Goal: Task Accomplishment & Management: Manage account settings

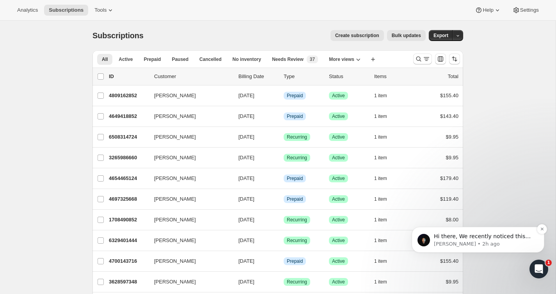
click at [514, 242] on p "[PERSON_NAME] • 2h ago" at bounding box center [484, 243] width 101 height 7
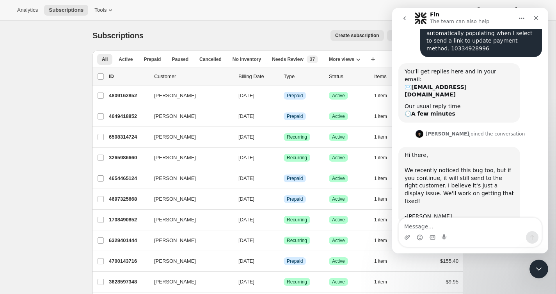
scroll to position [52, 0]
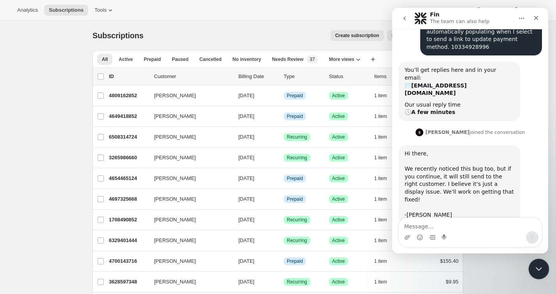
click at [537, 264] on icon "Close Intercom Messenger" at bounding box center [537, 267] width 9 height 9
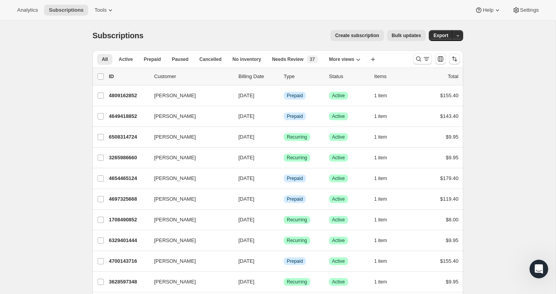
scroll to position [0, 0]
click at [420, 63] on button "Search and filter results" at bounding box center [422, 58] width 19 height 11
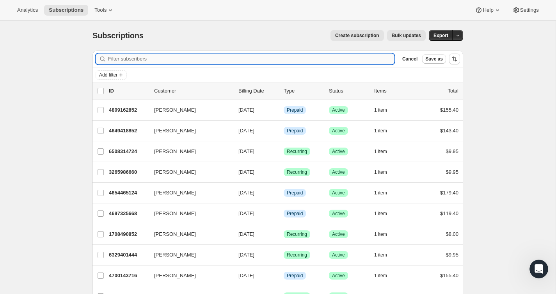
paste input "carlislemoulfamily@gmail.com"
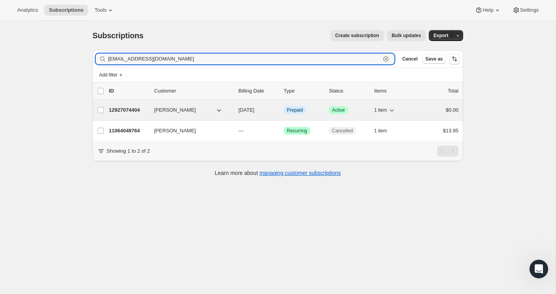
type input "carlislemoulfamily@gmail.com"
click at [422, 109] on div "$0.00" at bounding box center [438, 110] width 39 height 8
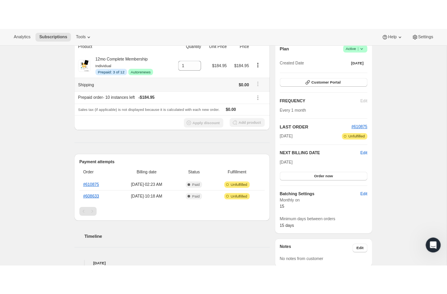
scroll to position [83, 0]
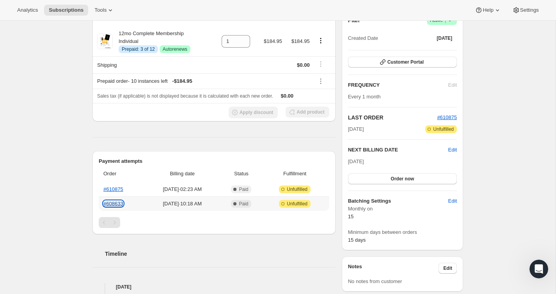
click at [111, 203] on link "#608633" at bounding box center [113, 204] width 20 height 6
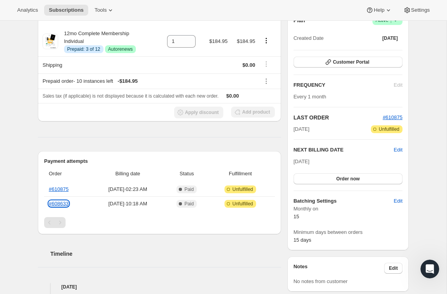
scroll to position [0, 0]
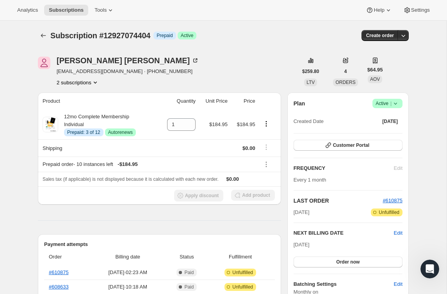
click at [394, 108] on span "Success Active |" at bounding box center [387, 103] width 30 height 9
click at [385, 134] on span "Cancel subscription" at bounding box center [385, 132] width 44 height 6
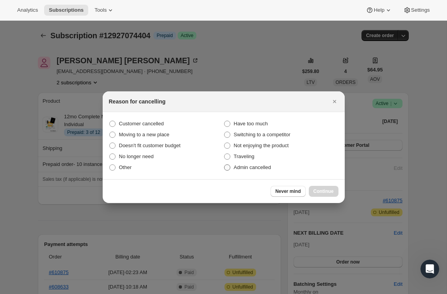
click at [268, 164] on span "Admin cancelled" at bounding box center [252, 168] width 37 height 8
click at [224, 164] on input "Admin cancelled" at bounding box center [224, 164] width 0 height 0
radio input "true"
click at [323, 192] on span "Continue" at bounding box center [323, 191] width 20 height 6
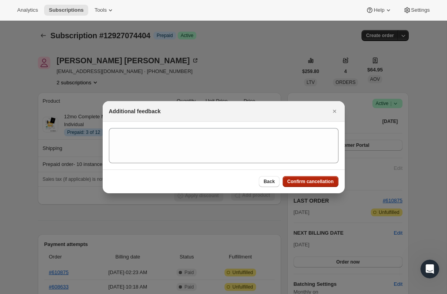
click at [305, 179] on span "Confirm cancellation" at bounding box center [310, 181] width 46 height 6
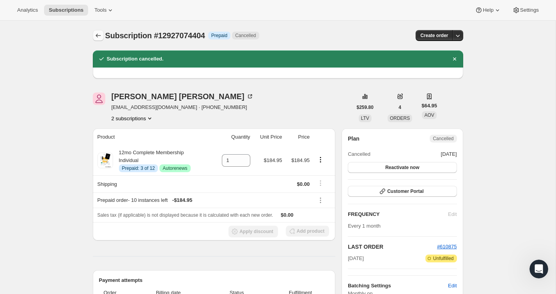
click at [100, 39] on button "Subscriptions" at bounding box center [98, 35] width 11 height 11
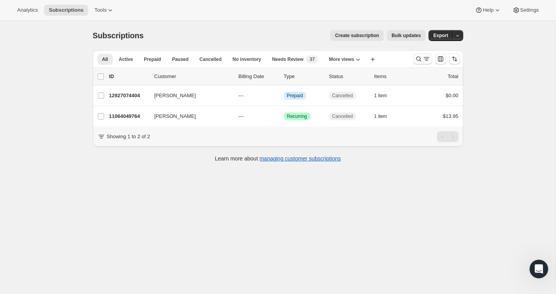
click at [428, 58] on icon "Search and filter results" at bounding box center [427, 59] width 8 height 8
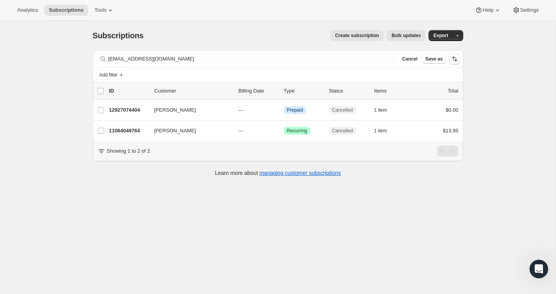
click at [357, 53] on div "Filter subscribers carlislemoulfamily@gmail.com Clear Cancel Save as" at bounding box center [278, 58] width 371 height 17
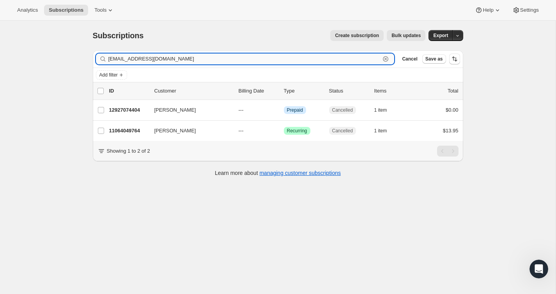
click at [357, 60] on input "carlislemoulfamily@gmail.com" at bounding box center [244, 58] width 272 height 11
paste input "rachel.rapacz"
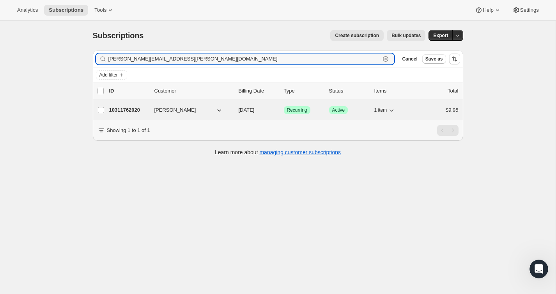
type input "rachel.rapacz@gmail.com"
click at [421, 108] on div "$9.95" at bounding box center [439, 110] width 39 height 8
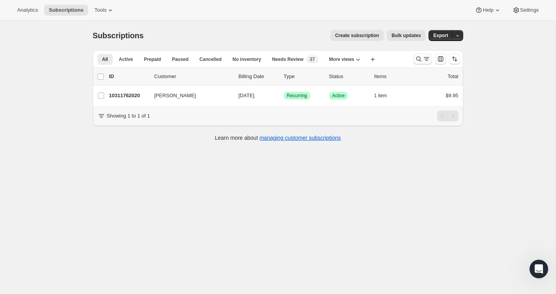
click at [420, 53] on button "Search and filter results" at bounding box center [423, 58] width 19 height 11
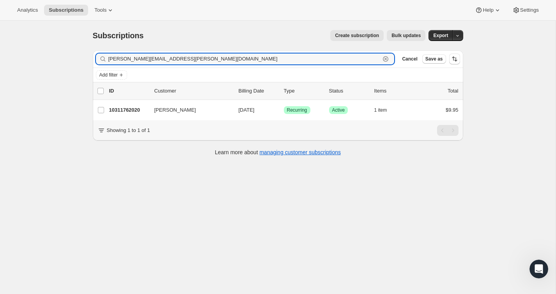
click at [383, 58] on icon "button" at bounding box center [386, 59] width 8 height 8
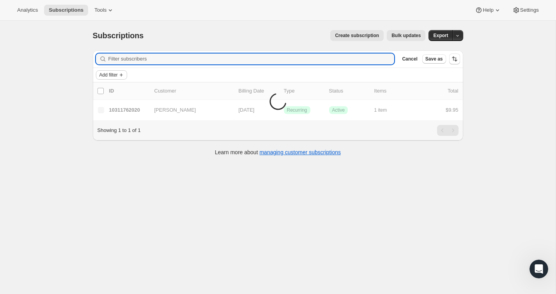
click at [110, 75] on span "Add filter" at bounding box center [109, 75] width 18 height 6
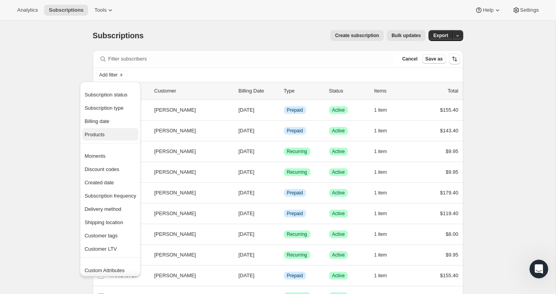
click at [112, 136] on span "Products" at bounding box center [111, 135] width 52 height 8
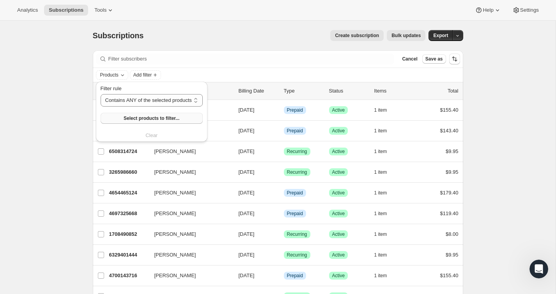
click at [169, 120] on span "Select products to filter..." at bounding box center [152, 118] width 56 height 6
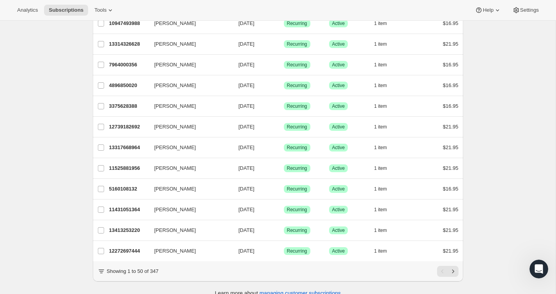
scroll to position [883, 0]
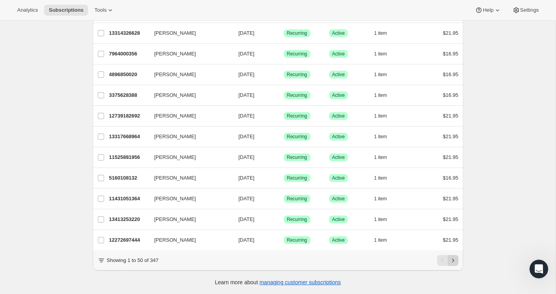
click at [455, 258] on icon "Next" at bounding box center [454, 260] width 8 height 8
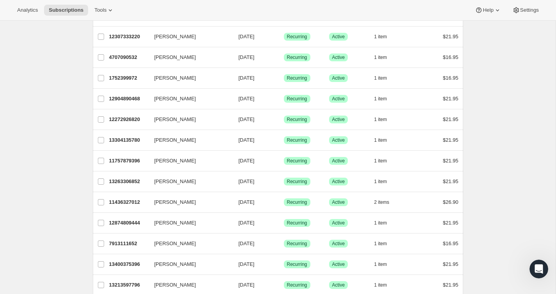
scroll to position [117, 0]
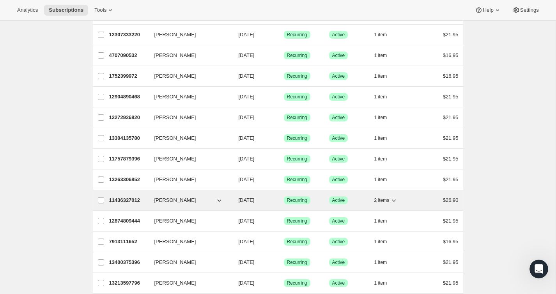
click at [407, 199] on div "2 items" at bounding box center [394, 200] width 39 height 11
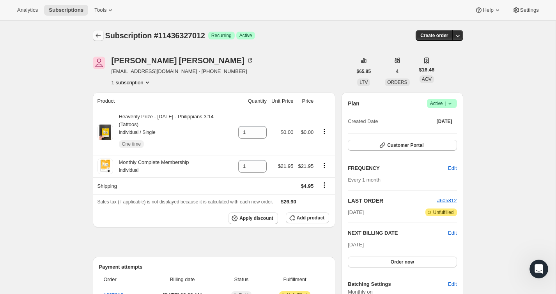
click at [98, 32] on icon "Subscriptions" at bounding box center [98, 36] width 8 height 8
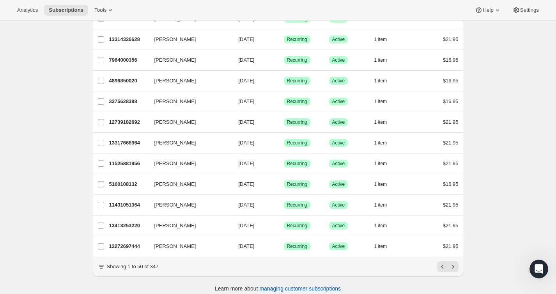
scroll to position [869, 0]
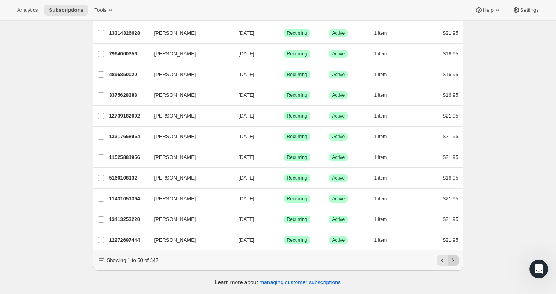
click at [453, 260] on icon "Next" at bounding box center [454, 260] width 8 height 8
click at [454, 257] on icon "Next" at bounding box center [454, 260] width 8 height 8
click at [458, 262] on button "Next" at bounding box center [453, 260] width 11 height 11
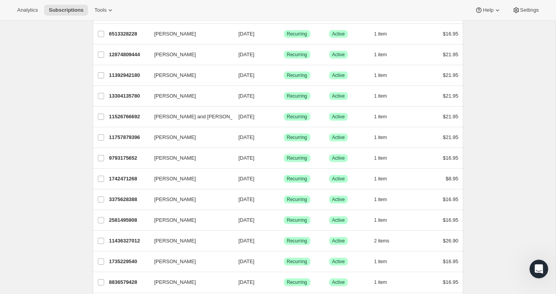
scroll to position [124, 0]
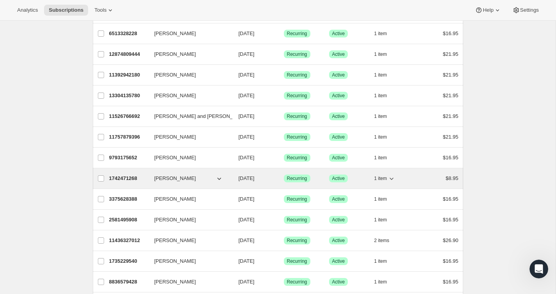
click at [429, 174] on div "1742471268 Christina Greer 10/15/2025 Success Recurring Success Active 1 item $…" at bounding box center [284, 178] width 350 height 11
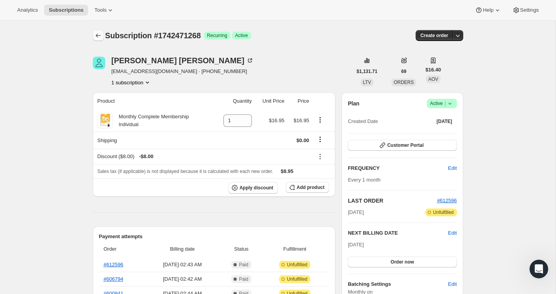
click at [99, 34] on icon "Subscriptions" at bounding box center [98, 36] width 8 height 8
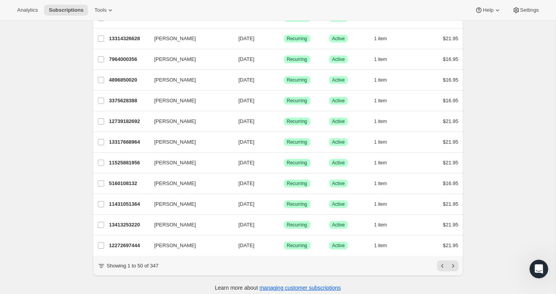
scroll to position [869, 0]
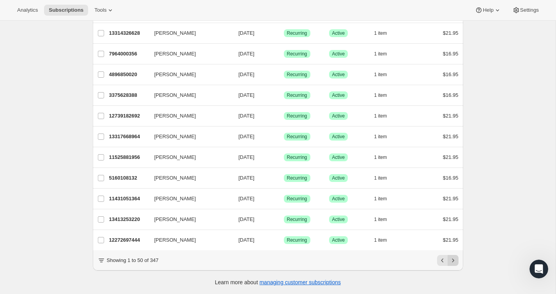
click at [456, 264] on icon "Next" at bounding box center [454, 260] width 8 height 8
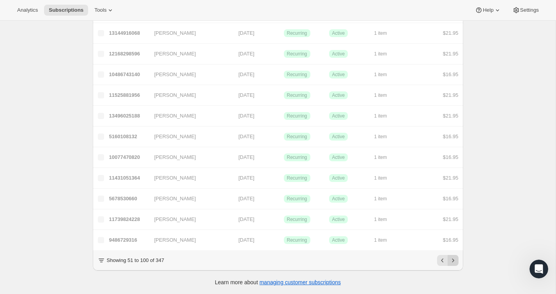
click at [456, 264] on icon "Next" at bounding box center [454, 260] width 8 height 8
click at [444, 259] on icon "Previous" at bounding box center [443, 260] width 8 height 8
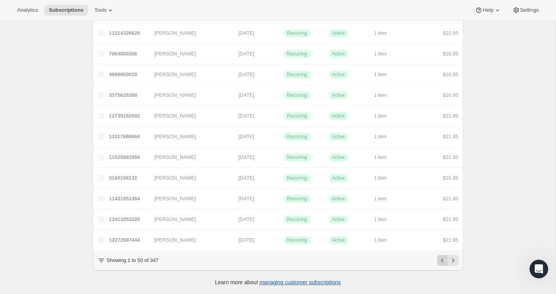
click at [444, 259] on icon "Previous" at bounding box center [443, 260] width 8 height 8
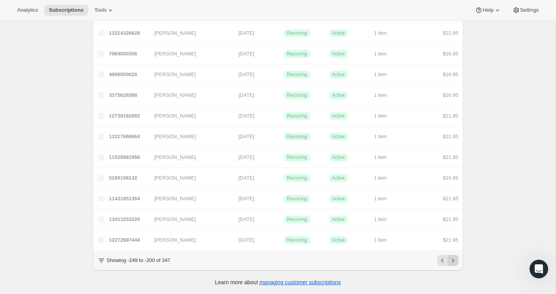
click at [455, 259] on icon "Next" at bounding box center [454, 260] width 8 height 8
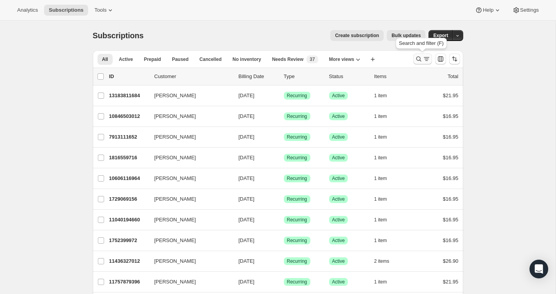
click at [415, 62] on icon "Search and filter results" at bounding box center [419, 59] width 8 height 8
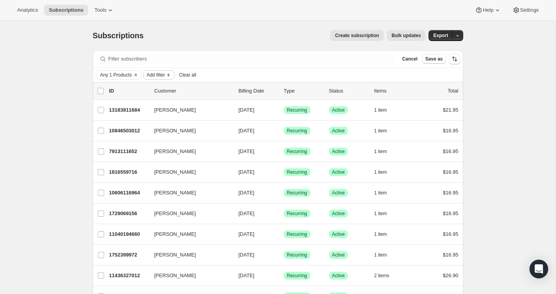
click at [165, 74] on span "Add filter" at bounding box center [156, 75] width 18 height 6
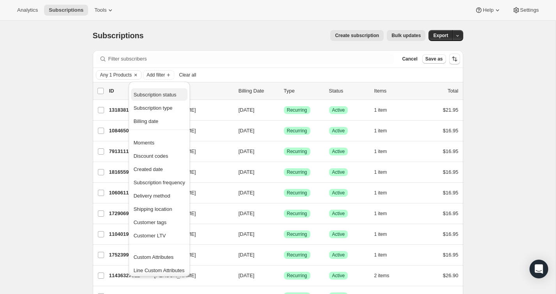
click at [163, 93] on span "Subscription status" at bounding box center [154, 95] width 43 height 6
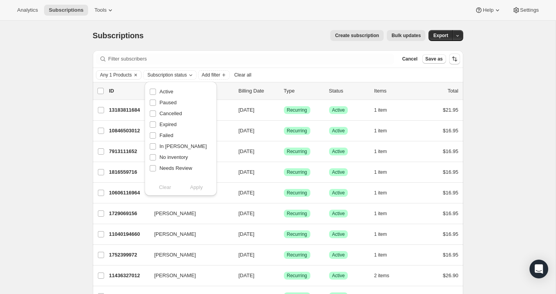
click at [174, 92] on div "Active" at bounding box center [180, 91] width 63 height 11
click at [168, 90] on span "Active" at bounding box center [167, 92] width 14 height 6
click at [156, 90] on input "Active" at bounding box center [153, 92] width 6 height 6
checkbox input "true"
click at [201, 189] on span "Apply" at bounding box center [196, 187] width 13 height 8
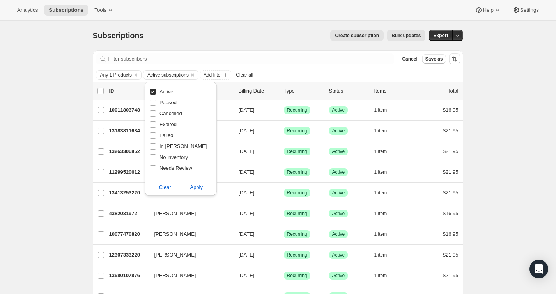
click at [233, 42] on div "Subscriptions. This page is ready Subscriptions Create subscription Bulk update…" at bounding box center [278, 36] width 371 height 30
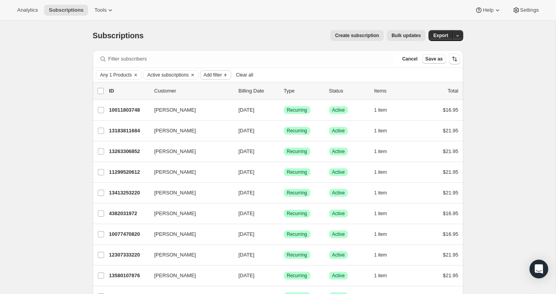
click at [222, 74] on span "Add filter" at bounding box center [213, 75] width 18 height 6
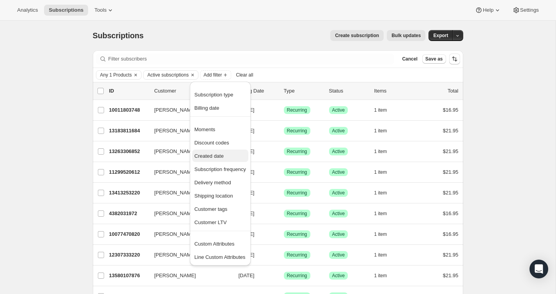
scroll to position [1, 0]
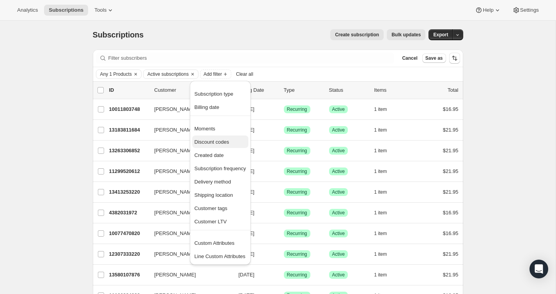
click at [222, 142] on span "Discount codes" at bounding box center [212, 142] width 35 height 6
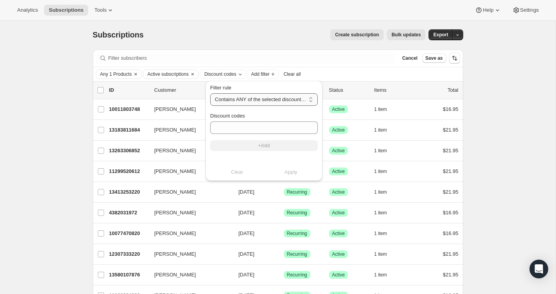
click at [250, 102] on select "Contains ANY of the selected discount codes Does NOT contain ANY of the selecte…" at bounding box center [264, 99] width 108 height 12
select select "not"
click at [210, 93] on select "Contains ANY of the selected discount codes Does NOT contain ANY of the selecte…" at bounding box center [264, 99] width 108 height 12
click at [269, 43] on div "Subscriptions. This page is ready Subscriptions Create subscription Bulk update…" at bounding box center [278, 35] width 371 height 30
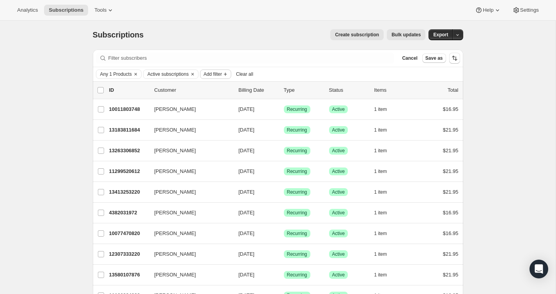
click at [229, 73] on icon "Add filter" at bounding box center [225, 74] width 6 height 6
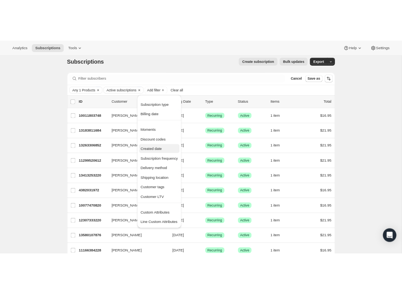
scroll to position [7, 0]
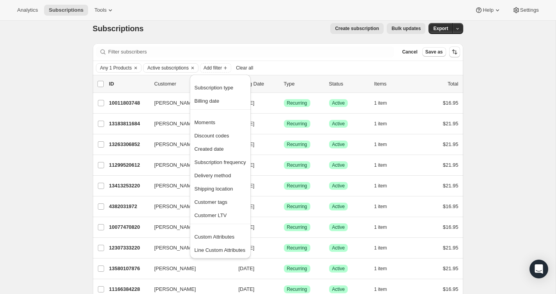
click at [233, 22] on div "Subscriptions. This page is ready Subscriptions Create subscription Bulk update…" at bounding box center [278, 29] width 371 height 30
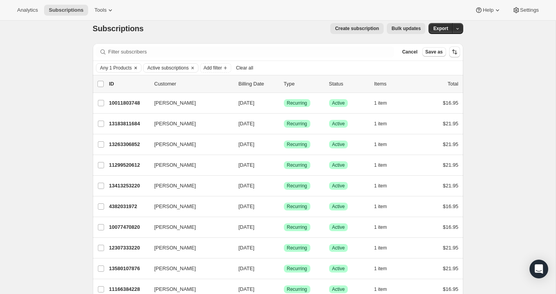
click at [112, 70] on span "Any 1 Products" at bounding box center [116, 68] width 32 height 6
click at [159, 114] on button "Select products to filter..." at bounding box center [152, 111] width 102 height 11
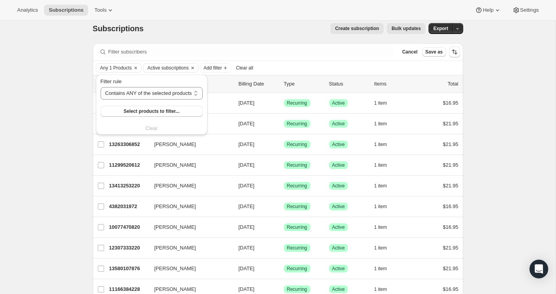
click at [303, 21] on div "Subscriptions. This page is ready Subscriptions Create subscription Bulk update…" at bounding box center [278, 29] width 371 height 30
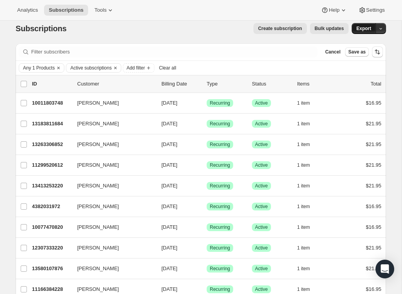
click at [367, 28] on span "Export" at bounding box center [364, 28] width 15 height 6
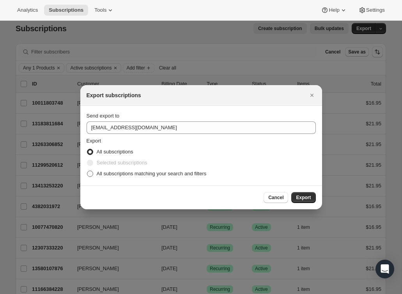
click at [156, 173] on span "All subscriptions matching your search and filters" at bounding box center [152, 174] width 110 height 6
click at [87, 171] on input "All subscriptions matching your search and filters" at bounding box center [87, 171] width 0 height 0
radio input "true"
click at [308, 197] on span "Export" at bounding box center [303, 197] width 15 height 6
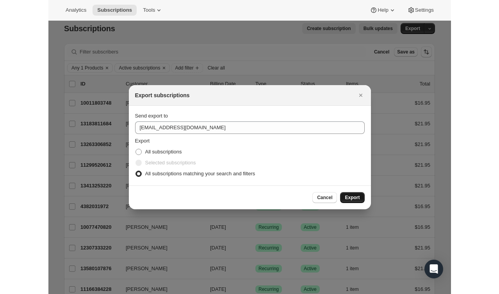
scroll to position [7, 0]
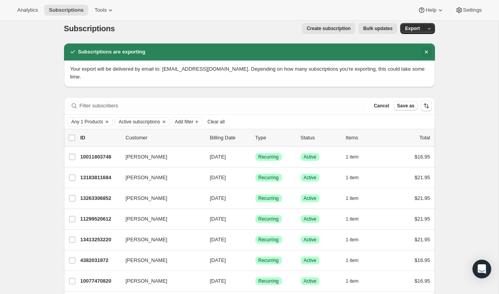
click at [423, 51] on icon "Dismiss notification" at bounding box center [426, 52] width 8 height 8
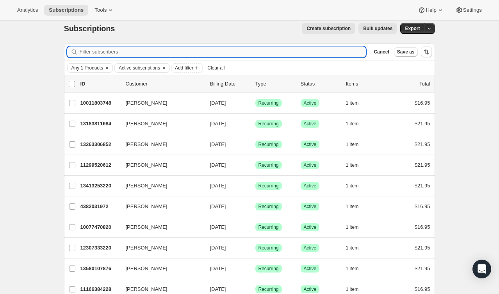
click at [351, 50] on input "Filter subscribers" at bounding box center [223, 51] width 286 height 11
paste input "jeff.maria@comcast.net"
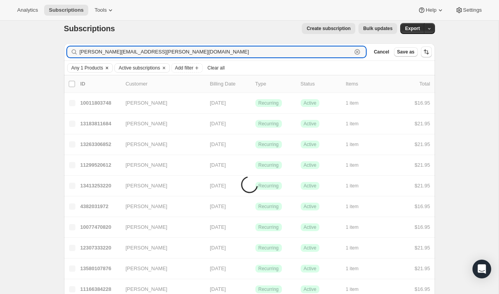
type input "jeff.maria@comcast.net"
click at [109, 66] on icon "Clear" at bounding box center [107, 68] width 6 height 6
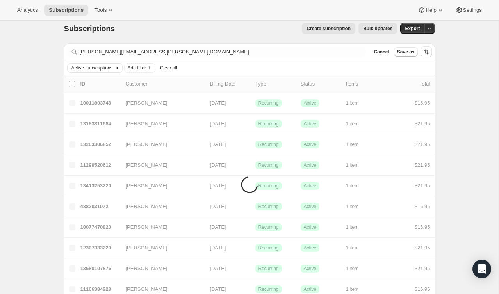
click at [119, 68] on icon "Clear" at bounding box center [117, 68] width 6 height 6
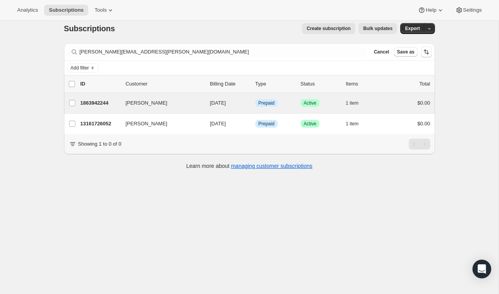
click at [395, 108] on div "Maria Mann 1863942244 Maria Mann 10/15/2025 Info Prepaid Success Active 1 item …" at bounding box center [249, 103] width 371 height 20
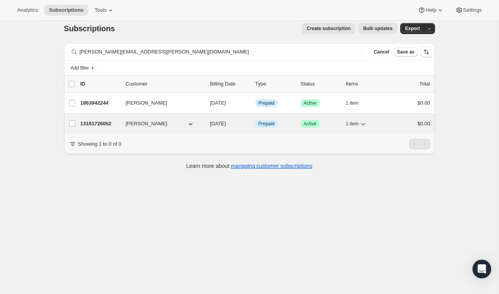
click at [387, 121] on div "13161726052 Maria Mann 01/15/2026 Info Prepaid Success Active 1 item $0.00" at bounding box center [255, 123] width 350 height 11
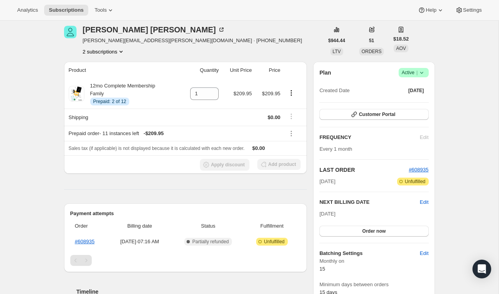
scroll to position [20, 0]
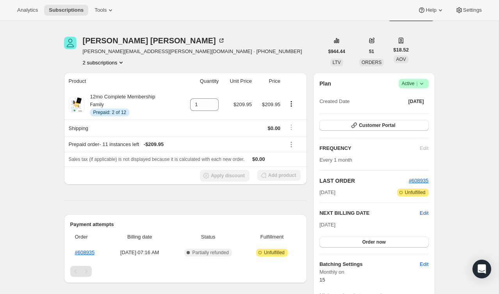
click at [119, 65] on icon "Product actions" at bounding box center [121, 63] width 8 height 8
click at [116, 88] on span "1863942244" at bounding box center [103, 91] width 54 height 8
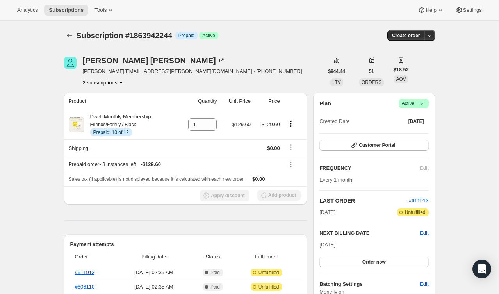
click at [103, 80] on button "2 subscriptions" at bounding box center [104, 82] width 43 height 8
click at [110, 96] on span "13161726052" at bounding box center [103, 97] width 52 height 8
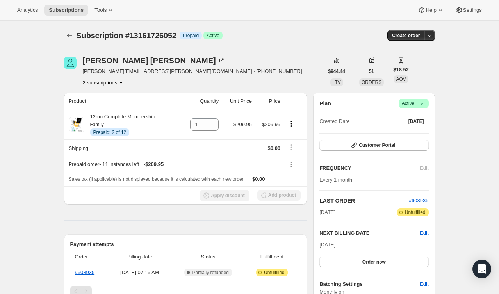
click at [111, 85] on button "2 subscriptions" at bounding box center [104, 82] width 43 height 8
click at [112, 107] on span "1863942244" at bounding box center [103, 111] width 54 height 8
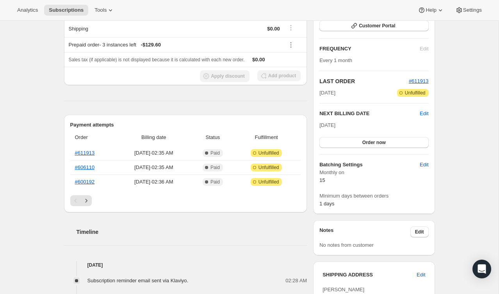
scroll to position [40, 0]
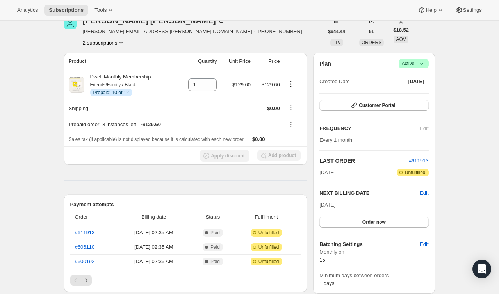
click at [107, 43] on button "2 subscriptions" at bounding box center [104, 43] width 43 height 8
click at [112, 60] on span "13161726052" at bounding box center [103, 57] width 52 height 8
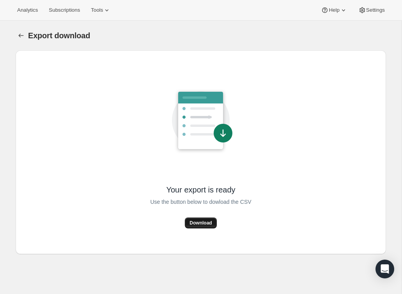
click at [204, 222] on span "Download" at bounding box center [201, 223] width 22 height 6
click at [21, 36] on icon "Export download" at bounding box center [21, 36] width 5 height 4
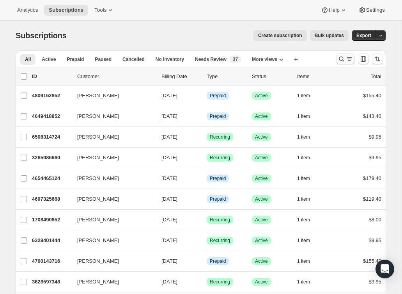
click at [344, 57] on icon "Search and filter results" at bounding box center [342, 59] width 8 height 8
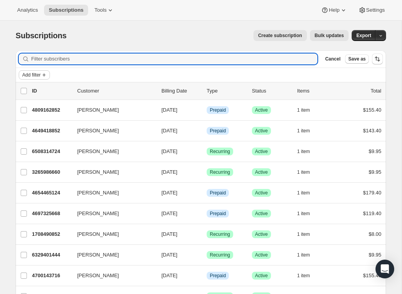
click at [36, 75] on span "Add filter" at bounding box center [31, 75] width 18 height 6
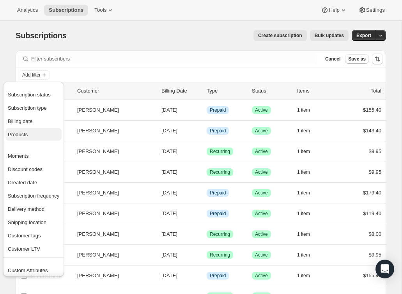
click at [27, 132] on span "Products" at bounding box center [18, 135] width 20 height 6
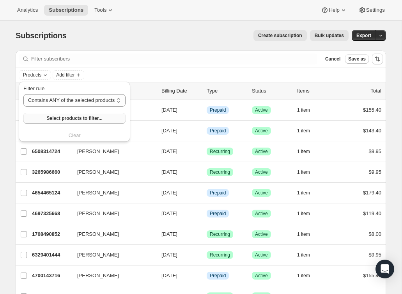
click at [67, 122] on button "Select products to filter..." at bounding box center [74, 118] width 102 height 11
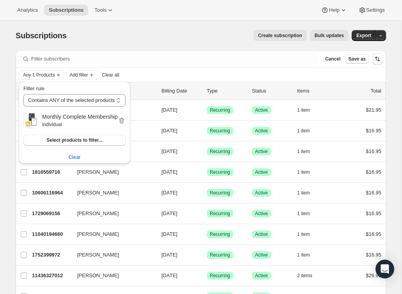
click at [172, 27] on div "Subscriptions. This page is ready Subscriptions Create subscription Bulk update…" at bounding box center [201, 36] width 371 height 30
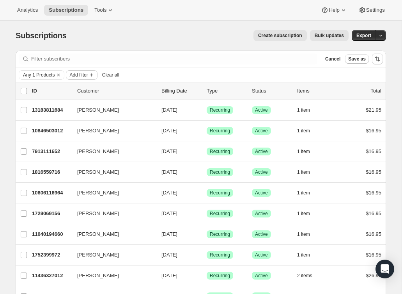
click at [87, 75] on span "Add filter" at bounding box center [78, 75] width 18 height 6
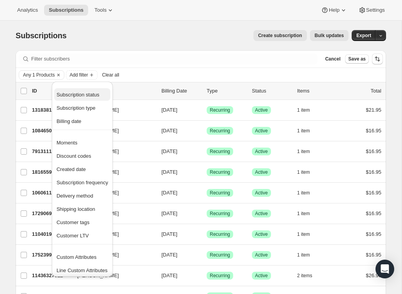
click at [86, 94] on span "Subscription status" at bounding box center [78, 95] width 43 height 6
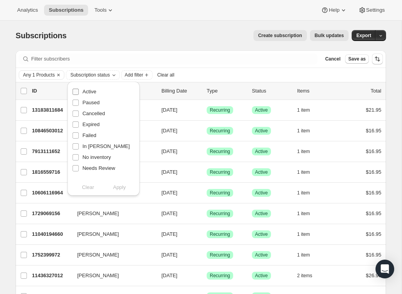
click at [89, 92] on span "Active" at bounding box center [89, 92] width 14 height 6
click at [79, 92] on input "Active" at bounding box center [76, 92] width 6 height 6
checkbox input "true"
click at [116, 188] on span "Apply" at bounding box center [119, 187] width 13 height 8
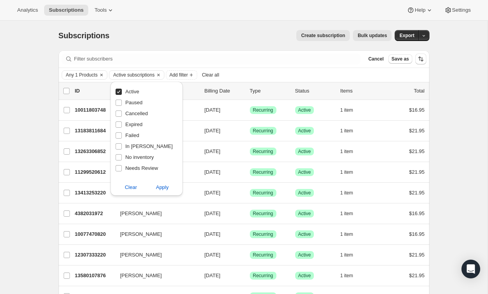
click at [217, 16] on div "Analytics Subscriptions Tools Help Settings" at bounding box center [244, 10] width 488 height 21
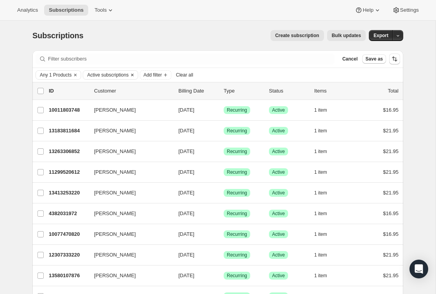
click at [133, 75] on icon "Clear" at bounding box center [132, 75] width 2 height 2
click at [105, 72] on span "Add filter" at bounding box center [95, 75] width 18 height 6
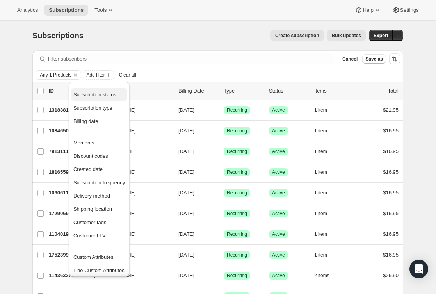
click at [103, 92] on span "Subscription status" at bounding box center [94, 95] width 43 height 6
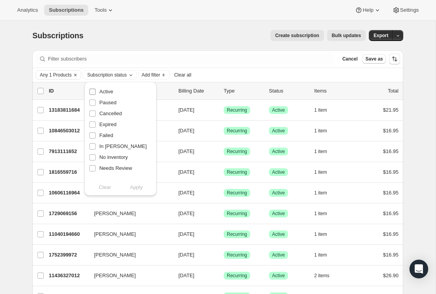
click at [105, 91] on span "Active" at bounding box center [106, 92] width 14 height 6
click at [96, 91] on input "Active" at bounding box center [92, 92] width 6 height 6
checkbox input "true"
click at [136, 187] on span "Apply" at bounding box center [136, 187] width 13 height 8
click at [249, 32] on div "Create subscription Bulk updates" at bounding box center [229, 35] width 273 height 11
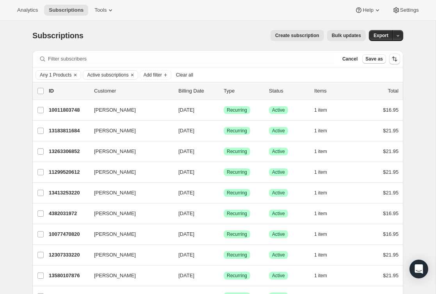
click at [347, 38] on span "Bulk updates" at bounding box center [346, 35] width 29 height 6
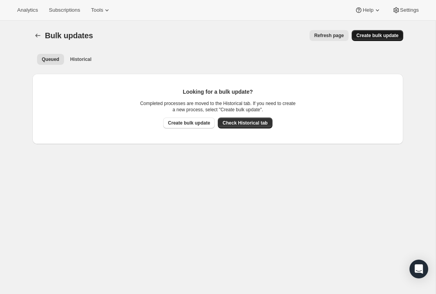
click at [369, 34] on span "Create bulk update" at bounding box center [377, 35] width 42 height 6
select select "20"
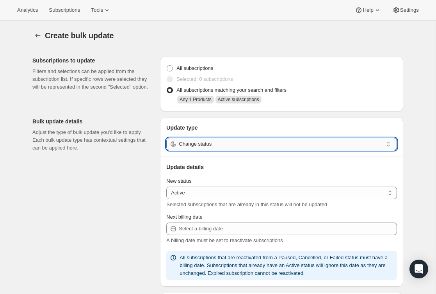
click at [199, 144] on input "Change status" at bounding box center [281, 144] width 204 height 12
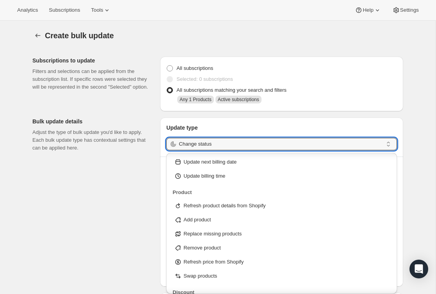
scroll to position [59, 0]
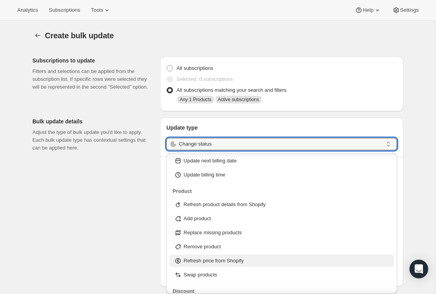
click at [200, 262] on p "Refresh price from Shopify" at bounding box center [213, 261] width 60 height 8
type input "Refresh price from Shopify"
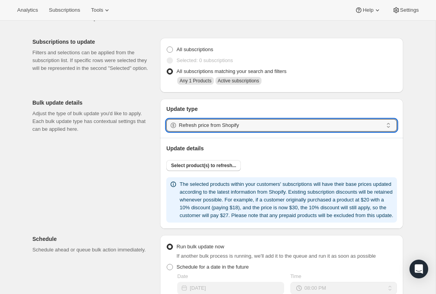
scroll to position [19, 0]
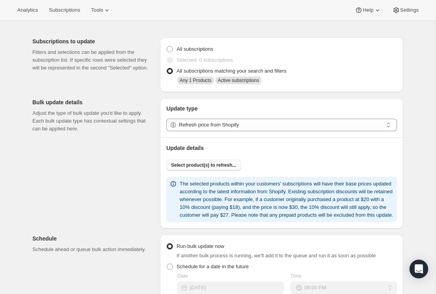
click at [218, 162] on button "Select product(s) to refresh..." at bounding box center [203, 165] width 75 height 11
click at [210, 160] on button "Select product(s) to refresh..." at bounding box center [203, 165] width 75 height 11
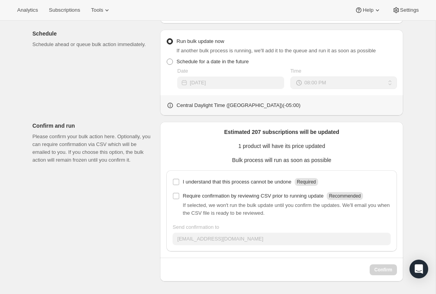
scroll to position [266, 0]
click at [231, 181] on p "I understand that this process cannot be undone" at bounding box center [237, 182] width 108 height 8
click at [179, 181] on input "I understand that this process cannot be undone Required" at bounding box center [176, 182] width 6 height 6
checkbox input "true"
click at [228, 193] on p "Require confirmation by reviewing CSV prior to running update" at bounding box center [253, 196] width 141 height 8
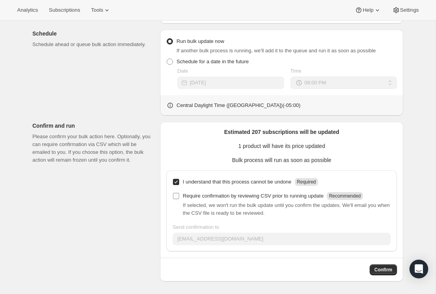
click at [179, 193] on input "Require confirmation by reviewing CSV prior to running update Recommended" at bounding box center [176, 196] width 6 height 6
checkbox input "true"
click at [382, 270] on span "Confirm" at bounding box center [383, 270] width 18 height 6
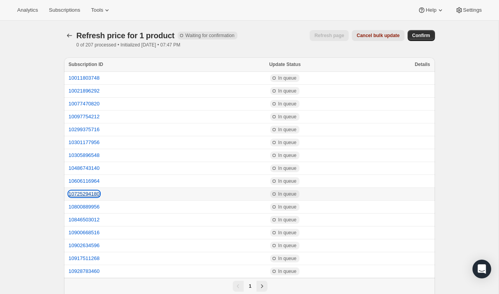
click at [92, 194] on button "10725294180" at bounding box center [84, 194] width 31 height 6
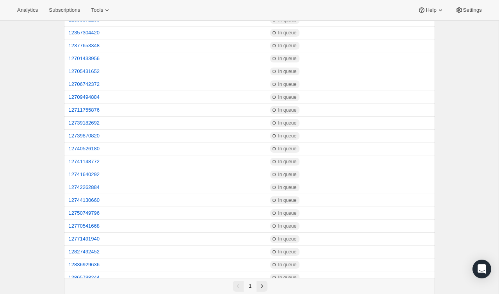
scroll to position [1091, 0]
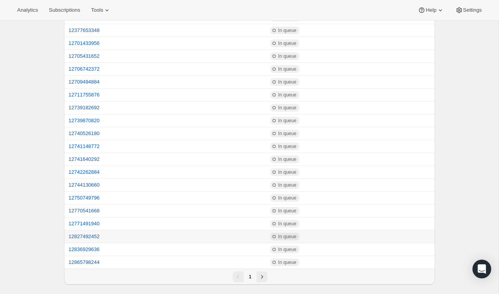
click at [89, 233] on td "12827492452" at bounding box center [141, 236] width 154 height 13
click at [89, 236] on button "12827492452" at bounding box center [84, 236] width 31 height 6
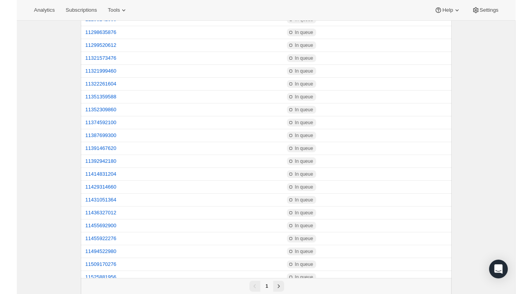
scroll to position [0, 0]
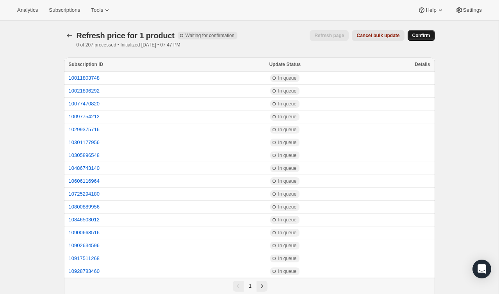
click at [423, 37] on span "Confirm" at bounding box center [421, 35] width 18 height 6
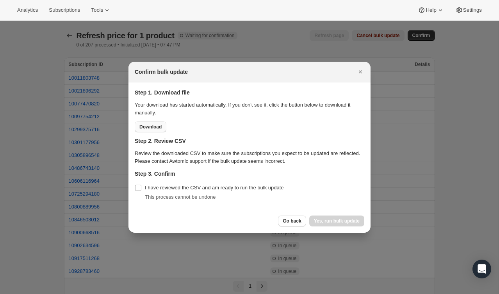
click at [151, 123] on button "Download" at bounding box center [151, 126] width 32 height 11
click at [139, 187] on input "I have reviewed the CSV and am ready to run the bulk update" at bounding box center [138, 188] width 6 height 6
checkbox input "true"
click at [331, 219] on span "Yes, run bulk update" at bounding box center [337, 221] width 46 height 6
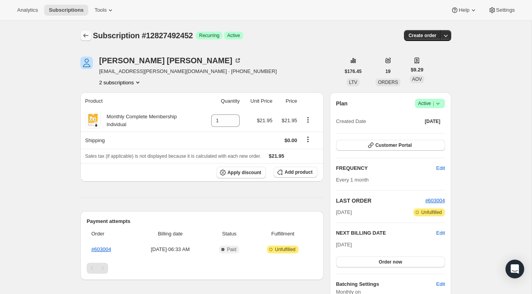
click at [89, 39] on icon "Subscriptions" at bounding box center [86, 36] width 8 height 8
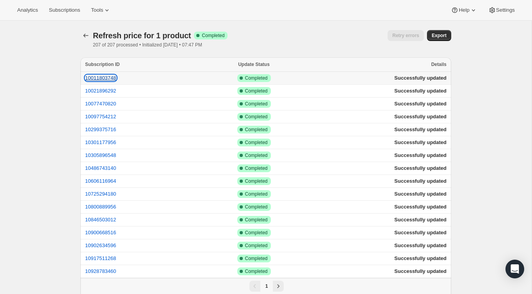
click at [109, 78] on button "10011803748" at bounding box center [100, 78] width 31 height 6
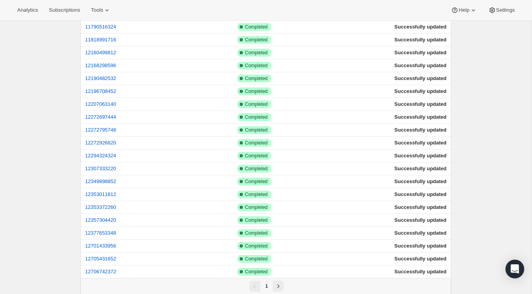
scroll to position [1091, 0]
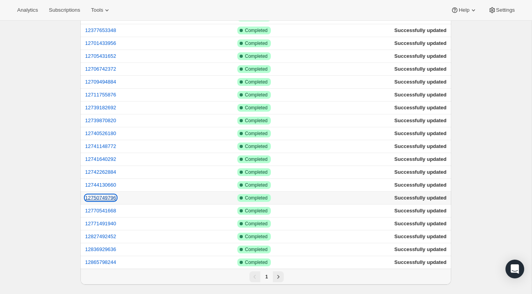
click at [111, 200] on button "12750749796" at bounding box center [100, 198] width 31 height 6
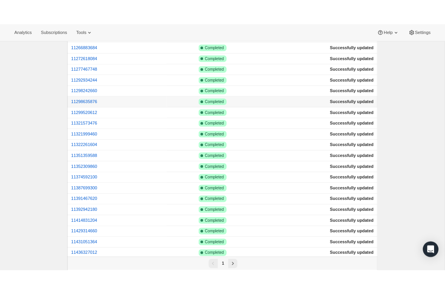
scroll to position [0, 0]
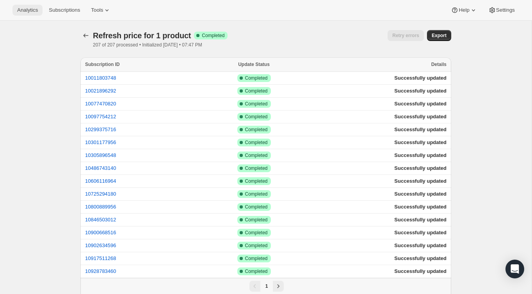
click at [30, 10] on span "Analytics" at bounding box center [27, 10] width 21 height 6
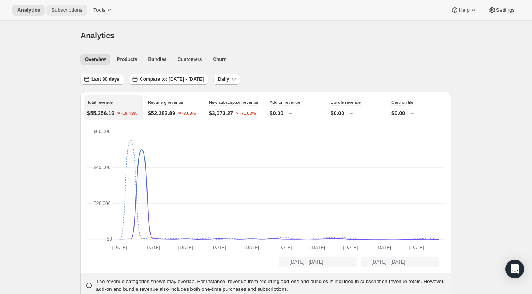
click at [58, 12] on span "Subscriptions" at bounding box center [66, 10] width 31 height 6
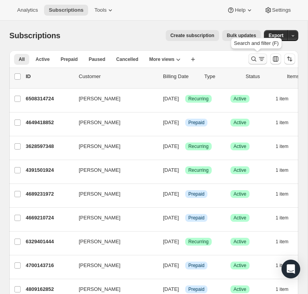
click at [258, 60] on icon "Search and filter results" at bounding box center [262, 59] width 8 height 8
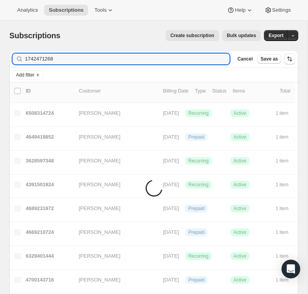
type input "1742471268"
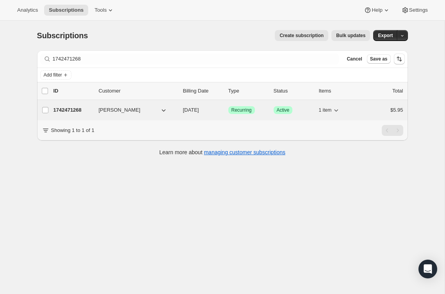
click at [361, 108] on div "1742471268 [PERSON_NAME] [DATE] Success Recurring Success Active 1 item $5.95" at bounding box center [228, 110] width 350 height 11
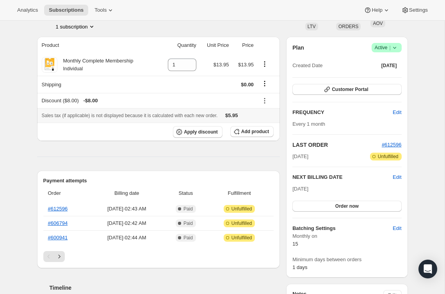
scroll to position [60, 0]
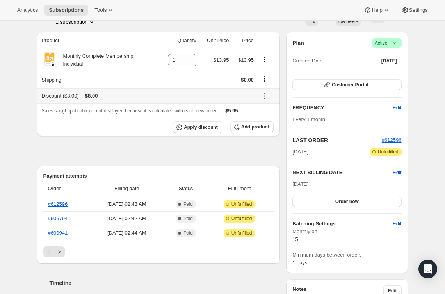
click at [265, 95] on icon at bounding box center [265, 96] width 8 height 8
click at [266, 110] on span "Edit" at bounding box center [262, 111] width 9 height 6
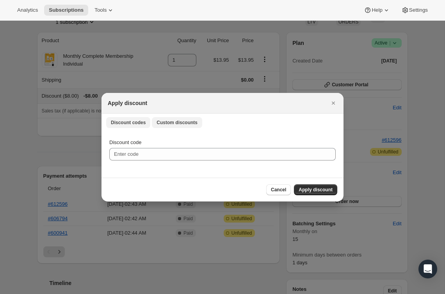
click at [175, 120] on span "Custom discounts" at bounding box center [176, 122] width 41 height 6
select select "indefinitely"
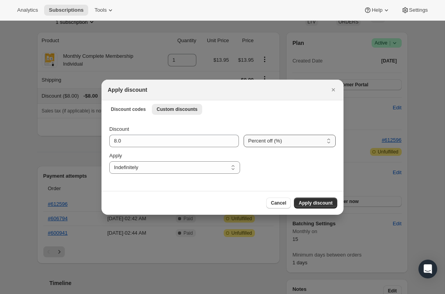
click at [306, 142] on select "Percent off (%) Amount off ($)" at bounding box center [289, 141] width 92 height 12
select select "fixed"
click at [243, 135] on select "Percent off (%) Amount off ($)" at bounding box center [289, 141] width 92 height 12
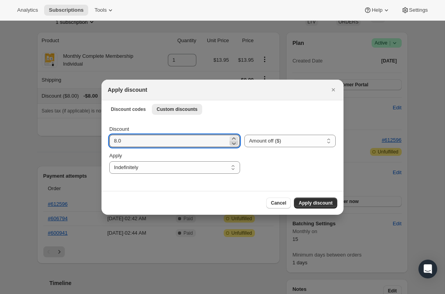
click at [230, 142] on icon ":re9:" at bounding box center [234, 143] width 8 height 8
click at [231, 144] on icon ":re9:" at bounding box center [234, 143] width 8 height 8
type input "5"
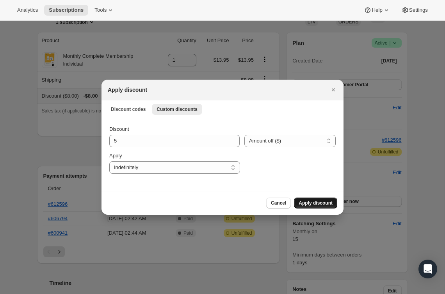
click at [322, 201] on span "Apply discount" at bounding box center [316, 203] width 34 height 6
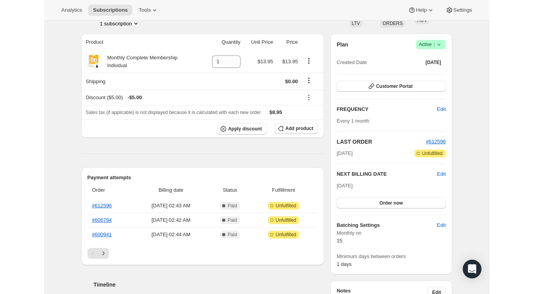
scroll to position [0, 0]
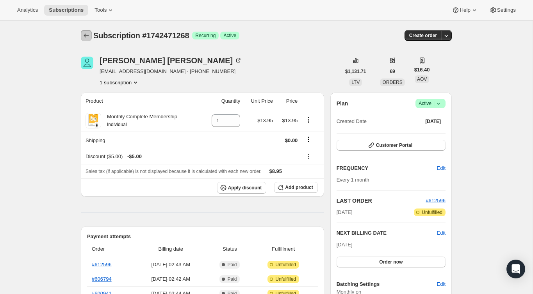
click at [85, 41] on button "Subscriptions" at bounding box center [86, 35] width 11 height 11
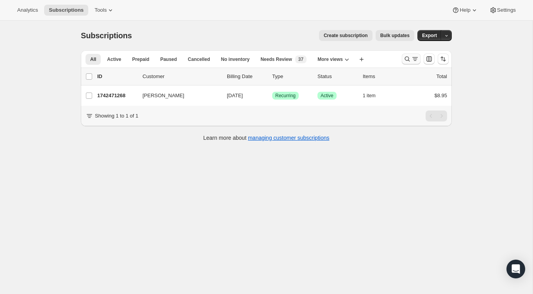
click at [415, 59] on icon "Search and filter results" at bounding box center [415, 59] width 8 height 8
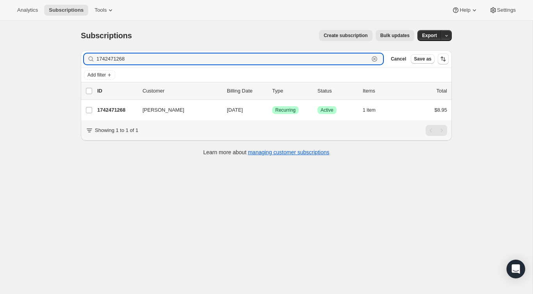
click at [375, 58] on icon "button" at bounding box center [374, 59] width 3 height 3
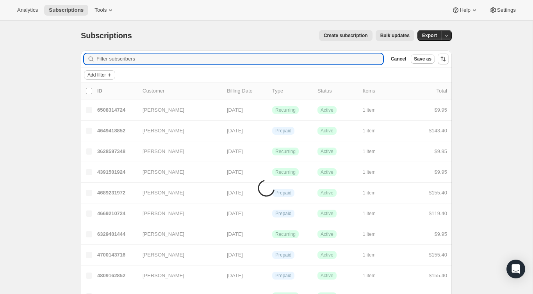
click at [105, 76] on span "Add filter" at bounding box center [96, 75] width 18 height 6
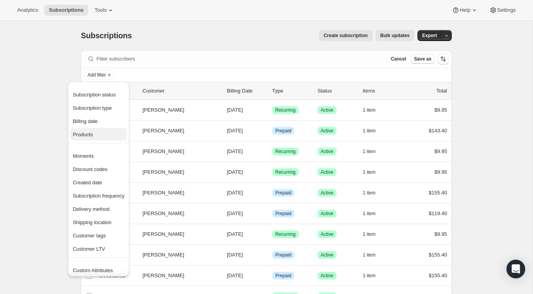
click at [99, 133] on span "Products" at bounding box center [99, 135] width 52 height 8
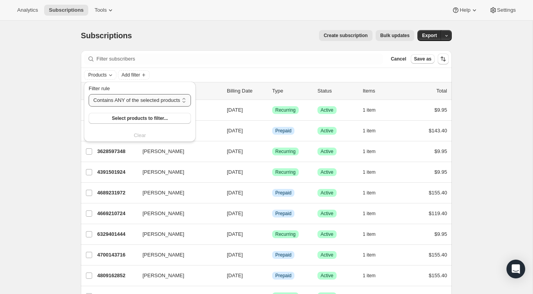
click at [114, 101] on select "Contains ANY of the selected products Contains ALL of the selected products Con…" at bounding box center [140, 100] width 102 height 12
click at [127, 119] on span "Select products to filter..." at bounding box center [140, 118] width 56 height 6
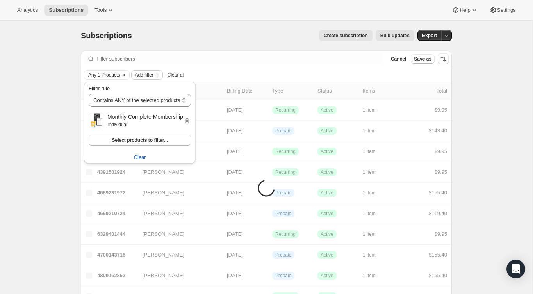
click at [153, 74] on span "Add filter" at bounding box center [144, 75] width 18 height 6
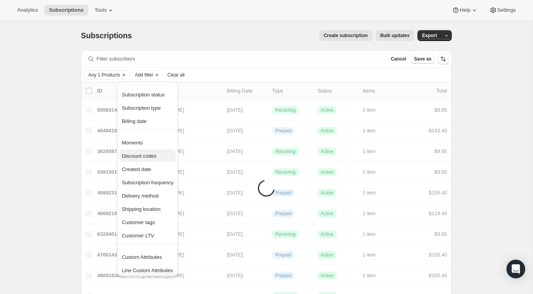
scroll to position [2, 0]
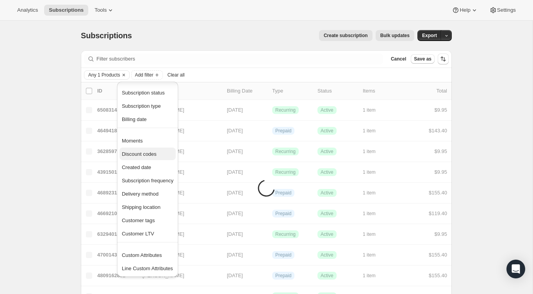
click at [155, 152] on span "Discount codes" at bounding box center [139, 154] width 35 height 6
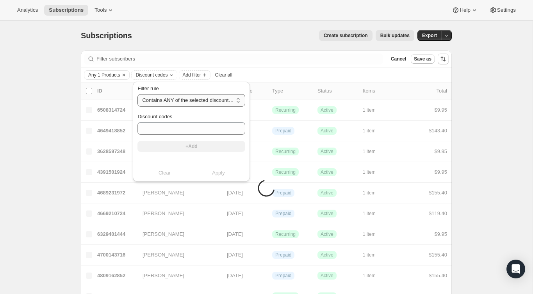
click at [202, 98] on select "Contains ANY of the selected discount codes Does NOT contain ANY of the selecte…" at bounding box center [191, 100] width 108 height 12
click at [191, 40] on div "Create subscription Bulk updates" at bounding box center [277, 35] width 273 height 11
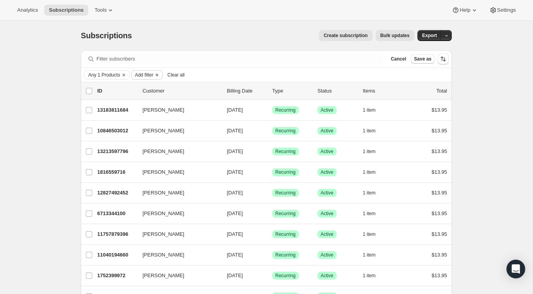
click at [153, 76] on span "Add filter" at bounding box center [144, 75] width 18 height 6
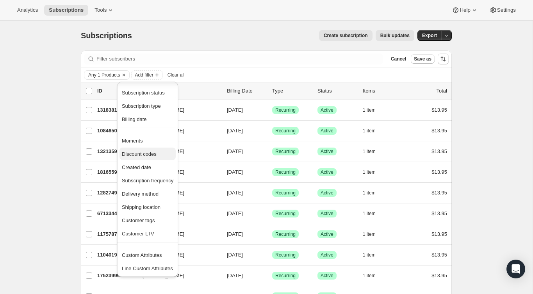
scroll to position [0, 0]
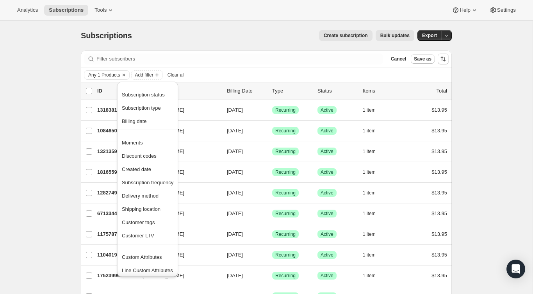
click at [183, 39] on div "Create subscription Bulk updates" at bounding box center [277, 35] width 273 height 11
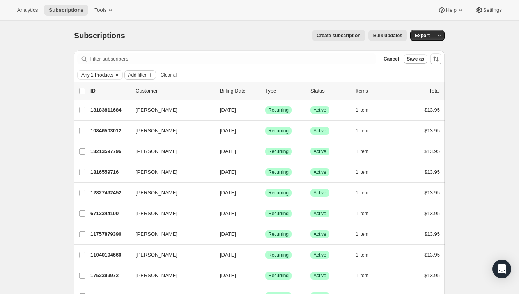
click at [146, 73] on span "Add filter" at bounding box center [137, 75] width 18 height 6
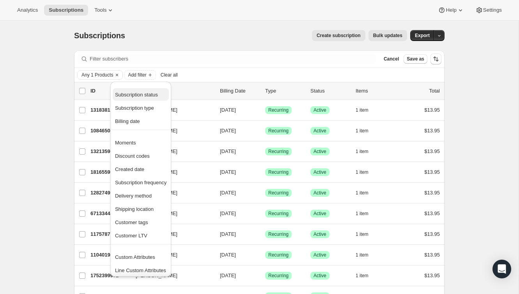
click at [146, 92] on span "Subscription status" at bounding box center [136, 95] width 43 height 6
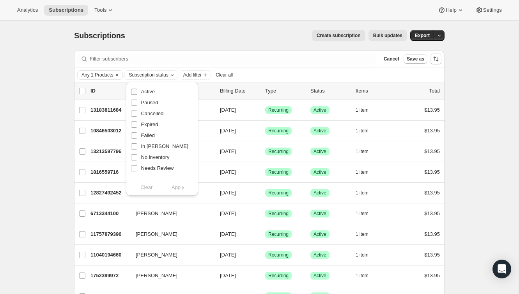
click at [148, 93] on span "Active" at bounding box center [148, 92] width 14 height 6
click at [137, 93] on input "Active" at bounding box center [134, 92] width 6 height 6
checkbox input "true"
click at [183, 188] on span "Apply" at bounding box center [178, 187] width 13 height 8
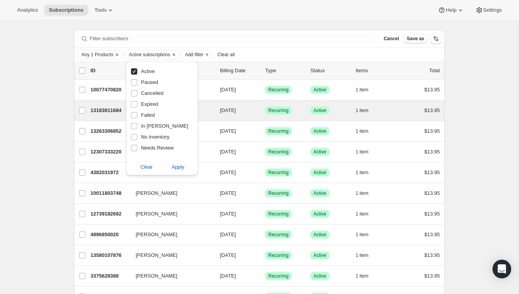
scroll to position [21, 0]
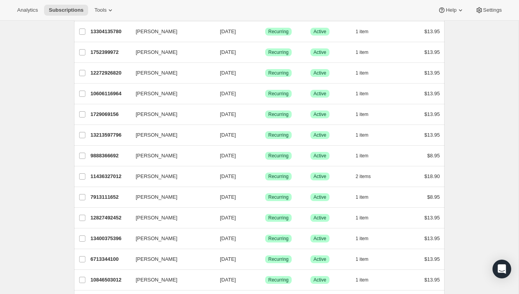
scroll to position [804, 0]
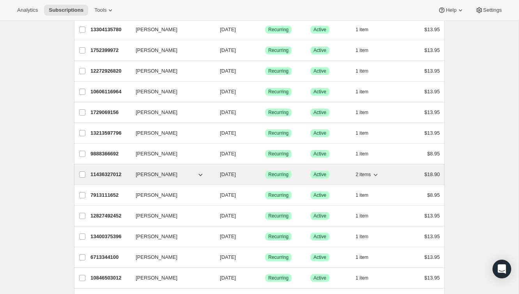
click at [197, 176] on icon "button" at bounding box center [201, 175] width 8 height 8
click at [202, 174] on icon "button" at bounding box center [201, 175] width 8 height 8
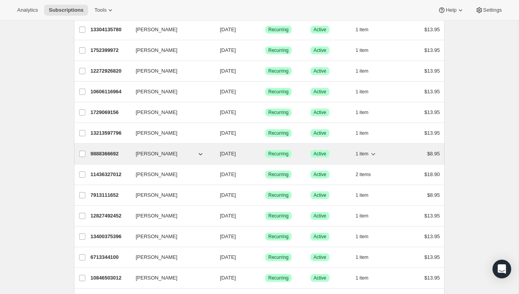
click at [201, 155] on icon "button" at bounding box center [201, 154] width 4 height 2
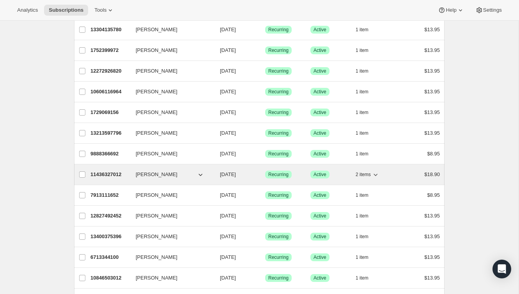
click at [214, 175] on div "11436327012 Tiffany Estrada 10/15/2025 Success Recurring Success Active 2 items…" at bounding box center [266, 174] width 350 height 11
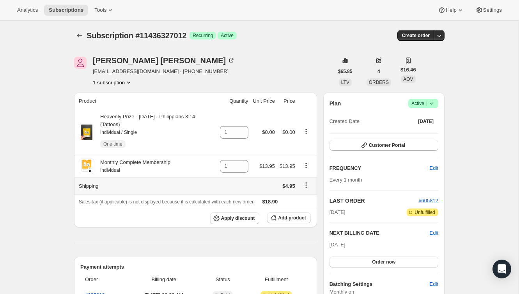
click at [306, 184] on icon "Shipping actions" at bounding box center [306, 185] width 8 height 8
click at [306, 201] on span "Edit shipping rate" at bounding box center [304, 200] width 39 height 6
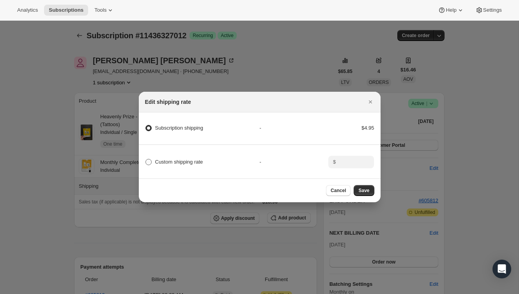
click at [184, 157] on label "Custom shipping rate" at bounding box center [174, 161] width 58 height 11
click at [146, 159] on input "Custom shipping rate" at bounding box center [146, 159] width 0 height 0
radio input "true"
radio shipping "false"
click at [372, 165] on icon ":rua:" at bounding box center [368, 164] width 8 height 8
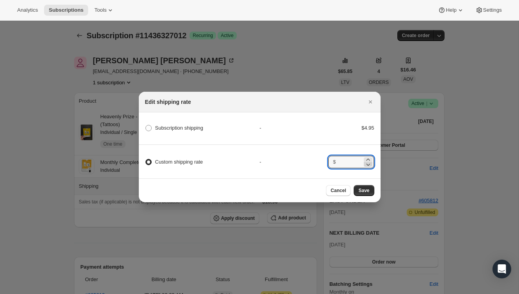
type input "0"
click at [363, 189] on span "Save" at bounding box center [364, 190] width 11 height 6
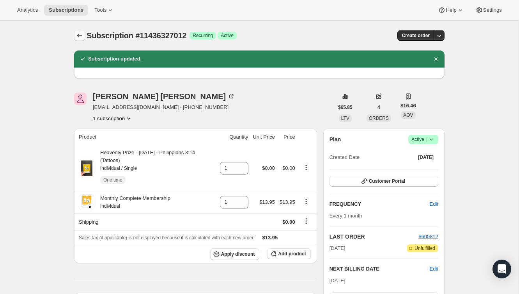
click at [81, 37] on icon "Subscriptions" at bounding box center [80, 36] width 8 height 8
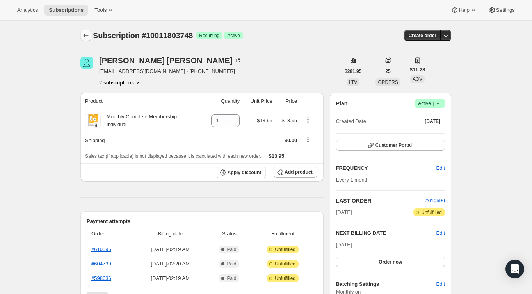
click at [85, 36] on icon "Subscriptions" at bounding box center [86, 36] width 8 height 8
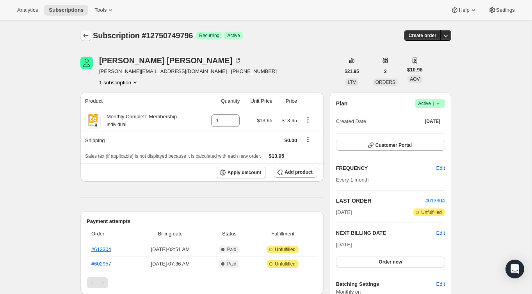
click at [85, 39] on icon "Subscriptions" at bounding box center [86, 36] width 8 height 8
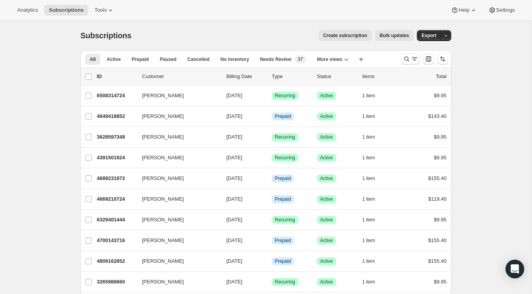
click at [400, 53] on div at bounding box center [424, 59] width 53 height 16
click at [406, 54] on button "Search and filter results" at bounding box center [410, 58] width 19 height 11
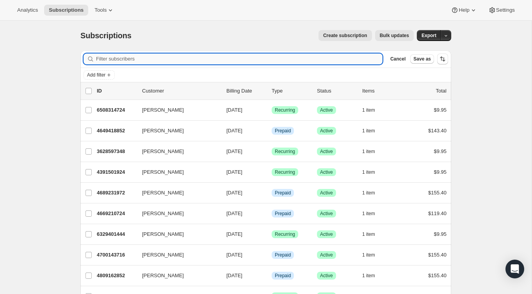
paste input "[PERSON_NAME]"
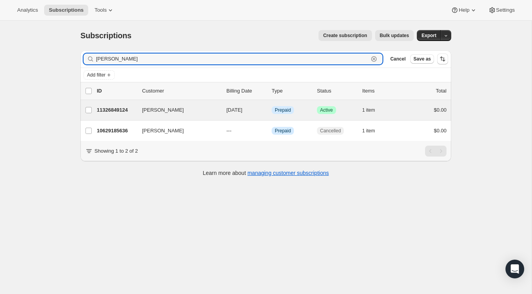
type input "[PERSON_NAME]"
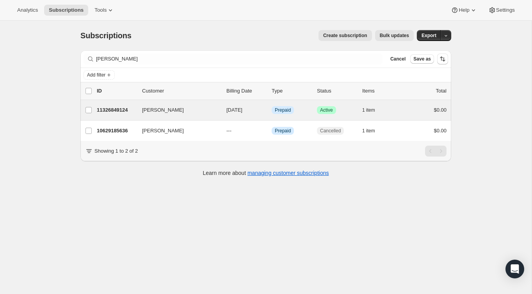
click at [415, 116] on div "[PERSON_NAME] 11326849124 [PERSON_NAME] [DATE] Info Prepaid Success Active 1 it…" at bounding box center [265, 110] width 371 height 20
click at [419, 103] on div "[PERSON_NAME] 11326849124 [PERSON_NAME] [DATE] Info Prepaid Success Active 1 it…" at bounding box center [265, 110] width 371 height 20
click at [403, 101] on div "[PERSON_NAME] 11326849124 [PERSON_NAME] [DATE] Info Prepaid Success Active 1 it…" at bounding box center [265, 110] width 371 height 20
click at [405, 106] on div "11326849124 [PERSON_NAME] [DATE] Info Prepaid Success Active 1 item $0.00" at bounding box center [272, 110] width 350 height 11
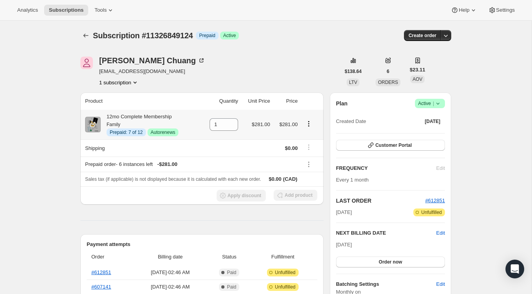
click at [309, 124] on icon "Product actions" at bounding box center [309, 124] width 8 height 8
click at [307, 139] on span "Disable Autorenew" at bounding box center [308, 139] width 42 height 6
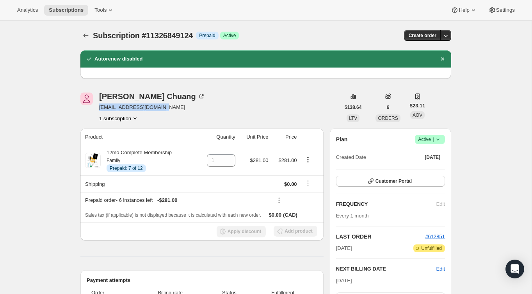
drag, startPoint x: 167, startPoint y: 110, endPoint x: 100, endPoint y: 110, distance: 66.7
click at [100, 110] on div "[PERSON_NAME] [EMAIL_ADDRESS][DOMAIN_NAME] 1 subscription" at bounding box center [209, 107] width 259 height 30
copy span "[EMAIL_ADDRESS][DOMAIN_NAME]"
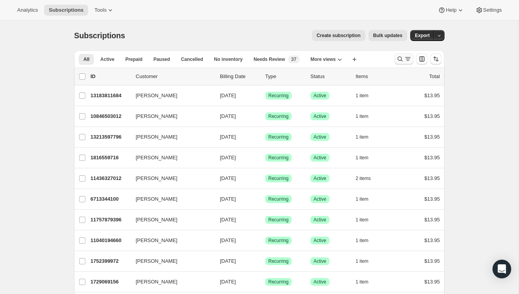
click at [405, 63] on button "Search and filter results" at bounding box center [404, 58] width 19 height 11
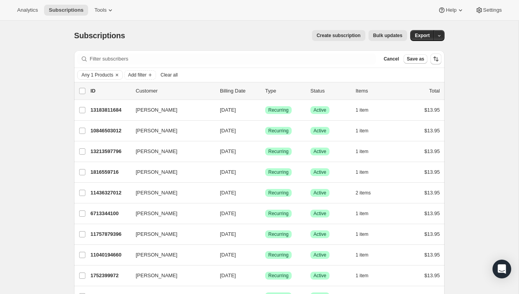
click at [139, 80] on div "Any 1 Products Add filter Clear all" at bounding box center [259, 75] width 371 height 14
click at [139, 78] on button "Add filter" at bounding box center [139, 74] width 31 height 9
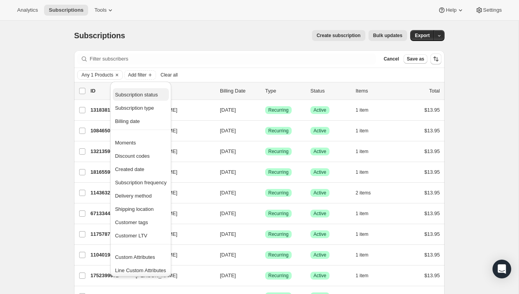
click at [142, 91] on span "Subscription status" at bounding box center [141, 95] width 52 height 8
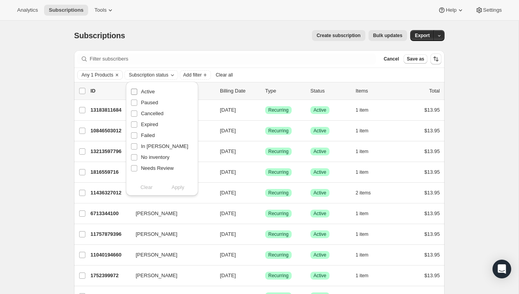
click at [152, 93] on span "Active" at bounding box center [148, 92] width 14 height 6
click at [137, 93] on input "Active" at bounding box center [134, 92] width 6 height 6
checkbox input "true"
click at [181, 189] on span "Apply" at bounding box center [178, 187] width 13 height 8
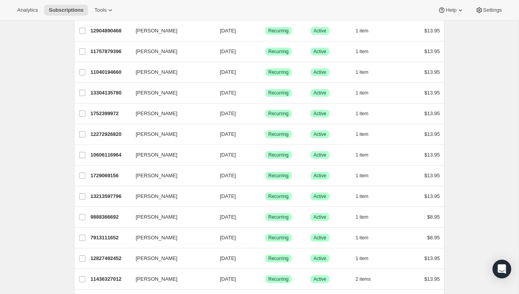
scroll to position [757, 0]
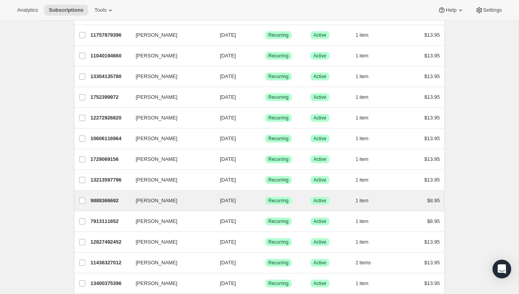
click at [400, 208] on div "Brenda Rogers 9888366692 Brenda Rogers 10/15/2025 Success Recurring Success Act…" at bounding box center [259, 200] width 371 height 20
click at [406, 199] on div "$8.95" at bounding box center [420, 201] width 39 height 8
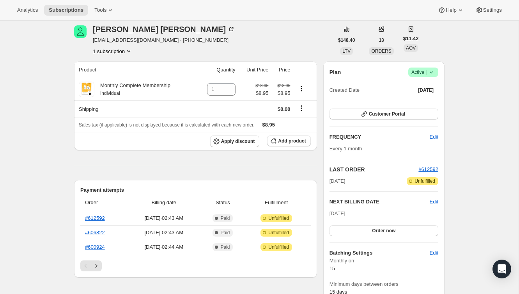
scroll to position [31, 0]
drag, startPoint x: 137, startPoint y: 42, endPoint x: 91, endPoint y: 41, distance: 45.7
click at [91, 41] on div "Brenda Rogers momjjaa@aol.com · +17175749420 1 subscription" at bounding box center [203, 41] width 259 height 30
copy span "momjjaa@aol.com"
click at [278, 41] on div "Brenda Rogers momjjaa@aol.com · +17175749420 1 subscription" at bounding box center [203, 41] width 259 height 30
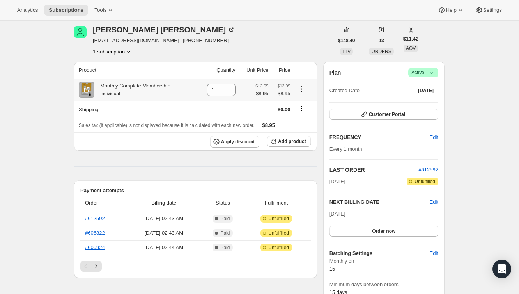
click at [303, 88] on icon "Product actions" at bounding box center [302, 89] width 8 height 8
click at [300, 42] on div "Brenda Rogers momjjaa@aol.com · +17175749420 1 subscription" at bounding box center [203, 41] width 259 height 30
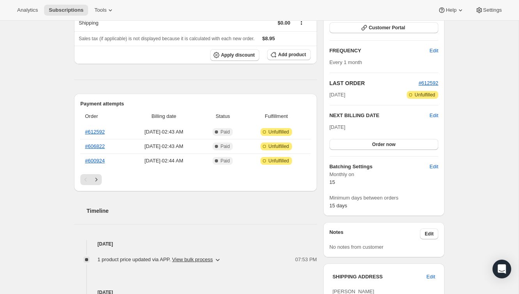
scroll to position [0, 0]
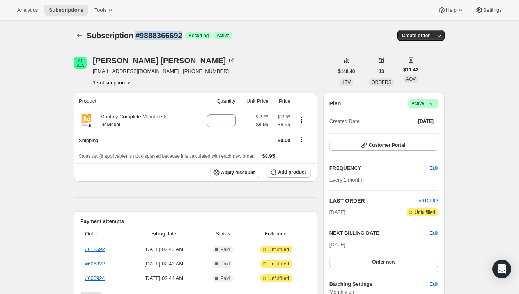
drag, startPoint x: 189, startPoint y: 38, endPoint x: 134, endPoint y: 38, distance: 55.0
click at [134, 38] on div "Subscription #9888366692 Success Recurring Success Active" at bounding box center [199, 35] width 224 height 11
copy span "#9888366692"
click at [80, 32] on icon "Subscriptions" at bounding box center [80, 36] width 8 height 8
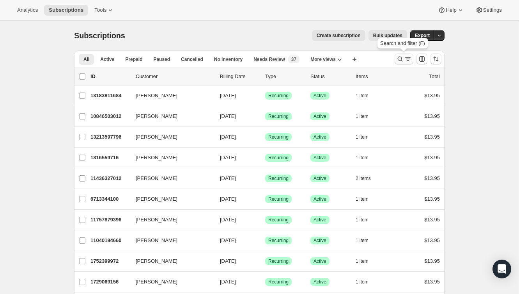
click at [402, 56] on icon "Search and filter results" at bounding box center [400, 59] width 8 height 8
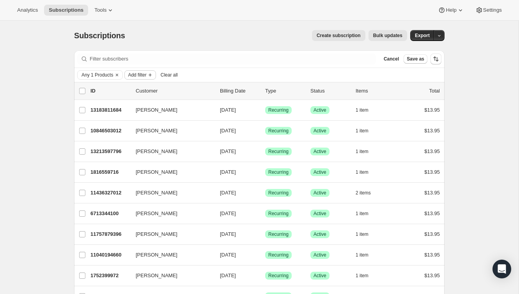
click at [139, 76] on span "Add filter" at bounding box center [137, 75] width 18 height 6
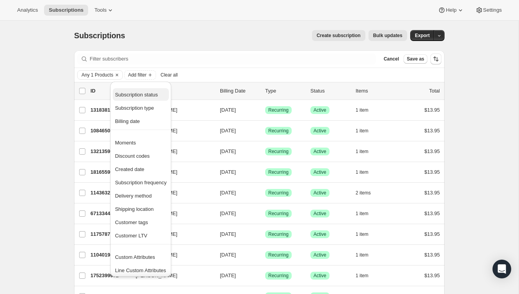
click at [142, 96] on span "Subscription status" at bounding box center [136, 95] width 43 height 6
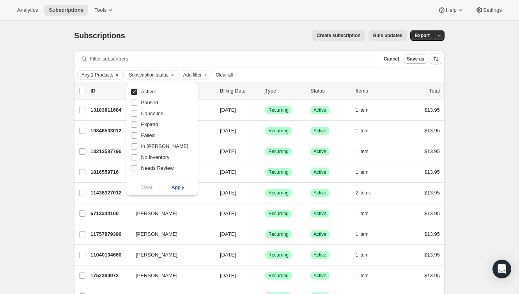
click at [181, 188] on span "Apply" at bounding box center [178, 187] width 13 height 8
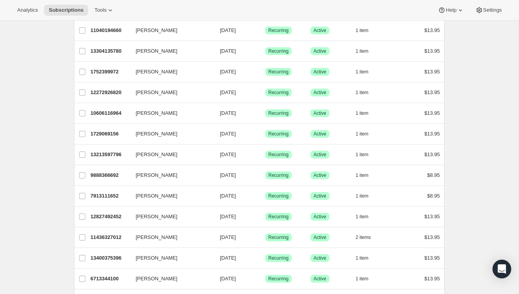
scroll to position [784, 0]
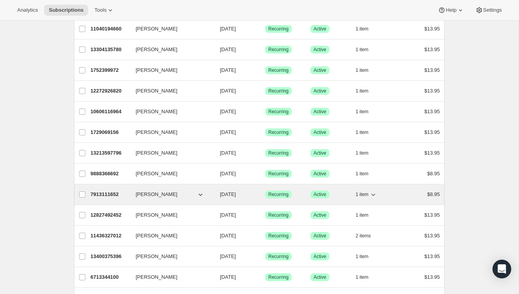
click at [411, 195] on div "$8.95" at bounding box center [420, 194] width 39 height 8
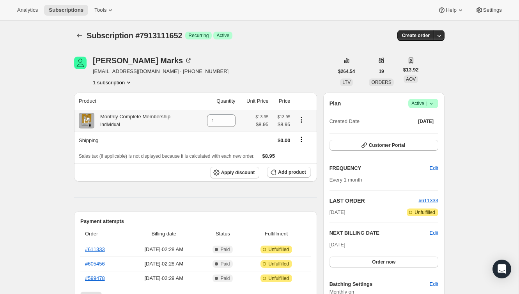
click at [302, 117] on icon "Product actions" at bounding box center [302, 120] width 8 height 8
click at [170, 37] on span "Subscription #7913111652" at bounding box center [135, 35] width 96 height 9
copy span "7913111652"
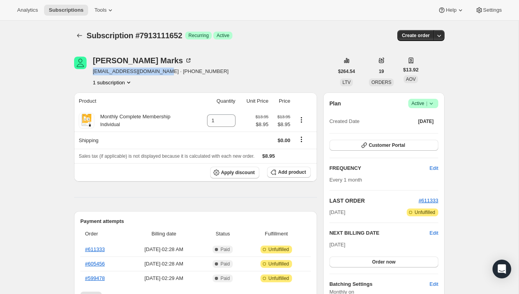
drag, startPoint x: 166, startPoint y: 72, endPoint x: 94, endPoint y: 70, distance: 72.2
click at [94, 70] on span "hellobiancabynum@gmail.com · +17704028791" at bounding box center [161, 72] width 136 height 8
copy span "hellobiancabynum@gmail.com"
click at [79, 36] on icon "Subscriptions" at bounding box center [80, 36] width 8 height 8
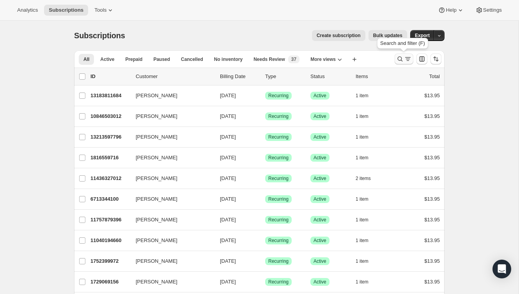
click at [400, 62] on icon "Search and filter results" at bounding box center [400, 59] width 8 height 8
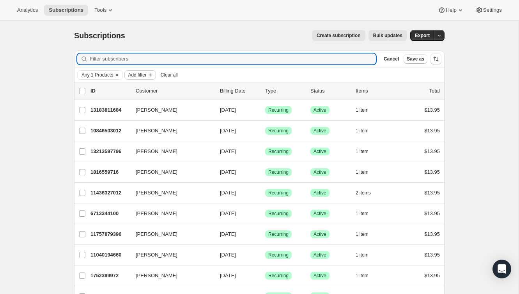
click at [137, 73] on span "Add filter" at bounding box center [137, 75] width 18 height 6
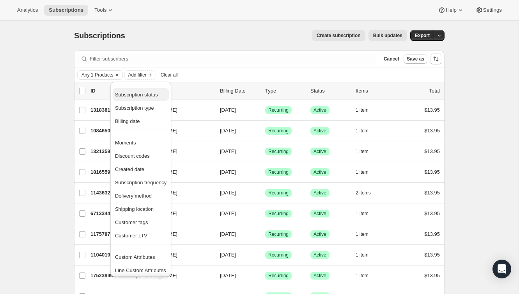
click at [143, 90] on button "Subscription status" at bounding box center [141, 94] width 56 height 12
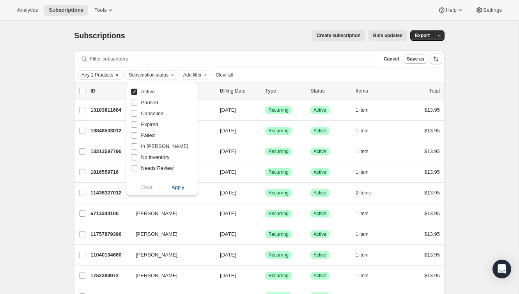
click at [179, 186] on span "Apply" at bounding box center [178, 187] width 13 height 8
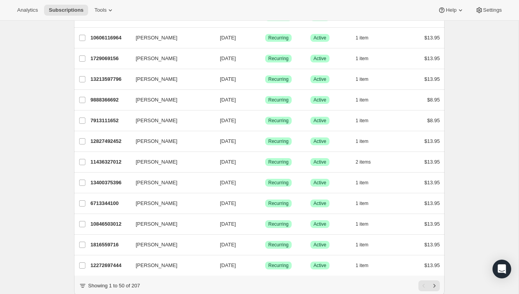
scroll to position [883, 0]
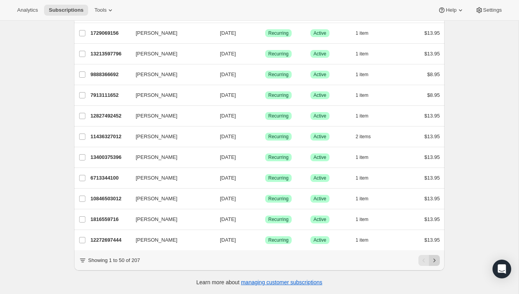
click at [439, 260] on button "Next" at bounding box center [434, 260] width 11 height 11
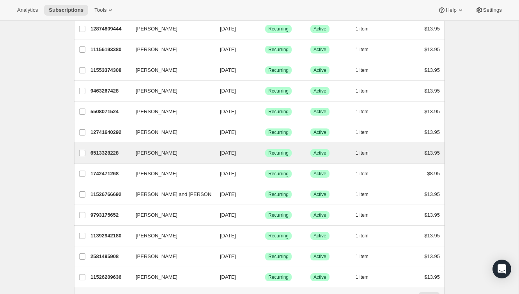
scroll to position [849, 0]
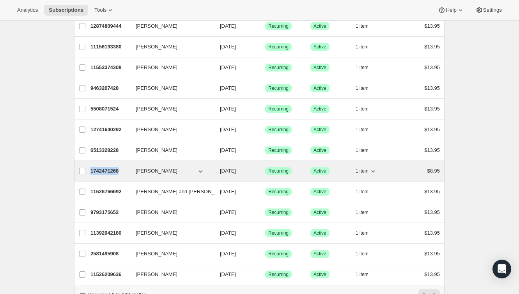
drag, startPoint x: 123, startPoint y: 171, endPoint x: 91, endPoint y: 172, distance: 31.2
click at [91, 172] on p "1742471268" at bounding box center [110, 171] width 39 height 8
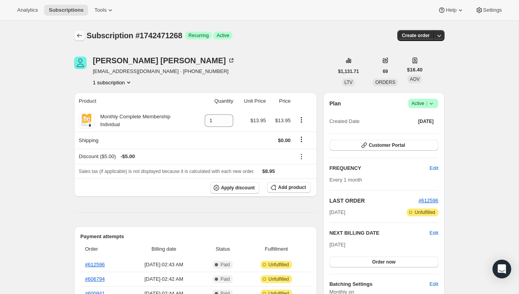
click at [80, 34] on icon "Subscriptions" at bounding box center [80, 36] width 8 height 8
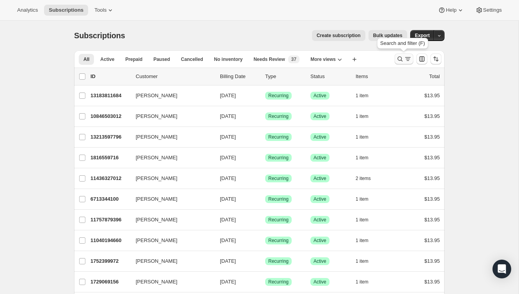
click at [405, 64] on button "Search and filter results" at bounding box center [404, 58] width 19 height 11
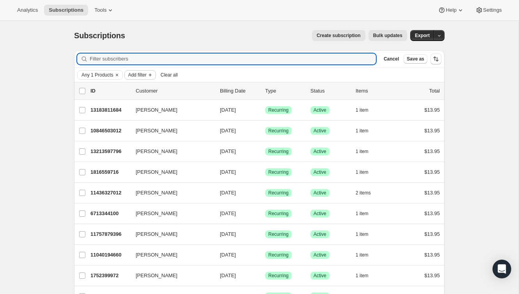
click at [146, 77] on span "Add filter" at bounding box center [137, 75] width 18 height 6
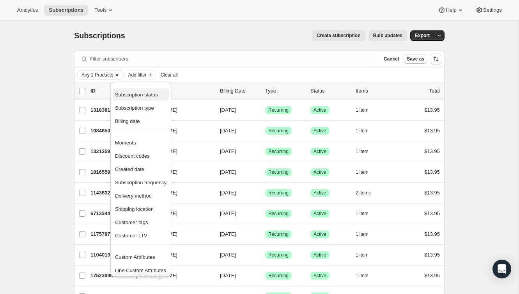
click at [149, 98] on span "Subscription status" at bounding box center [141, 95] width 52 height 8
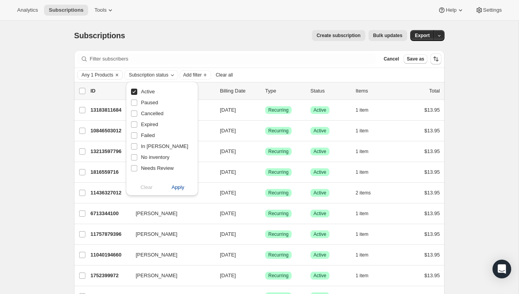
click at [178, 187] on span "Apply" at bounding box center [178, 187] width 13 height 8
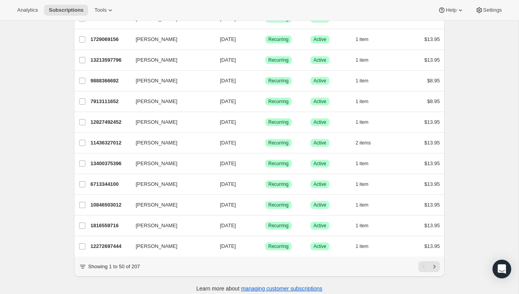
scroll to position [883, 0]
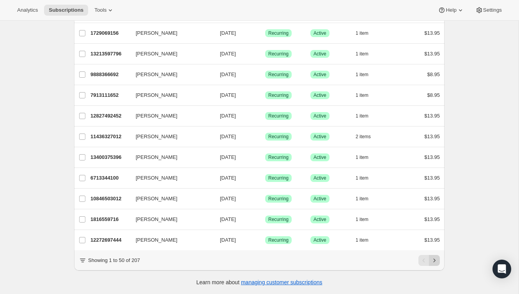
click at [436, 258] on icon "Next" at bounding box center [435, 260] width 8 height 8
click at [433, 258] on icon "Next" at bounding box center [435, 260] width 8 height 8
click at [439, 261] on button "Next" at bounding box center [434, 260] width 11 height 11
click at [432, 265] on button "Next" at bounding box center [434, 260] width 11 height 11
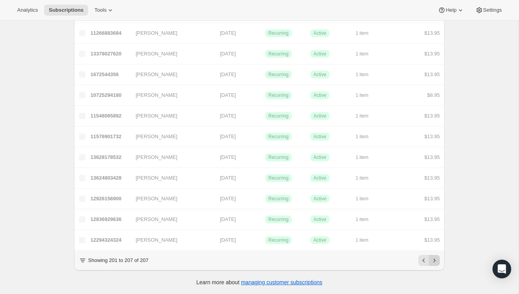
scroll to position [21, 0]
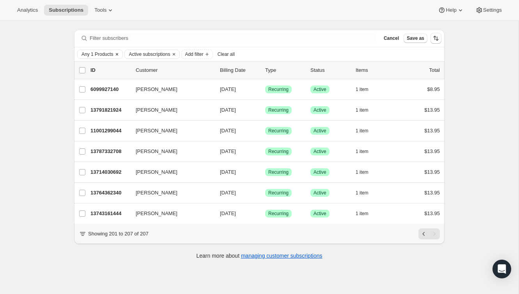
click at [118, 53] on icon "Clear" at bounding box center [117, 54] width 2 height 2
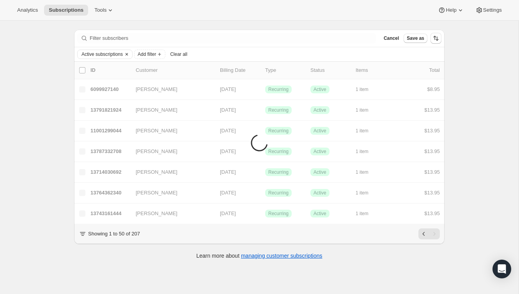
click at [128, 54] on icon "Clear" at bounding box center [127, 54] width 2 height 2
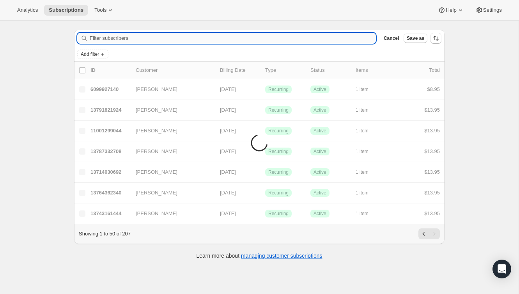
click at [131, 40] on input "Filter subscribers" at bounding box center [233, 38] width 286 height 11
paste input "7913111652"
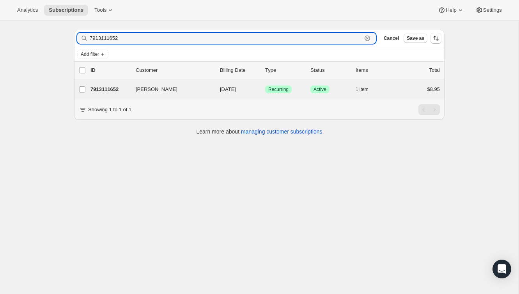
type input "7913111652"
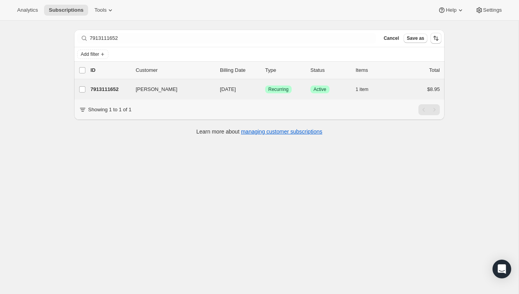
click at [406, 83] on div "Bianca Marks 7913111652 Bianca Marks 10/15/2025 Success Recurring Success Activ…" at bounding box center [259, 89] width 371 height 20
click at [402, 88] on div "$8.95" at bounding box center [420, 89] width 39 height 8
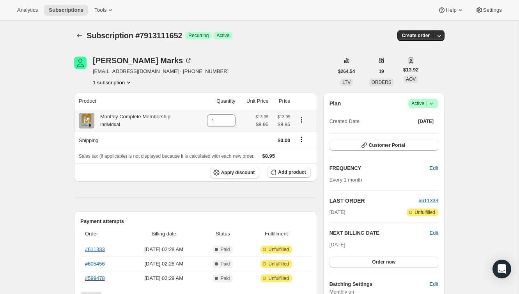
click at [304, 119] on icon "Product actions" at bounding box center [302, 120] width 8 height 8
click at [304, 138] on icon "Shipping actions" at bounding box center [302, 139] width 8 height 8
click at [303, 57] on div "Bianca Marks hellobiancabynum@gmail.com · +17704028791 1 subscription" at bounding box center [203, 72] width 259 height 30
click at [80, 34] on icon "Subscriptions" at bounding box center [80, 36] width 8 height 8
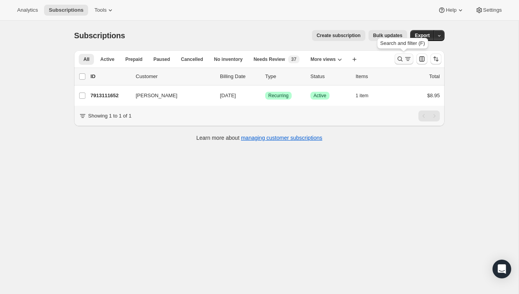
click at [410, 58] on icon "Search and filter results" at bounding box center [408, 59] width 8 height 8
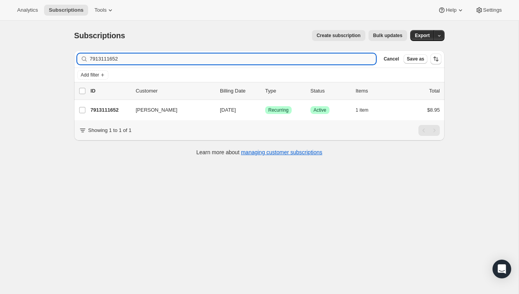
click at [344, 61] on input "7913111652" at bounding box center [233, 58] width 286 height 11
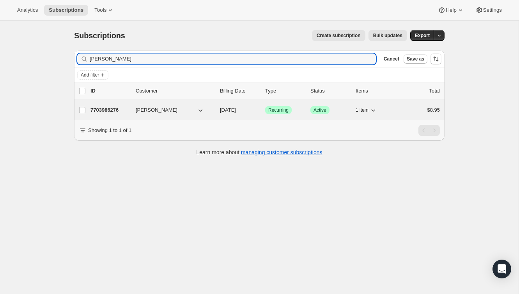
type input "Kristi Hutchison"
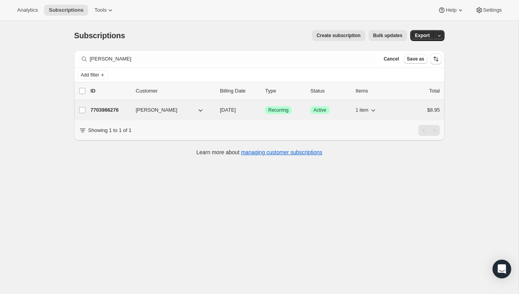
click at [429, 107] on p "$8.95" at bounding box center [433, 110] width 13 height 8
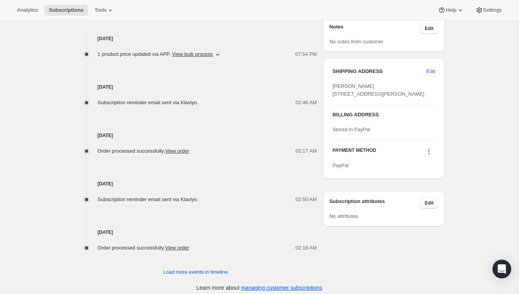
scroll to position [328, 0]
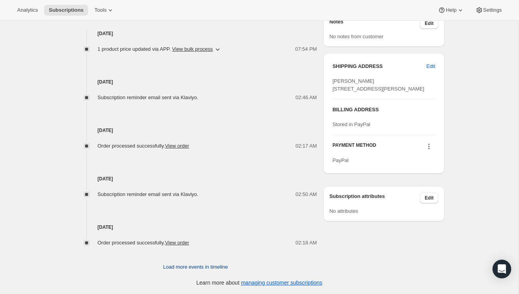
click at [215, 264] on span "Load more events in timeline" at bounding box center [195, 267] width 65 height 8
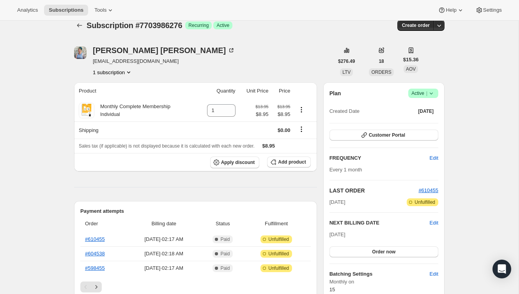
scroll to position [0, 0]
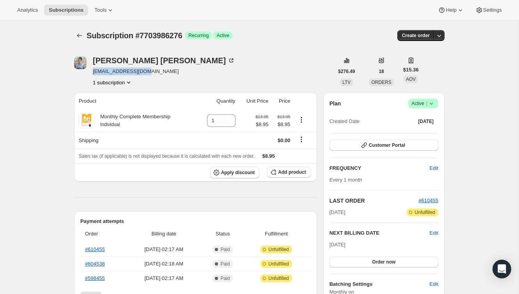
drag, startPoint x: 149, startPoint y: 74, endPoint x: 92, endPoint y: 75, distance: 57.0
click at [93, 75] on span "khutch317@gmail.com" at bounding box center [164, 72] width 142 height 8
copy span "khutch317@gmail.com"
click at [78, 35] on icon "Subscriptions" at bounding box center [79, 36] width 5 height 4
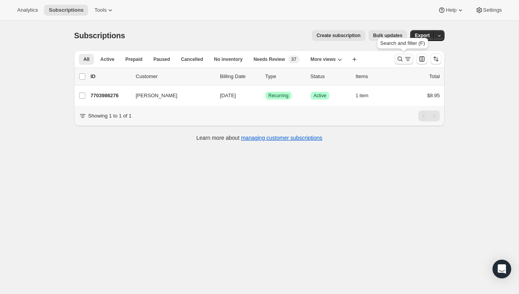
click at [404, 62] on icon "Search and filter results" at bounding box center [400, 59] width 8 height 8
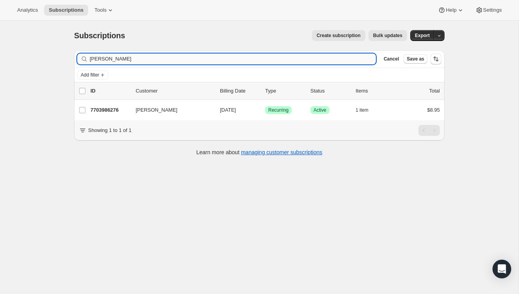
click at [347, 61] on input "Kristi Hutchison" at bounding box center [233, 58] width 286 height 11
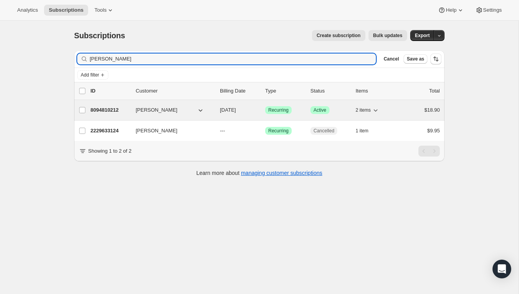
type input "Monica Canestraro"
click at [406, 107] on div "$18.90" at bounding box center [420, 110] width 39 height 8
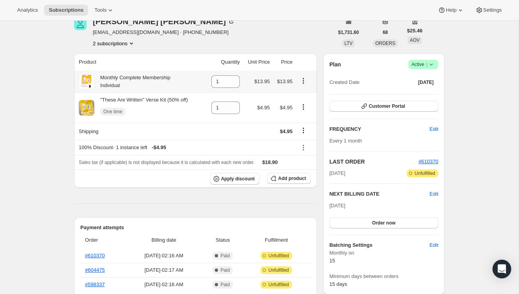
scroll to position [39, 0]
click at [303, 129] on icon "Shipping actions" at bounding box center [304, 130] width 8 height 8
click at [307, 142] on span "Edit shipping rate" at bounding box center [303, 146] width 39 height 8
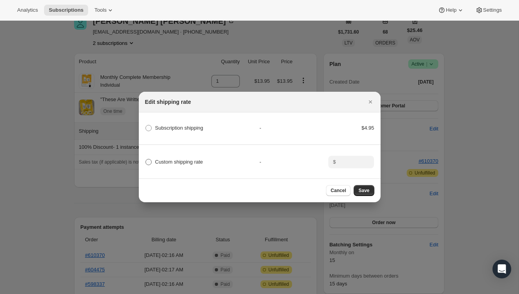
click at [183, 160] on span "Custom shipping rate" at bounding box center [179, 162] width 48 height 6
click at [146, 159] on input "Custom shipping rate" at bounding box center [146, 159] width 0 height 0
radio input "true"
click at [361, 159] on input ":r24a:" at bounding box center [350, 162] width 24 height 12
click at [372, 165] on icon ":r24a:" at bounding box center [368, 164] width 8 height 8
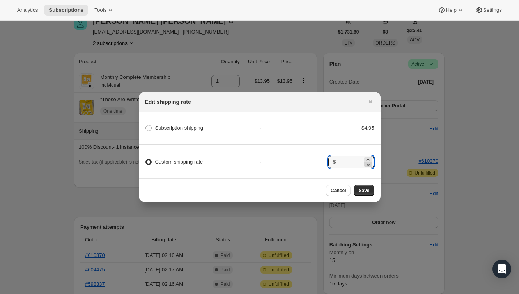
type input "0"
click at [366, 187] on button "Save" at bounding box center [364, 190] width 20 height 11
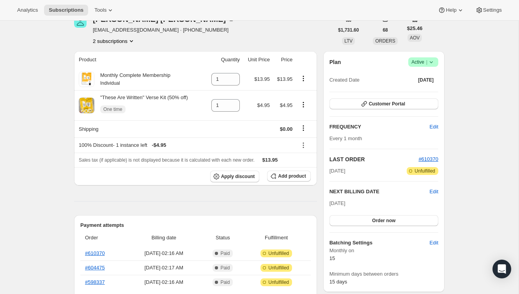
scroll to position [0, 0]
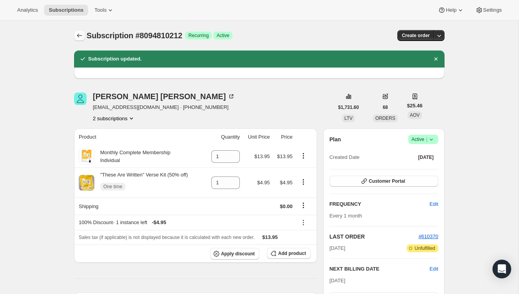
click at [80, 36] on icon "Subscriptions" at bounding box center [80, 36] width 8 height 8
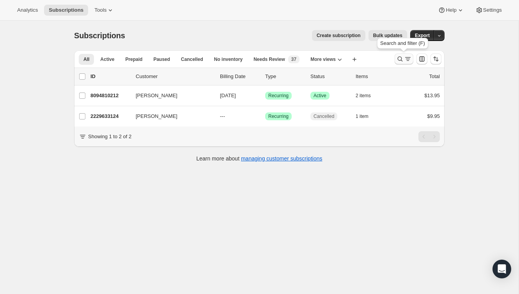
click at [396, 59] on button "Search and filter results" at bounding box center [404, 58] width 19 height 11
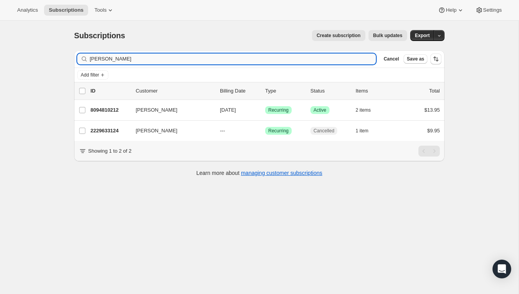
click at [345, 59] on input "Monica Canestraro" at bounding box center [233, 58] width 286 height 11
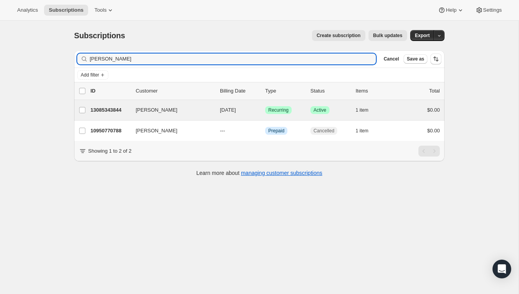
type input "Bissy Cook"
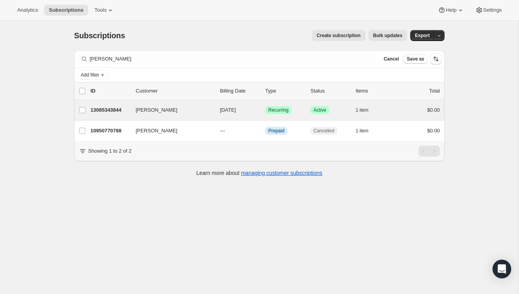
click at [407, 117] on div "Bissy Cook 13085343844 Bissy Cook 10/15/2025 Success Recurring Success Active 1…" at bounding box center [259, 110] width 371 height 20
click at [411, 113] on div "$0.00" at bounding box center [420, 110] width 39 height 8
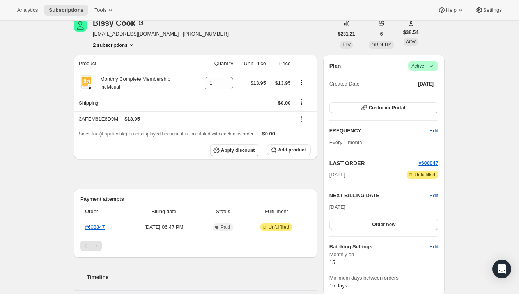
scroll to position [37, 0]
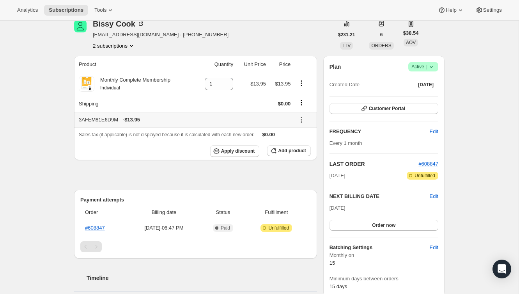
click at [302, 119] on icon at bounding box center [301, 119] width 1 height 1
click at [306, 145] on span "Remove" at bounding box center [304, 148] width 19 height 6
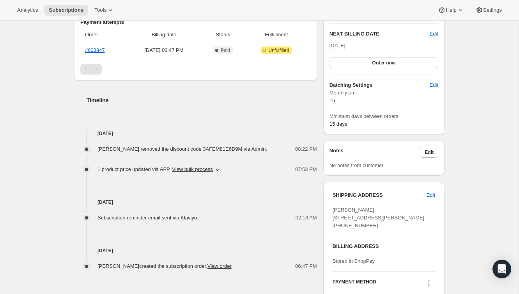
scroll to position [0, 0]
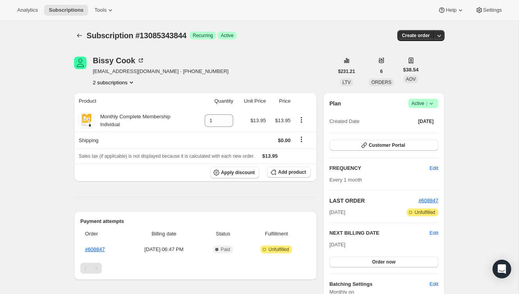
click at [75, 29] on div "Subscription #13085343844. This page is ready Subscription #13085343844 Success…" at bounding box center [259, 36] width 371 height 30
click at [81, 34] on icon "Subscriptions" at bounding box center [80, 36] width 8 height 8
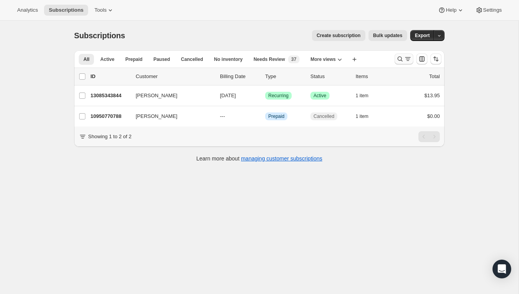
click at [405, 62] on icon "Search and filter results" at bounding box center [408, 59] width 8 height 8
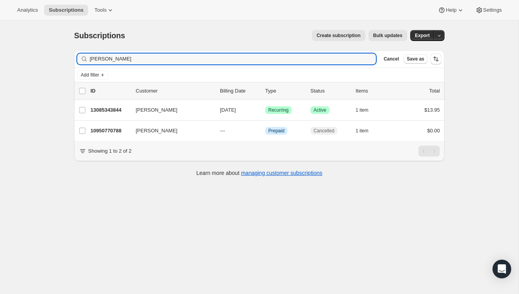
click at [356, 65] on div "Filter subscribers Bissy Cook Clear Cancel Save as" at bounding box center [259, 58] width 371 height 17
click at [352, 60] on input "Bissy Cook" at bounding box center [226, 58] width 272 height 11
paste input "Diana Rezendes"
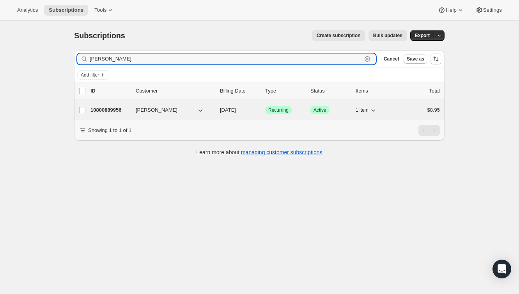
type input "Diana Rezendes"
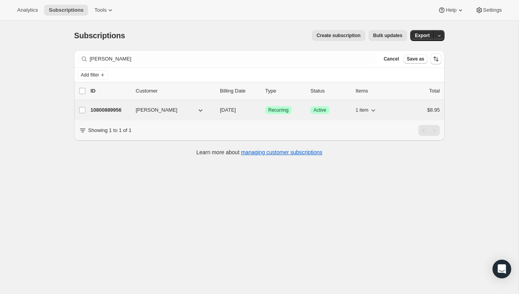
click at [414, 108] on div "$8.95" at bounding box center [420, 110] width 39 height 8
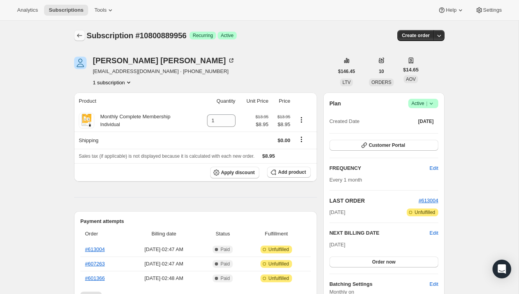
click at [81, 32] on icon "Subscriptions" at bounding box center [80, 36] width 8 height 8
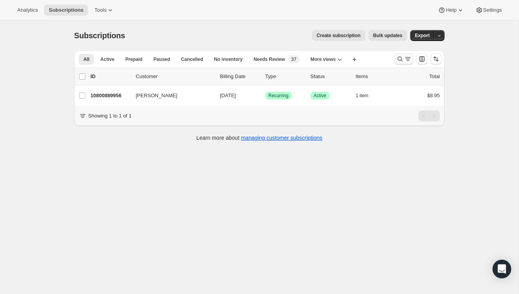
click at [395, 59] on button "Search and filter results" at bounding box center [404, 58] width 19 height 11
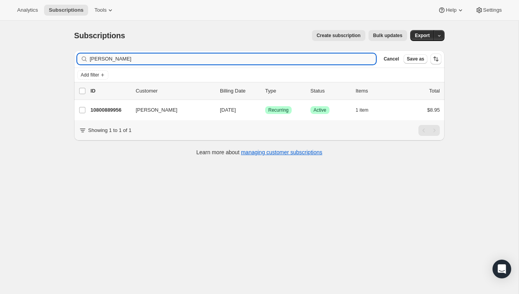
click at [343, 59] on input "Diana Rezendes" at bounding box center [233, 58] width 286 height 11
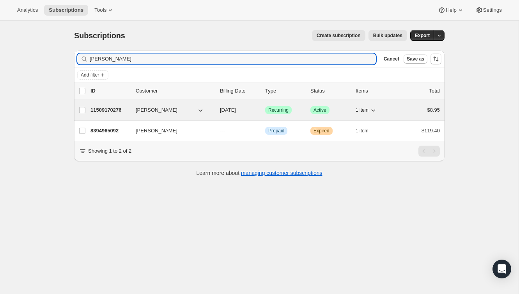
type input "Bill Sparks"
click at [417, 114] on div "$8.95" at bounding box center [420, 110] width 39 height 8
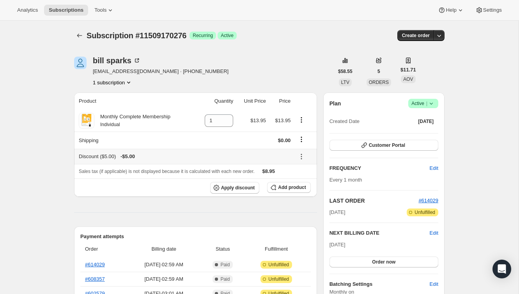
click at [302, 157] on icon at bounding box center [302, 157] width 8 height 8
click at [292, 74] on div "bill sparks samsodano1@gmail.com · +16142040196 1 subscription" at bounding box center [203, 72] width 259 height 30
drag, startPoint x: 151, startPoint y: 72, endPoint x: 93, endPoint y: 73, distance: 57.8
click at [93, 73] on span "samsodano1@gmail.com · +16142040196" at bounding box center [161, 72] width 136 height 8
copy span "samsodano1@gmail.com"
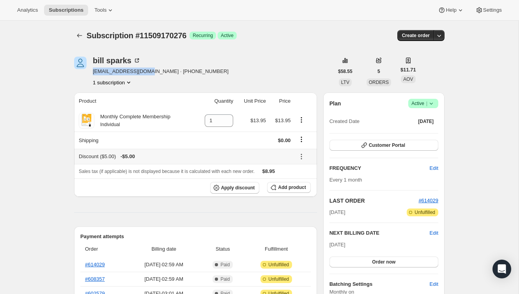
click at [304, 158] on icon at bounding box center [302, 157] width 8 height 8
click at [302, 186] on span "Remove" at bounding box center [304, 184] width 19 height 6
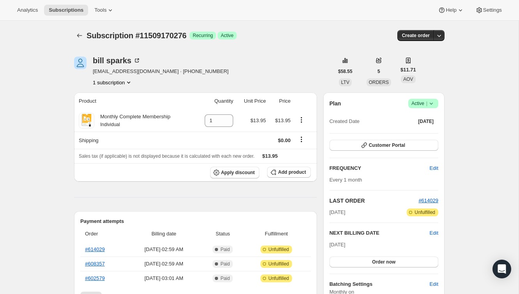
click at [290, 65] on div "bill sparks samsodano1@gmail.com · +16142040196 1 subscription" at bounding box center [203, 72] width 259 height 30
click at [76, 36] on icon "Subscriptions" at bounding box center [80, 36] width 8 height 8
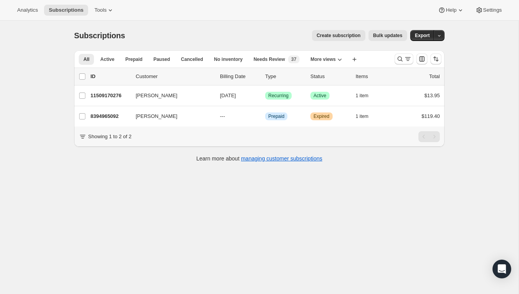
click at [395, 65] on div at bounding box center [418, 59] width 53 height 16
click at [399, 63] on button "Search and filter results" at bounding box center [404, 58] width 19 height 11
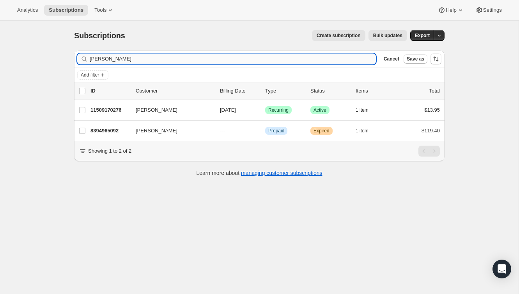
click at [345, 60] on input "Bill Sparks" at bounding box center [233, 58] width 286 height 11
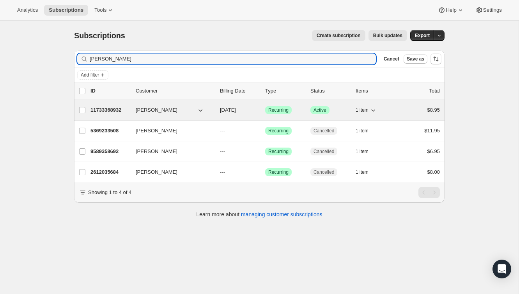
type input "Jessica Gonzales"
click at [413, 112] on div "$8.95" at bounding box center [420, 110] width 39 height 8
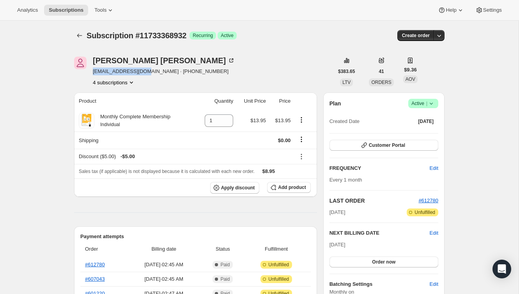
drag, startPoint x: 149, startPoint y: 73, endPoint x: 90, endPoint y: 73, distance: 58.5
click at [90, 73] on div "Jessica Gonzales jgmom623@gmail.com · +13034751227 4 subscriptions" at bounding box center [203, 72] width 259 height 30
copy span "jgmom623@gmail.com"
click at [302, 155] on icon at bounding box center [302, 157] width 8 height 8
click at [302, 187] on span "Remove" at bounding box center [304, 184] width 19 height 6
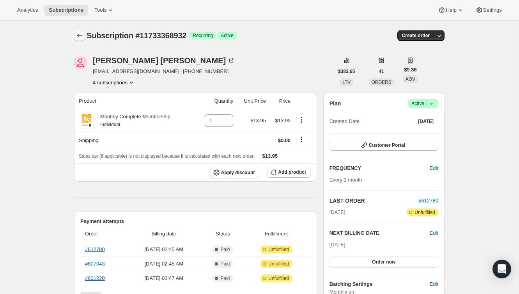
click at [77, 37] on icon "Subscriptions" at bounding box center [80, 36] width 8 height 8
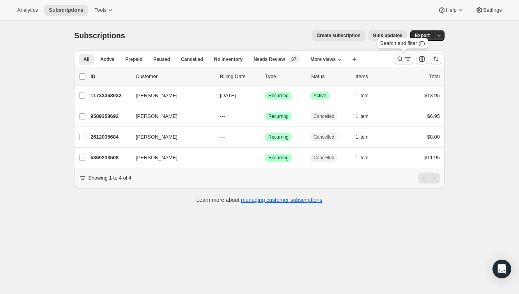
click at [402, 61] on icon "Search and filter results" at bounding box center [400, 59] width 5 height 5
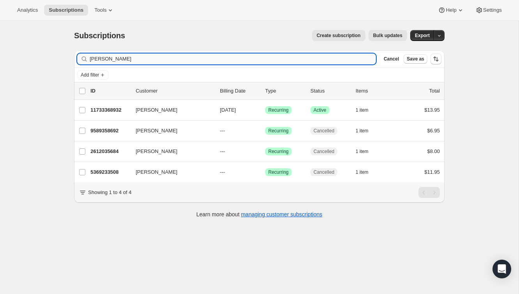
click at [307, 60] on input "Jessica Gonzales" at bounding box center [233, 58] width 286 height 11
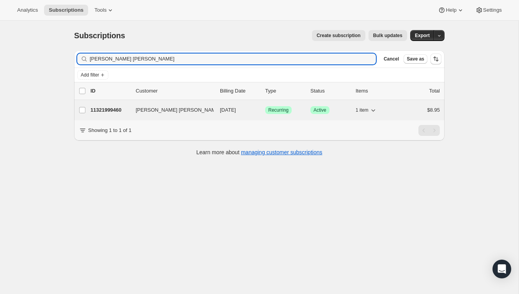
type input "Sarah Pauline Newsom"
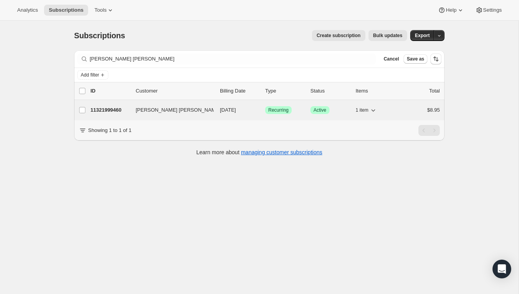
click at [411, 107] on div "$8.95" at bounding box center [420, 110] width 39 height 8
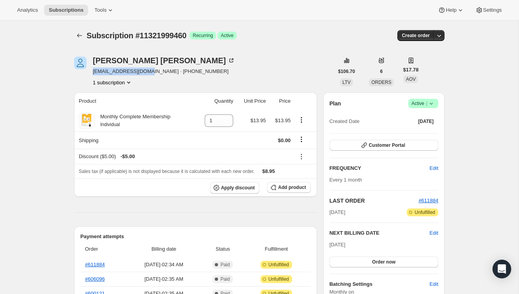
drag, startPoint x: 155, startPoint y: 71, endPoint x: 91, endPoint y: 71, distance: 64.8
click at [91, 71] on div "Sarah Pauline Newsom mynana3000@yahoo.com · +14322692704 1 subscription" at bounding box center [203, 72] width 259 height 30
copy span "mynana3000@yahoo.com"
click at [303, 156] on icon at bounding box center [302, 157] width 8 height 8
click at [302, 183] on span "Remove" at bounding box center [304, 184] width 19 height 6
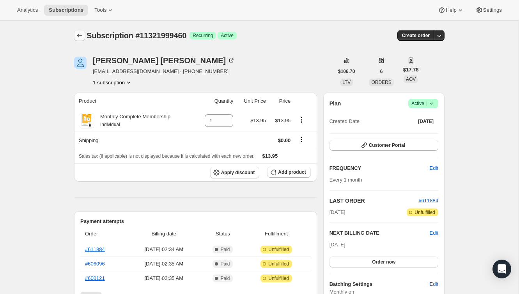
click at [78, 37] on icon "Subscriptions" at bounding box center [79, 36] width 5 height 4
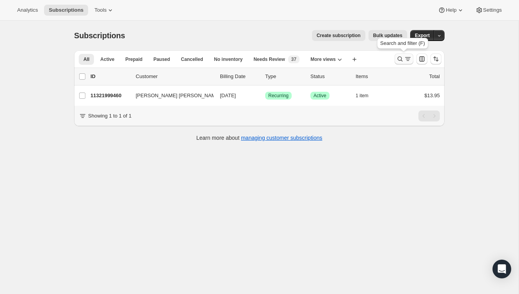
click at [406, 59] on icon "Search and filter results" at bounding box center [408, 59] width 8 height 8
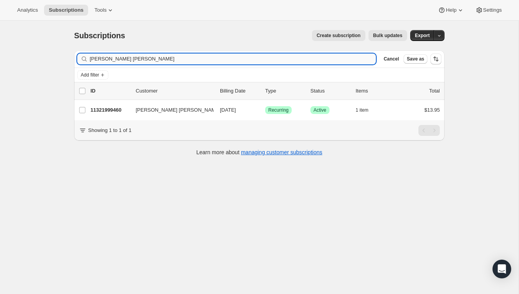
click at [326, 53] on input "Sarah Pauline Newsom" at bounding box center [233, 58] width 286 height 11
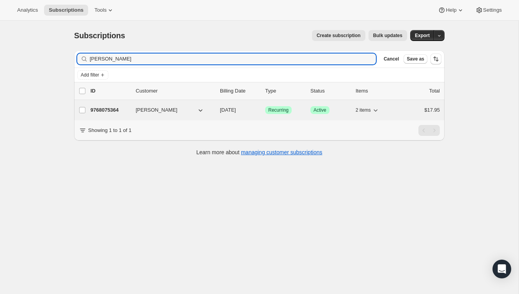
type input "Keri Stevens"
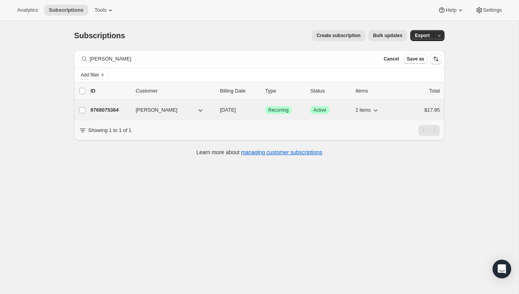
click at [415, 114] on div "$17.95" at bounding box center [420, 110] width 39 height 8
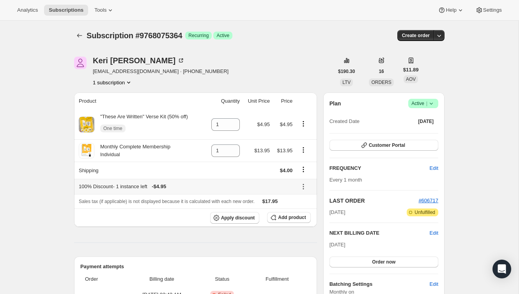
click at [305, 187] on icon at bounding box center [304, 187] width 8 height 8
click at [305, 168] on icon "Shipping actions" at bounding box center [304, 169] width 8 height 8
click at [301, 181] on span "Edit shipping rate" at bounding box center [303, 185] width 39 height 8
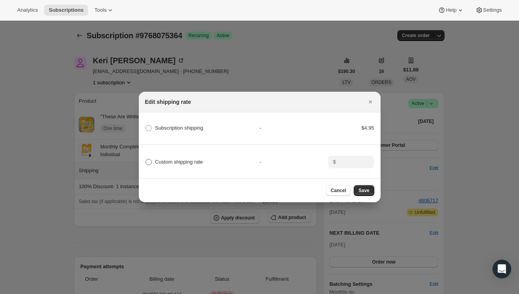
click at [180, 160] on span "Custom shipping rate" at bounding box center [179, 162] width 48 height 6
click at [146, 159] on input "Custom shipping rate" at bounding box center [146, 159] width 0 height 0
radio input "true"
click at [348, 160] on input ":r37e:" at bounding box center [350, 162] width 24 height 12
type input "0"
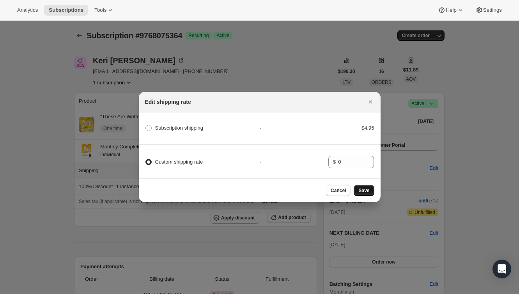
click at [363, 191] on span "Save" at bounding box center [364, 190] width 11 height 6
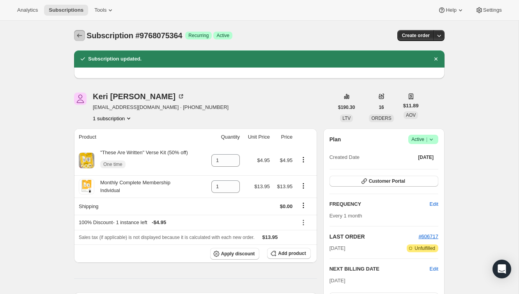
click at [76, 35] on icon "Subscriptions" at bounding box center [80, 36] width 8 height 8
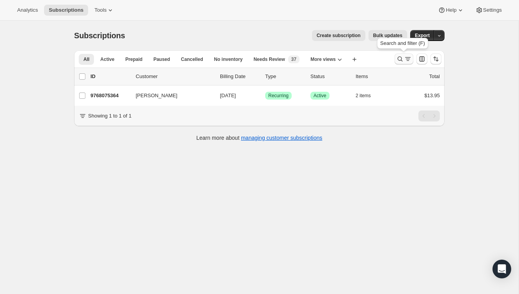
click at [398, 60] on icon "Search and filter results" at bounding box center [400, 59] width 8 height 8
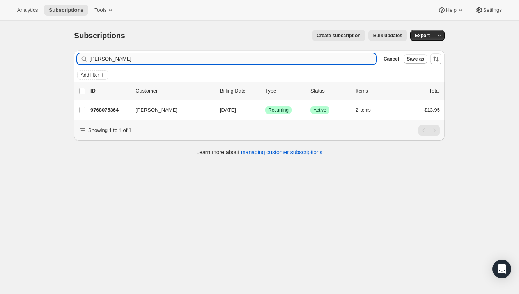
click at [318, 63] on input "Keri Stevens" at bounding box center [233, 58] width 286 height 11
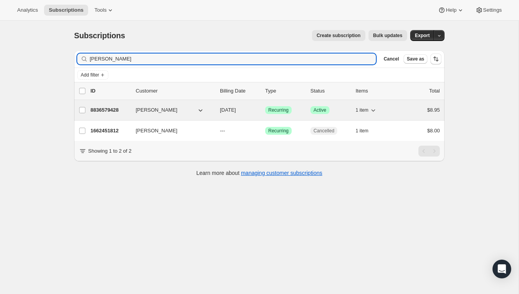
type input "Michelle Anderson"
click at [402, 109] on div "$8.95" at bounding box center [420, 110] width 39 height 8
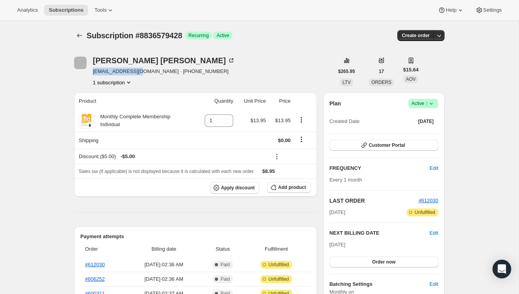
drag, startPoint x: 142, startPoint y: 72, endPoint x: 92, endPoint y: 74, distance: 50.4
click at [92, 74] on div "Michelle Anderson micey13@gmail.com · +14847732263 1 subscription" at bounding box center [203, 72] width 259 height 30
copy span "micey13@gmail.com"
click at [304, 139] on icon "Shipping actions" at bounding box center [302, 139] width 8 height 8
click at [307, 48] on div "Subscription #8836579428. This page is ready Subscription #8836579428 Success R…" at bounding box center [259, 36] width 371 height 30
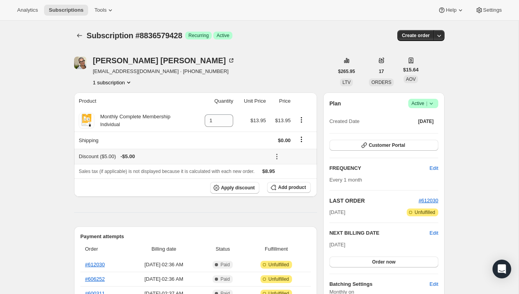
click at [277, 153] on icon at bounding box center [277, 157] width 8 height 8
click at [291, 186] on span "Remove" at bounding box center [292, 184] width 19 height 6
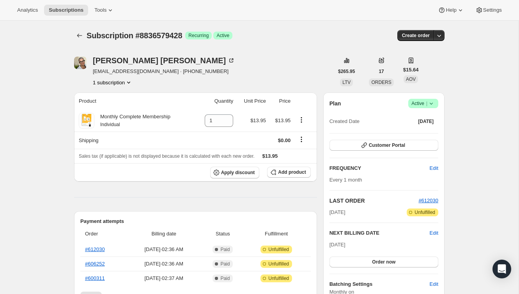
click at [78, 36] on icon "Subscriptions" at bounding box center [80, 36] width 8 height 8
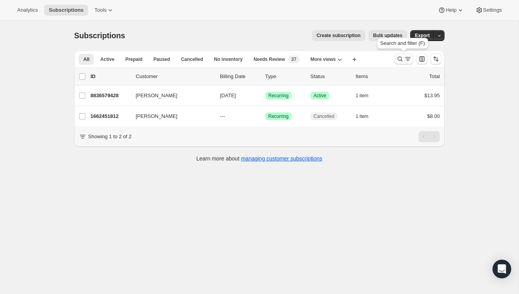
click at [409, 60] on icon "Search and filter results" at bounding box center [408, 59] width 8 height 8
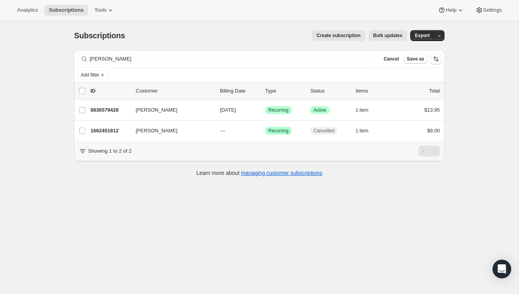
click at [323, 53] on div "Filter subscribers Michelle Anderson Clear Cancel Save as" at bounding box center [259, 58] width 371 height 17
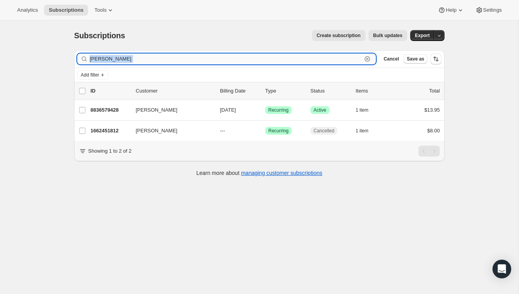
click at [311, 59] on input "Michelle Anderson" at bounding box center [226, 58] width 272 height 11
paste input "Cynthia Carter"
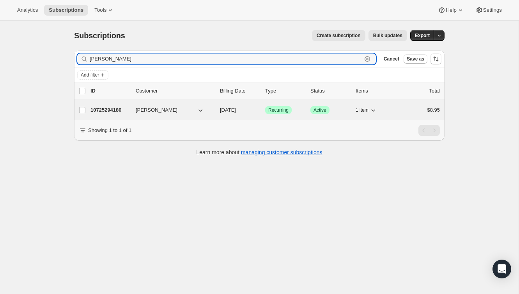
type input "Cynthia Carter"
click at [416, 113] on div "$8.95" at bounding box center [420, 110] width 39 height 8
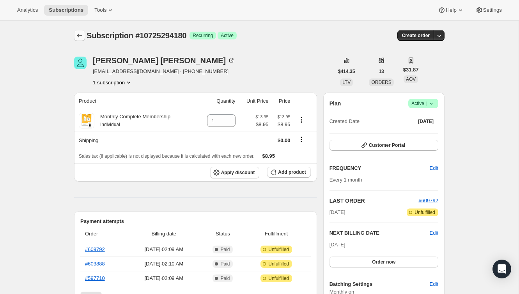
click at [76, 39] on icon "Subscriptions" at bounding box center [80, 36] width 8 height 8
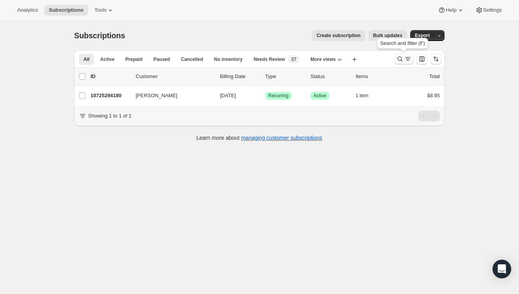
click at [407, 59] on icon "Search and filter results" at bounding box center [408, 59] width 8 height 8
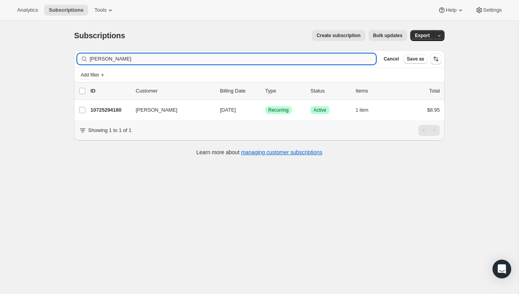
click at [342, 60] on input "Cynthia Carter" at bounding box center [233, 58] width 286 height 11
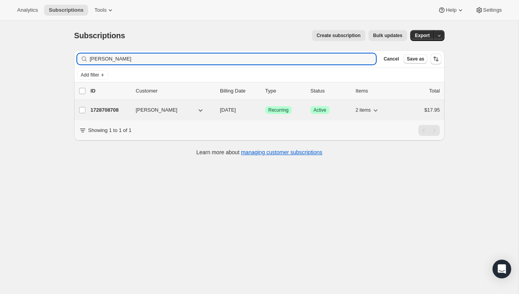
type input "Whitney Seemann"
click at [415, 108] on div "$17.95" at bounding box center [420, 110] width 39 height 8
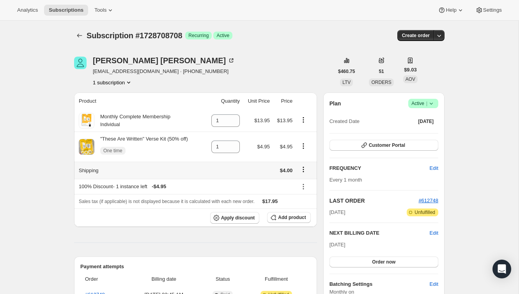
click at [304, 171] on icon "Shipping actions" at bounding box center [304, 169] width 8 height 8
click at [304, 185] on span "Edit shipping rate" at bounding box center [303, 185] width 39 height 6
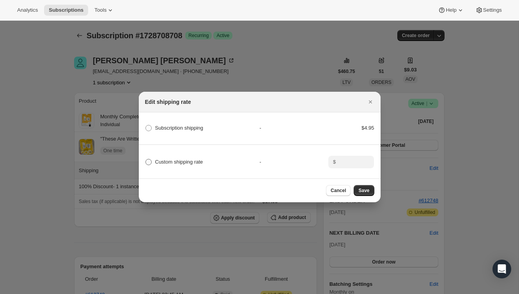
click at [191, 164] on span "Custom shipping rate" at bounding box center [179, 162] width 48 height 6
click at [146, 159] on input "Custom shipping rate" at bounding box center [146, 159] width 0 height 0
radio input "true"
click at [341, 167] on input ":r3ns:" at bounding box center [350, 162] width 24 height 12
click at [372, 164] on div ":r3ns:" at bounding box center [368, 164] width 9 height 5
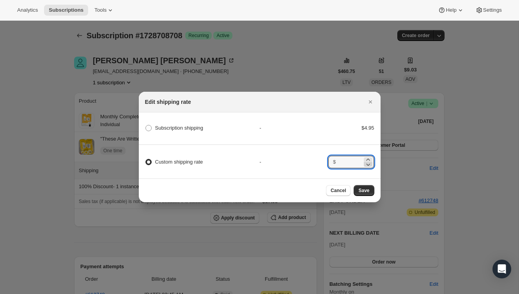
type input "0"
click at [367, 194] on button "Save" at bounding box center [364, 190] width 20 height 11
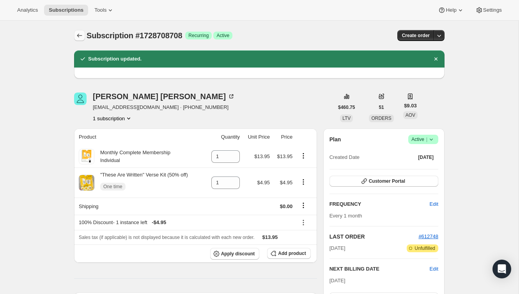
click at [81, 37] on icon "Subscriptions" at bounding box center [80, 36] width 8 height 8
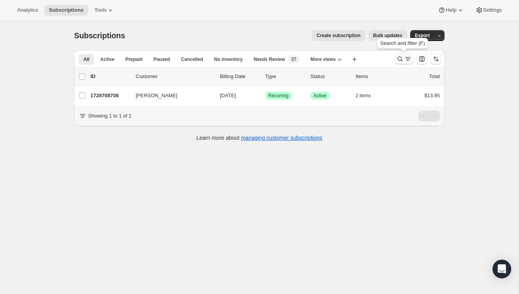
click at [402, 59] on icon "Search and filter results" at bounding box center [400, 59] width 8 height 8
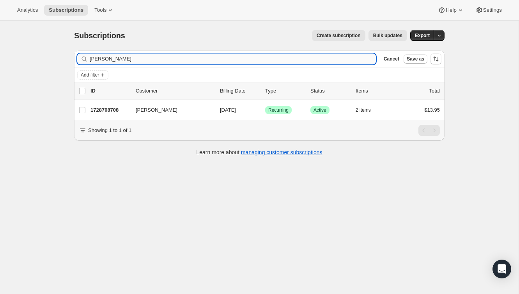
click at [345, 60] on input "Whitney Seemann" at bounding box center [233, 58] width 286 height 11
click at [343, 60] on input "Whitney Seemann" at bounding box center [233, 58] width 286 height 11
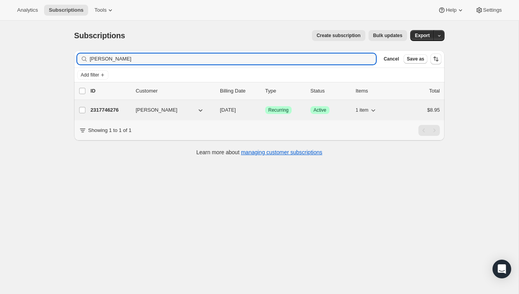
type input "Marie Lenda"
click at [409, 108] on div "$8.95" at bounding box center [420, 110] width 39 height 8
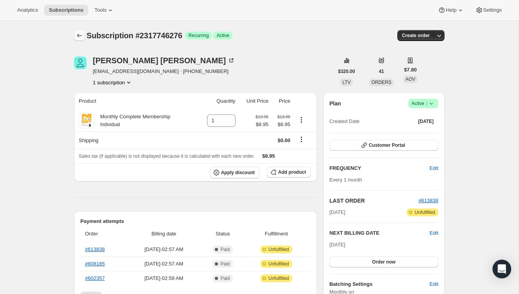
click at [78, 36] on icon "Subscriptions" at bounding box center [79, 36] width 5 height 4
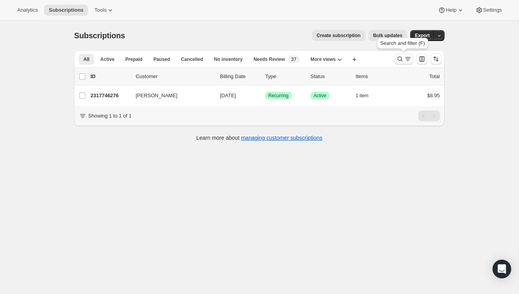
click at [401, 59] on icon "Search and filter results" at bounding box center [400, 59] width 8 height 8
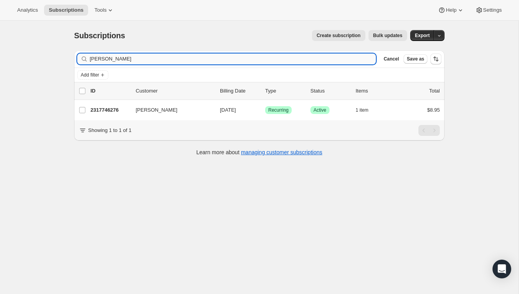
click at [350, 59] on input "Marie Lenda" at bounding box center [233, 58] width 286 height 11
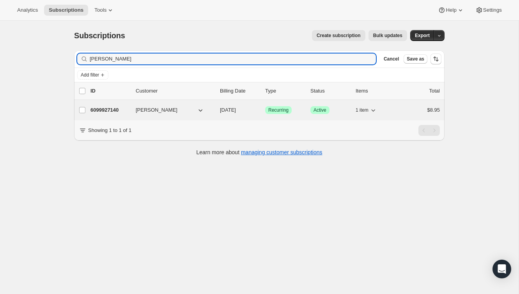
type input "Jillian Rachal"
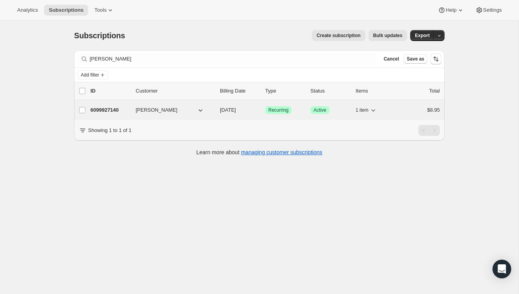
click at [414, 105] on div "6099927140 Jillian Rachal 11/15/2025 Success Recurring Success Active 1 item $8…" at bounding box center [266, 110] width 350 height 11
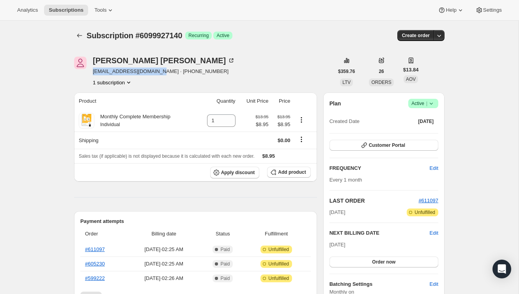
drag, startPoint x: 150, startPoint y: 72, endPoint x: 92, endPoint y: 70, distance: 57.8
click at [92, 72] on div "Jillian Rachal jillianrachal@gmail.com · +12099150775 1 subscription" at bounding box center [203, 72] width 259 height 30
copy span "jillianrachal@gmail.com"
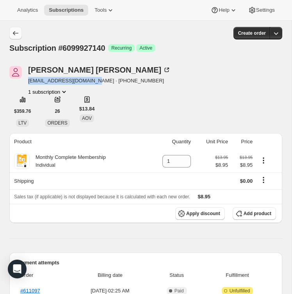
click at [15, 32] on icon "Subscriptions" at bounding box center [16, 33] width 8 height 8
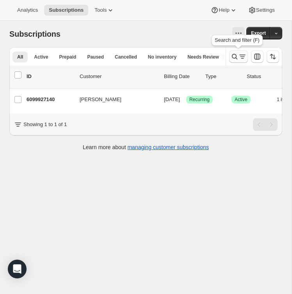
click at [234, 56] on icon "Search and filter results" at bounding box center [235, 57] width 8 height 8
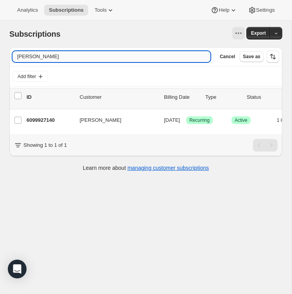
click at [169, 59] on input "Jillian Rachal" at bounding box center [111, 56] width 198 height 11
click at [71, 53] on input "9888366692" at bounding box center [104, 56] width 184 height 11
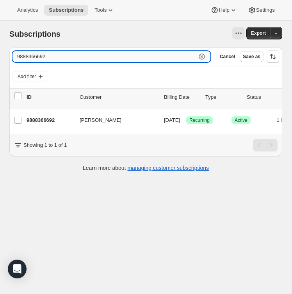
click at [71, 53] on input "9888366692" at bounding box center [104, 56] width 184 height 11
paste input "791311165"
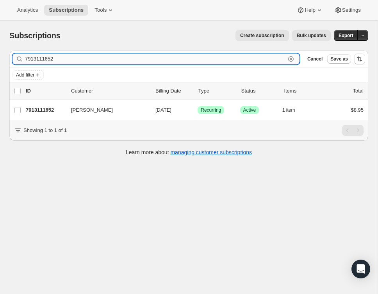
click at [90, 56] on input "7913111652" at bounding box center [155, 58] width 260 height 11
paste input "Kristi Hutchison"
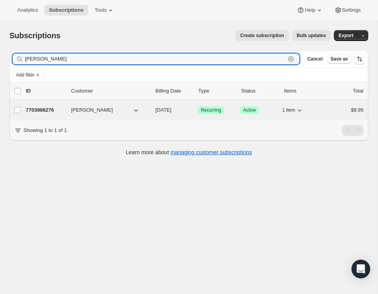
type input "Kristi Hutchison"
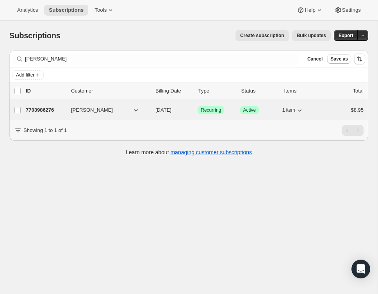
drag, startPoint x: 110, startPoint y: 112, endPoint x: 36, endPoint y: 112, distance: 73.8
click at [36, 112] on div "7703986276 Kristi Hutchison 10/15/2025 Success Recurring Success Active 1 item …" at bounding box center [195, 110] width 338 height 11
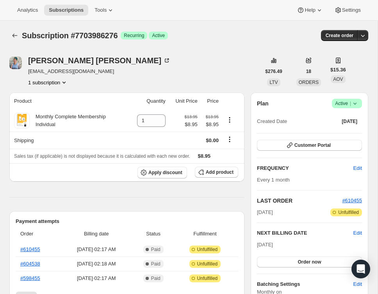
click at [106, 40] on span "Subscription #7703986276" at bounding box center [70, 35] width 96 height 9
click at [11, 37] on icon "Subscriptions" at bounding box center [15, 36] width 8 height 8
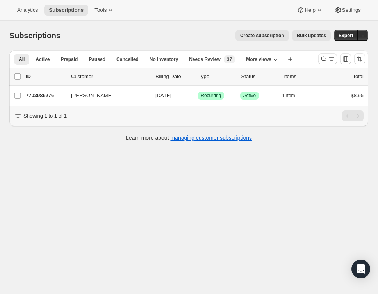
click at [318, 59] on div at bounding box center [341, 59] width 53 height 16
click at [319, 59] on button "Search and filter results" at bounding box center [327, 58] width 19 height 11
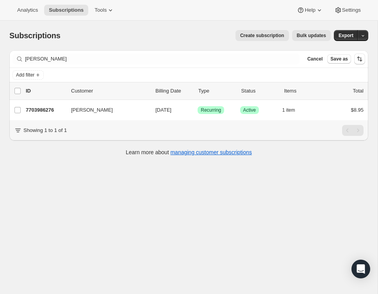
click at [277, 66] on div "Filter subscribers Kristi Hutchison Clear Cancel Save as" at bounding box center [188, 58] width 359 height 17
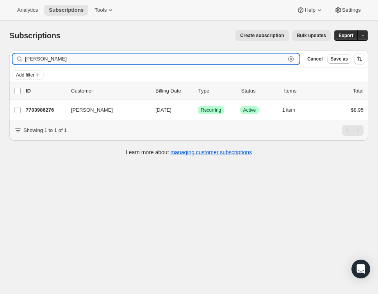
click at [277, 58] on input "Kristi Hutchison" at bounding box center [155, 58] width 260 height 11
paste input "Diana Rezendes"
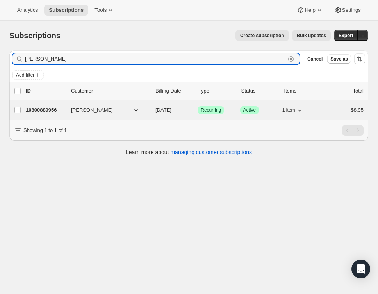
type input "Diana Rezendes"
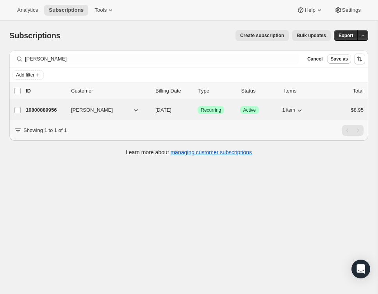
click at [331, 111] on div "$8.95" at bounding box center [345, 110] width 36 height 8
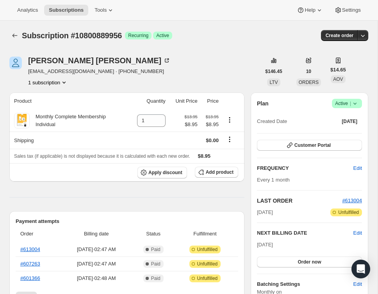
click at [108, 31] on span "Subscription #10800889956" at bounding box center [72, 35] width 100 height 9
click at [16, 37] on icon "Subscriptions" at bounding box center [15, 36] width 8 height 8
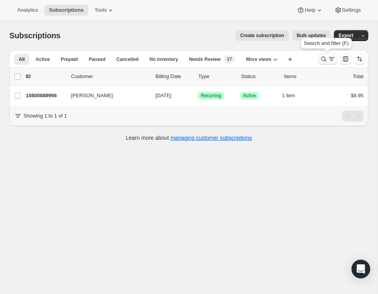
click at [322, 62] on icon "Search and filter results" at bounding box center [324, 59] width 8 height 8
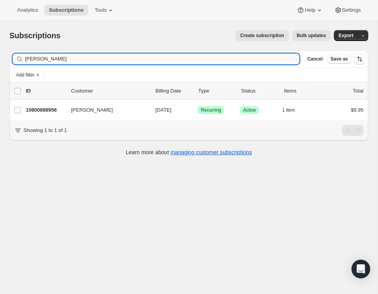
click at [221, 64] on input "Diana Rezendes" at bounding box center [162, 58] width 274 height 11
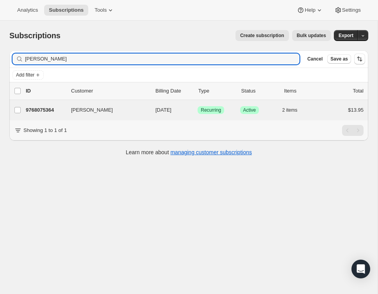
type input "Keri Stevens"
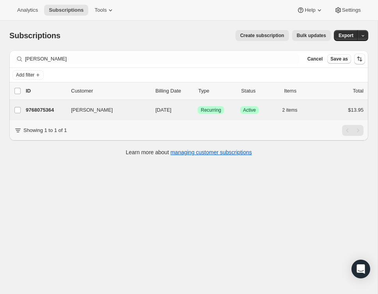
click at [329, 104] on div "Keri Stevens 9768075364 Keri Stevens 10/15/2025 Success Recurring Success Activ…" at bounding box center [188, 110] width 359 height 20
click at [332, 110] on div "$13.95" at bounding box center [345, 110] width 36 height 8
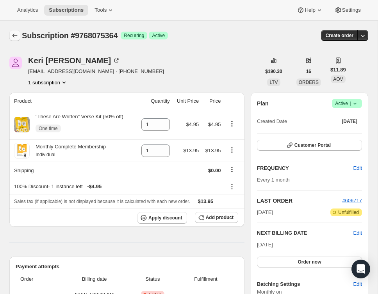
click at [12, 36] on icon "Subscriptions" at bounding box center [15, 36] width 8 height 8
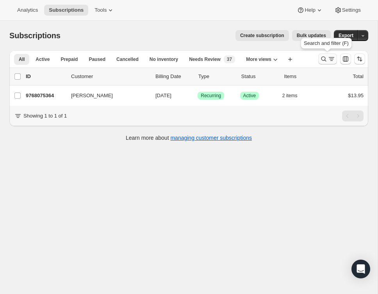
click at [330, 57] on icon "Search and filter results" at bounding box center [331, 59] width 8 height 8
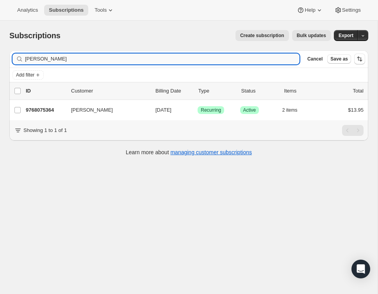
click at [258, 62] on input "Keri Stevens" at bounding box center [162, 58] width 274 height 11
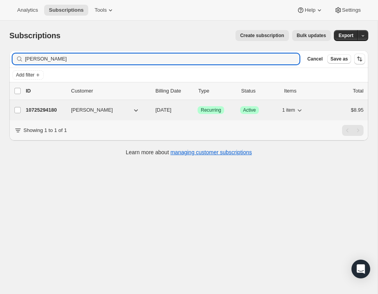
type input "Cynthia Carter"
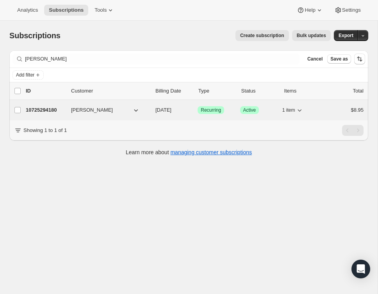
click at [338, 112] on div "$8.95" at bounding box center [345, 110] width 36 height 8
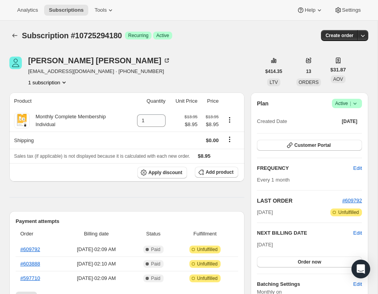
click at [103, 37] on span "Subscription #10725294180" at bounding box center [72, 35] width 100 height 9
click at [14, 37] on icon "Subscriptions" at bounding box center [14, 36] width 5 height 4
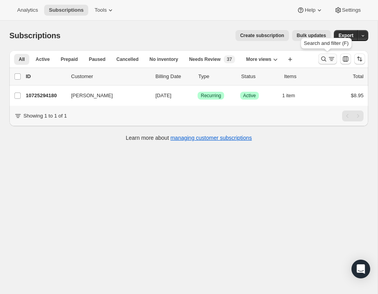
click at [322, 57] on icon "Search and filter results" at bounding box center [324, 59] width 8 height 8
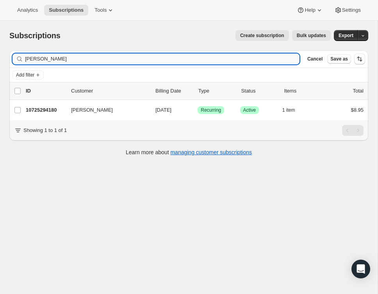
click at [283, 57] on input "Cynthia Carter" at bounding box center [162, 58] width 274 height 11
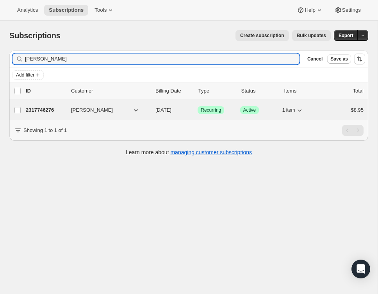
type input "Marie Lenda"
click at [337, 110] on div "$8.95" at bounding box center [345, 110] width 36 height 8
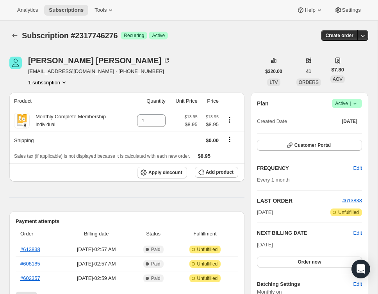
click at [98, 33] on span "Subscription #2317746276" at bounding box center [70, 35] width 96 height 9
click at [13, 34] on icon "Subscriptions" at bounding box center [15, 36] width 8 height 8
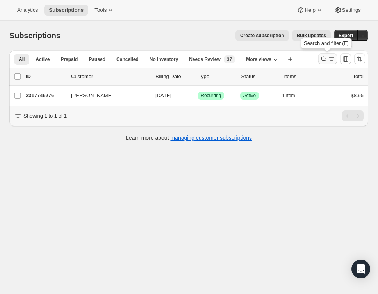
click at [323, 61] on icon "Search and filter results" at bounding box center [324, 59] width 8 height 8
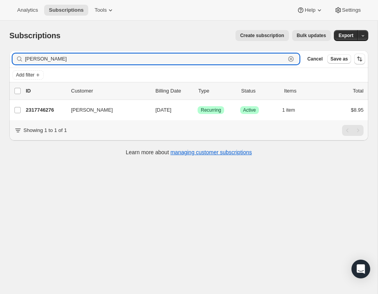
click at [289, 59] on icon "button" at bounding box center [291, 59] width 8 height 8
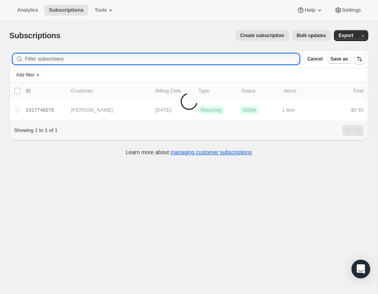
click at [289, 59] on input "Filter subscribers" at bounding box center [162, 58] width 274 height 11
paste input "Jillian Rachal"
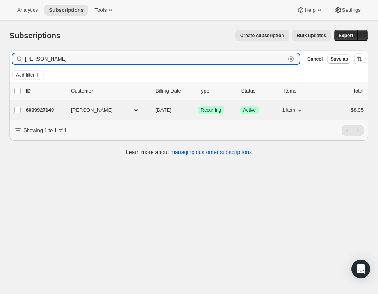
type input "Jillian Rachal"
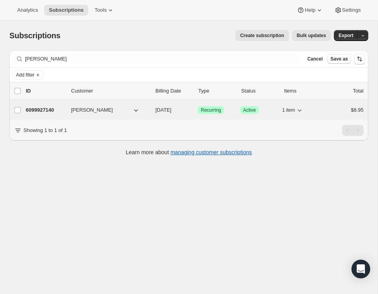
click at [336, 112] on div "$8.95" at bounding box center [345, 110] width 36 height 8
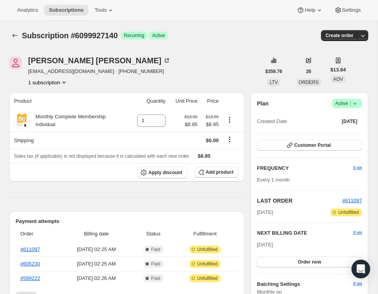
click at [95, 32] on span "Subscription #6099927140" at bounding box center [70, 35] width 96 height 9
click at [103, 34] on span "Subscription #6099927140" at bounding box center [70, 35] width 96 height 9
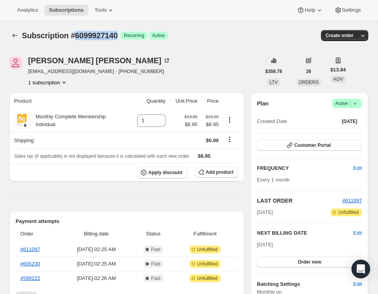
click at [103, 34] on span "Subscription #6099927140" at bounding box center [70, 35] width 96 height 9
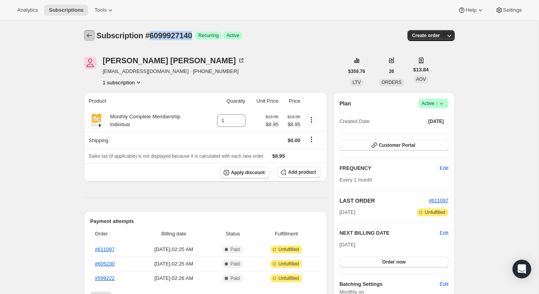
click at [87, 39] on icon "Subscriptions" at bounding box center [89, 36] width 8 height 8
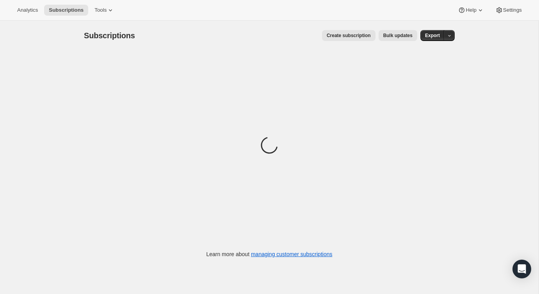
click at [252, 40] on div "Create subscription Bulk updates" at bounding box center [280, 35] width 273 height 11
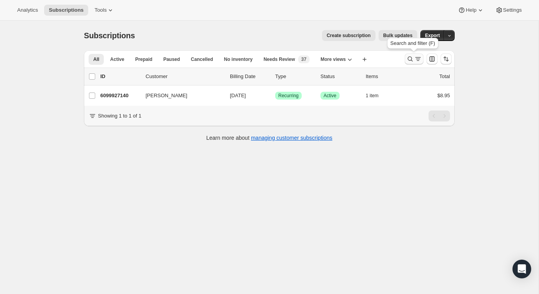
click at [411, 57] on icon "Search and filter results" at bounding box center [410, 59] width 8 height 8
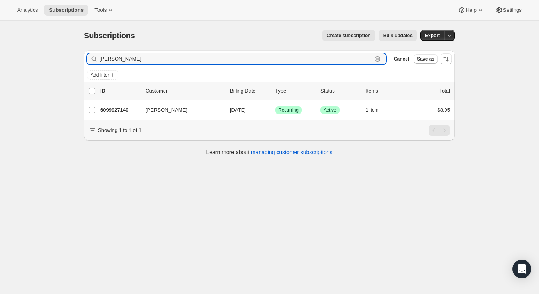
click at [379, 56] on icon "button" at bounding box center [377, 59] width 8 height 8
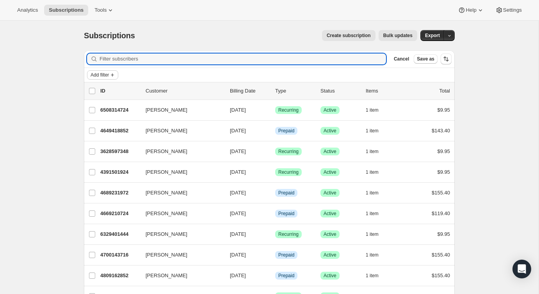
click at [100, 79] on button "Add filter" at bounding box center [102, 74] width 31 height 9
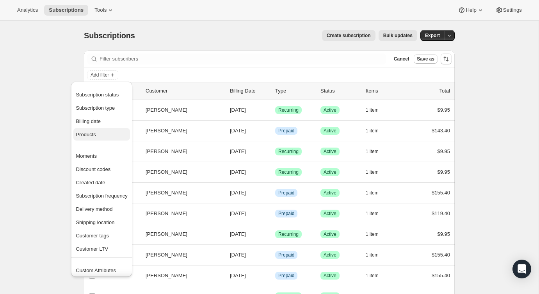
click at [91, 135] on span "Products" at bounding box center [86, 135] width 20 height 6
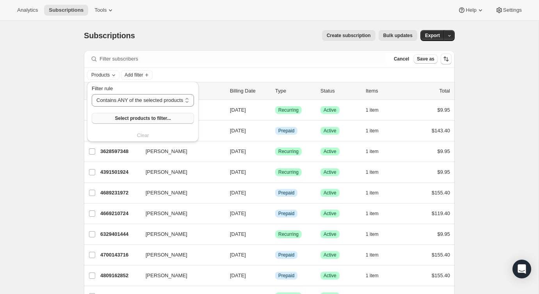
click at [155, 119] on span "Select products to filter..." at bounding box center [143, 118] width 56 height 6
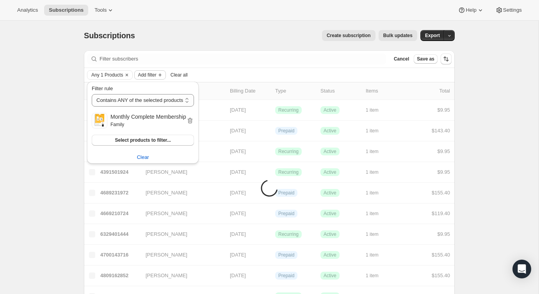
click at [147, 74] on span "Add filter" at bounding box center [147, 75] width 18 height 6
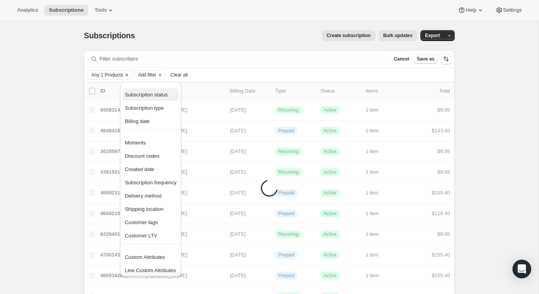
click at [147, 89] on button "Subscription status" at bounding box center [151, 94] width 56 height 12
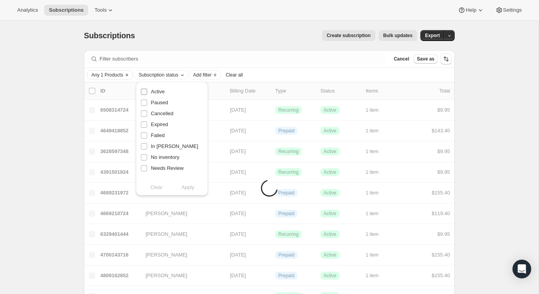
click at [155, 89] on span "Active" at bounding box center [158, 92] width 14 height 6
click at [147, 89] on input "Active" at bounding box center [144, 92] width 6 height 6
checkbox input "true"
click at [189, 185] on span "Apply" at bounding box center [187, 187] width 13 height 8
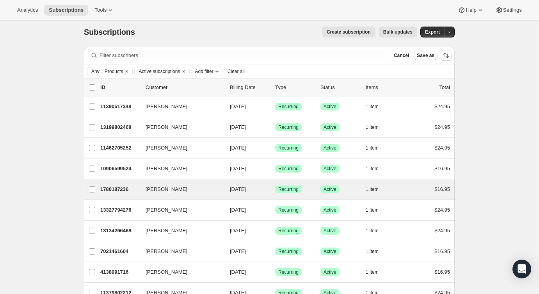
scroll to position [4, 0]
click at [423, 185] on div "1780187236 Jennifer Rider 10/15/2025 Success Recurring Success Active 1 item $1…" at bounding box center [275, 188] width 350 height 11
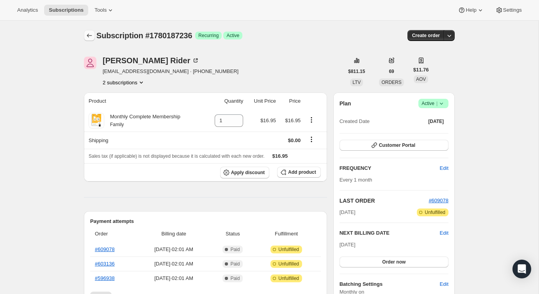
click at [89, 37] on icon "Subscriptions" at bounding box center [89, 36] width 8 height 8
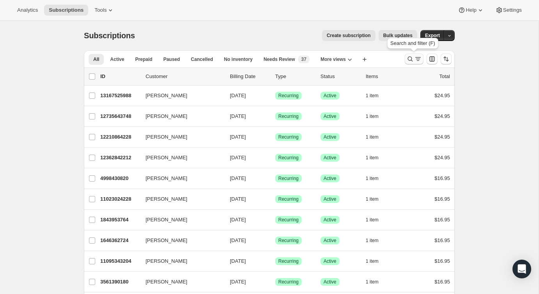
click at [410, 59] on icon "Search and filter results" at bounding box center [410, 59] width 8 height 8
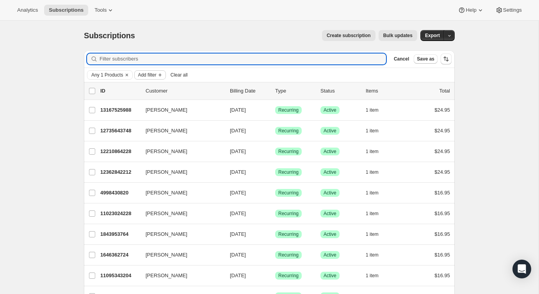
click at [152, 74] on span "Add filter" at bounding box center [147, 75] width 18 height 6
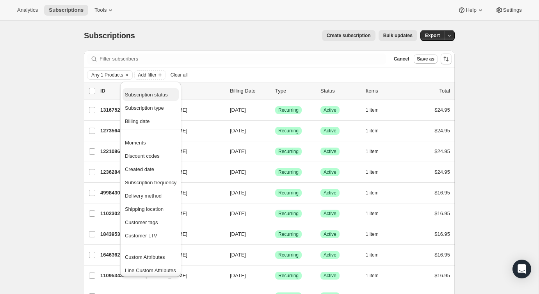
click at [155, 94] on span "Subscription status" at bounding box center [146, 95] width 43 height 6
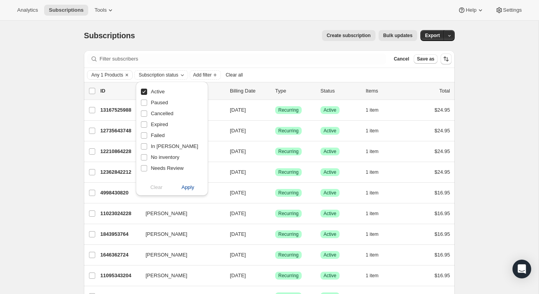
click at [186, 186] on span "Apply" at bounding box center [187, 187] width 13 height 8
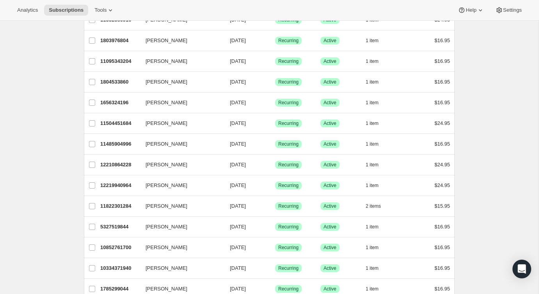
scroll to position [883, 0]
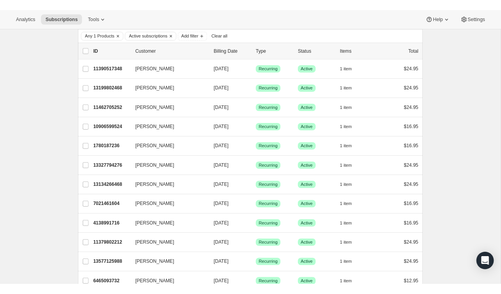
scroll to position [0, 0]
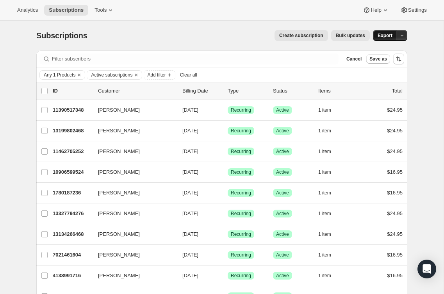
click at [385, 37] on span "Export" at bounding box center [384, 35] width 15 height 6
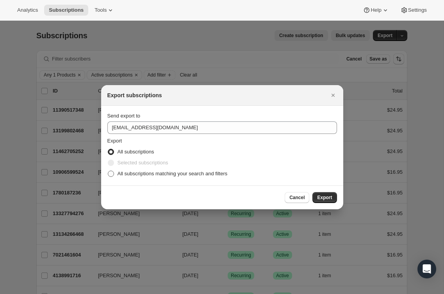
click at [227, 173] on span "All subscriptions matching your search and filters" at bounding box center [172, 174] width 110 height 6
click at [108, 171] on input "All subscriptions matching your search and filters" at bounding box center [108, 171] width 0 height 0
radio input "true"
click at [327, 195] on span "Export" at bounding box center [324, 197] width 15 height 6
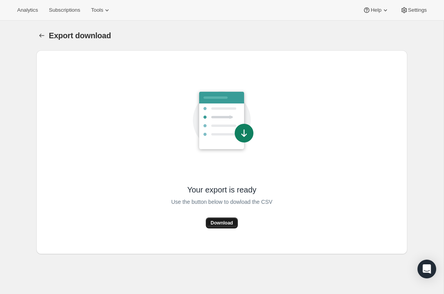
click at [231, 224] on span "Download" at bounding box center [221, 223] width 22 height 6
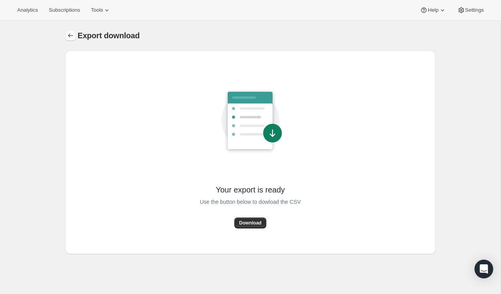
click at [74, 37] on icon "Export download" at bounding box center [71, 36] width 8 height 8
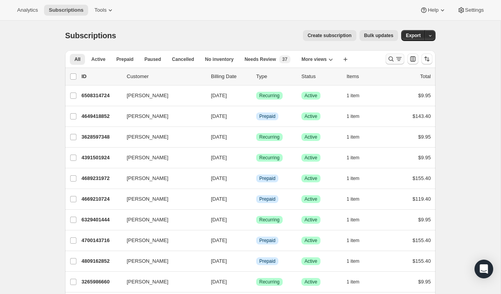
click at [386, 59] on button "Search and filter results" at bounding box center [395, 58] width 19 height 11
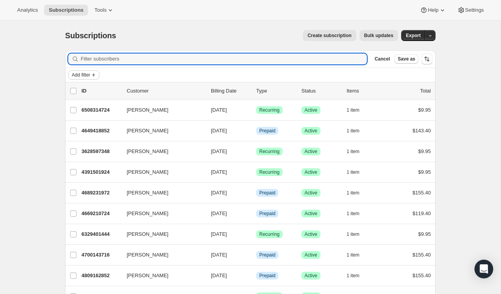
click at [87, 74] on span "Add filter" at bounding box center [81, 75] width 18 height 6
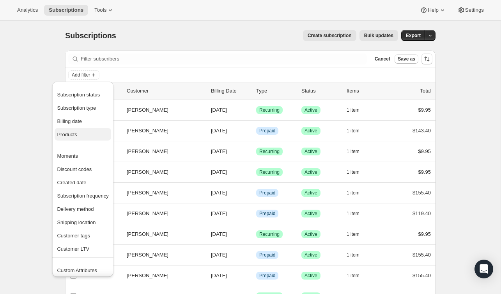
click at [76, 136] on span "Products" at bounding box center [67, 135] width 20 height 6
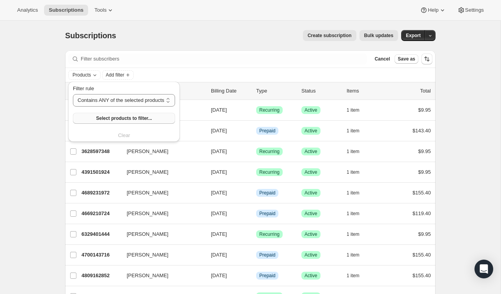
click at [135, 119] on span "Select products to filter..." at bounding box center [124, 118] width 56 height 6
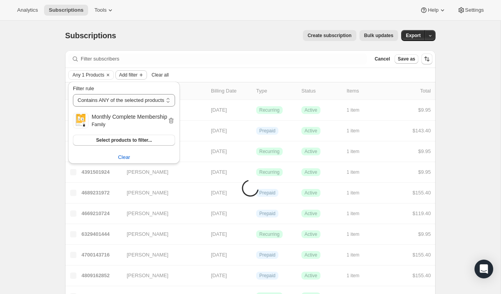
click at [133, 76] on span "Add filter" at bounding box center [128, 75] width 18 height 6
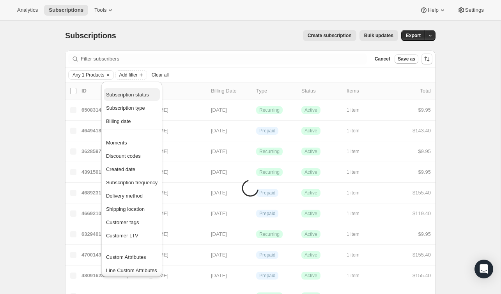
click at [126, 95] on span "Subscription status" at bounding box center [127, 95] width 43 height 6
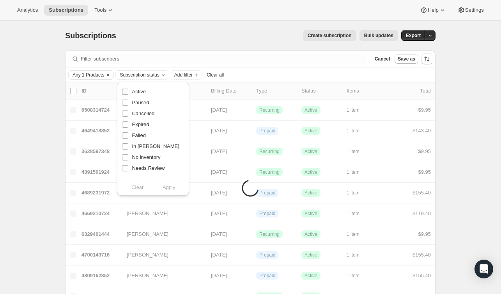
click at [143, 90] on span "Active" at bounding box center [139, 92] width 14 height 6
click at [128, 90] on input "Active" at bounding box center [125, 92] width 6 height 6
checkbox input "true"
click at [173, 190] on span "Apply" at bounding box center [169, 187] width 13 height 8
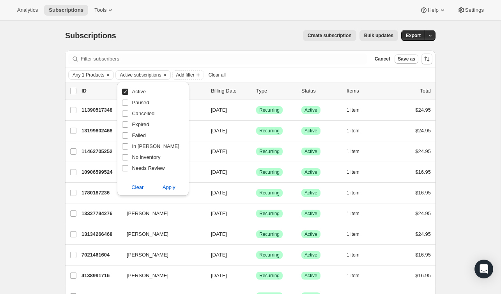
click at [169, 30] on div "Create subscription Bulk updates" at bounding box center [262, 35] width 273 height 11
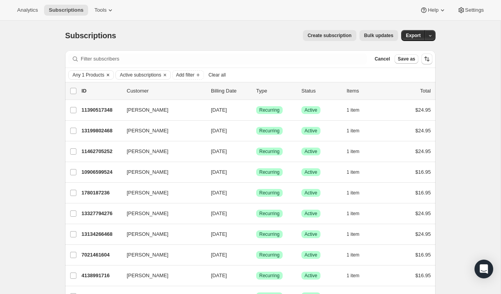
click at [100, 76] on span "Any 1 Products" at bounding box center [89, 75] width 32 height 6
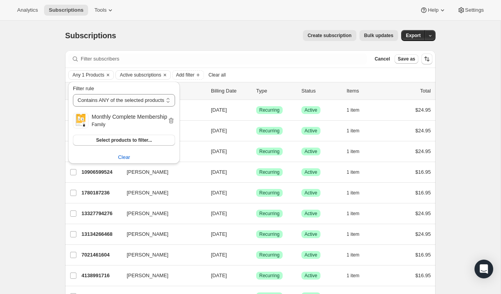
click at [143, 42] on div "Subscriptions. This page is ready Subscriptions Create subscription Bulk update…" at bounding box center [250, 36] width 371 height 30
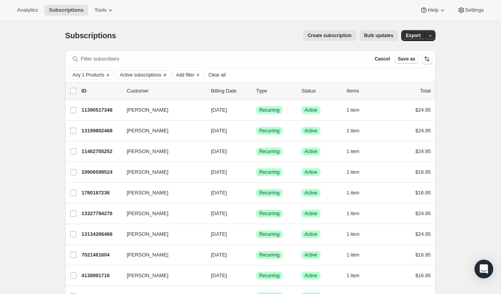
click at [142, 75] on span "Active subscriptions" at bounding box center [140, 75] width 41 height 6
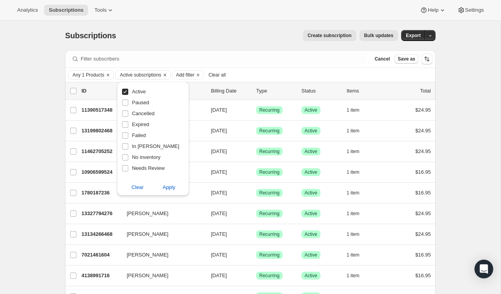
click at [155, 46] on div "Subscriptions. This page is ready Subscriptions Create subscription Bulk update…" at bounding box center [250, 36] width 371 height 30
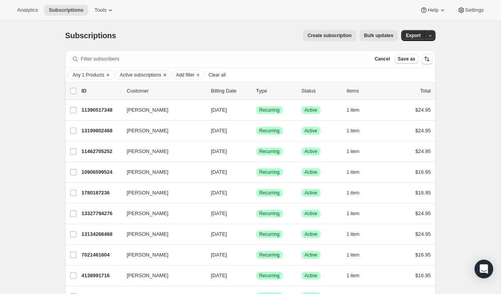
click at [148, 76] on span "Active subscriptions" at bounding box center [140, 75] width 41 height 6
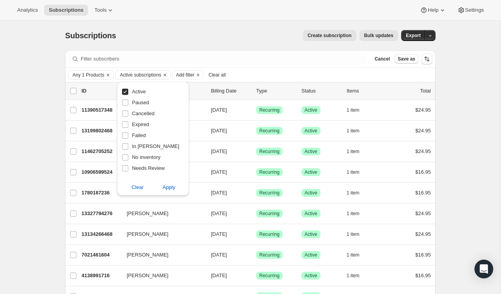
click at [190, 32] on div "Create subscription Bulk updates" at bounding box center [262, 35] width 273 height 11
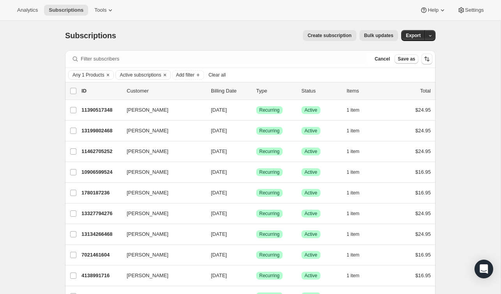
click at [382, 37] on span "Bulk updates" at bounding box center [378, 35] width 29 height 6
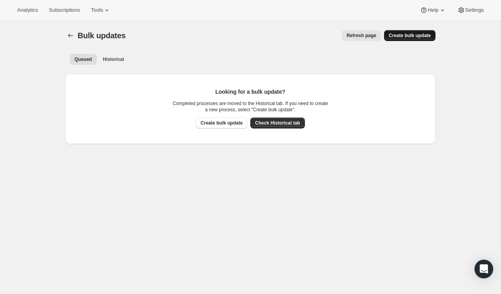
click at [419, 34] on span "Create bulk update" at bounding box center [410, 35] width 42 height 6
select select "22"
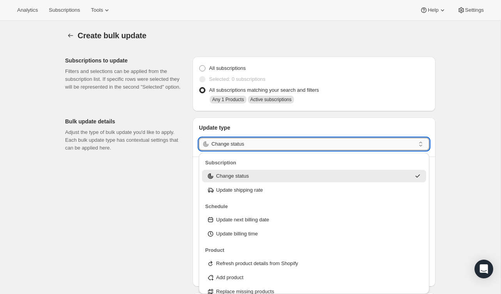
click at [296, 146] on input "Change status" at bounding box center [313, 144] width 204 height 12
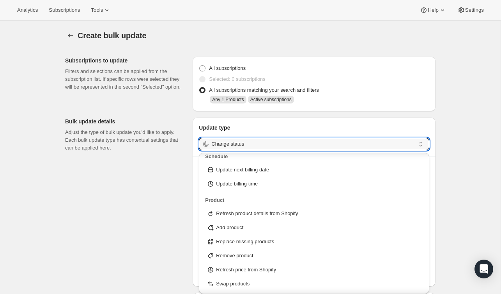
scroll to position [51, 0]
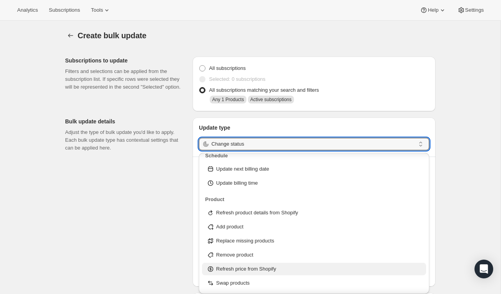
click at [256, 268] on p "Refresh price from Shopify" at bounding box center [246, 269] width 60 height 8
type input "Refresh price from Shopify"
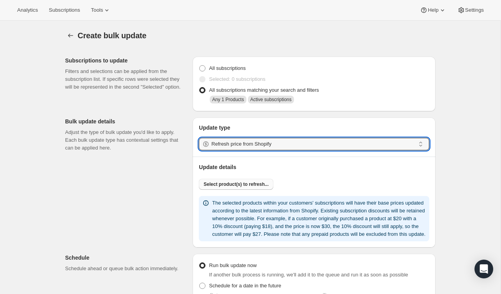
click at [250, 181] on button "Select product(s) to refresh..." at bounding box center [236, 184] width 75 height 11
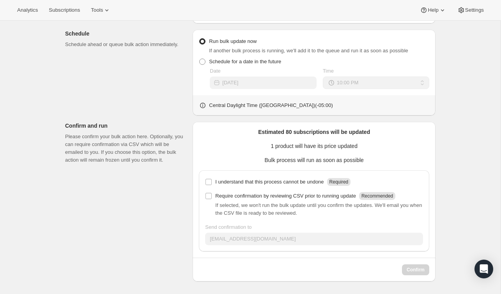
scroll to position [266, 0]
click at [306, 182] on p "I understand that this process cannot be undone" at bounding box center [269, 182] width 108 height 8
click at [212, 182] on input "I understand that this process cannot be undone Required" at bounding box center [209, 182] width 6 height 6
checkbox input "true"
click at [419, 270] on span "Confirm" at bounding box center [416, 270] width 18 height 6
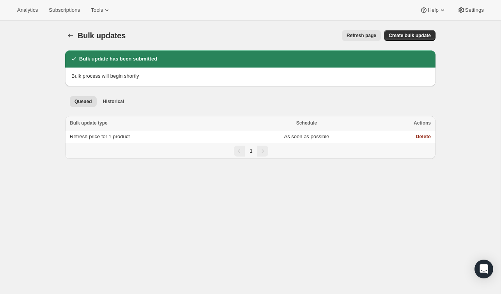
click at [62, 28] on div "Bulk updates. This page is ready Bulk updates Refresh page More actions Refresh…" at bounding box center [250, 95] width 389 height 148
click at [68, 33] on icon "Bulk updates" at bounding box center [71, 36] width 8 height 8
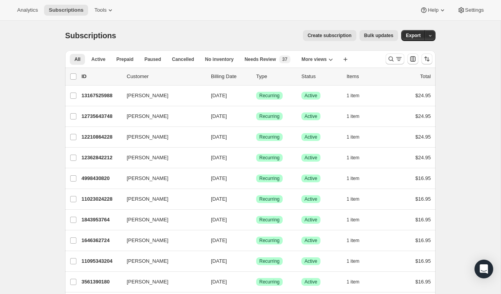
click at [368, 32] on button "Bulk updates" at bounding box center [379, 35] width 39 height 11
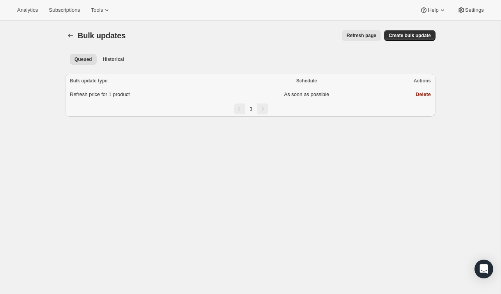
click at [121, 94] on span "Refresh price for 1 product" at bounding box center [100, 94] width 60 height 6
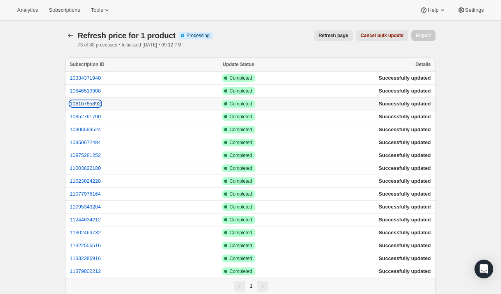
click at [99, 103] on button "10810785892" at bounding box center [85, 104] width 31 height 6
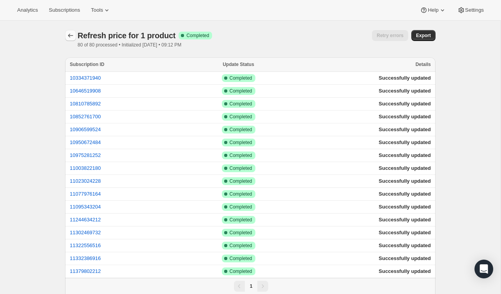
click at [69, 37] on icon "button" at bounding box center [71, 36] width 8 height 8
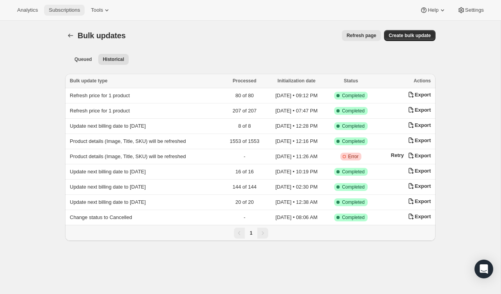
click at [68, 13] on button "Subscriptions" at bounding box center [64, 10] width 41 height 11
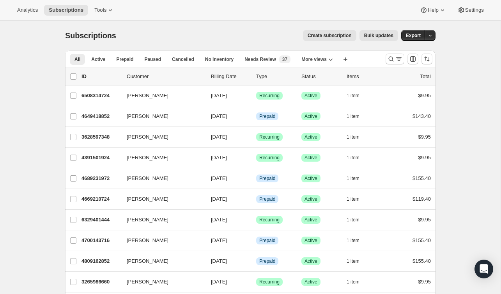
click at [389, 65] on div at bounding box center [409, 59] width 53 height 16
click at [393, 59] on icon "Search and filter results" at bounding box center [391, 59] width 8 height 8
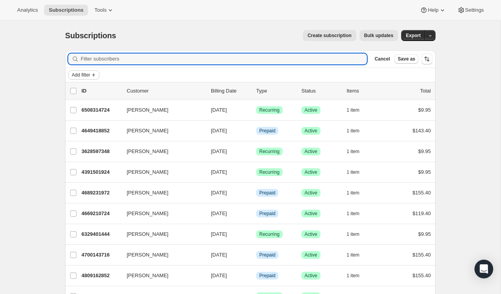
click at [94, 70] on button "Add filter" at bounding box center [83, 74] width 31 height 9
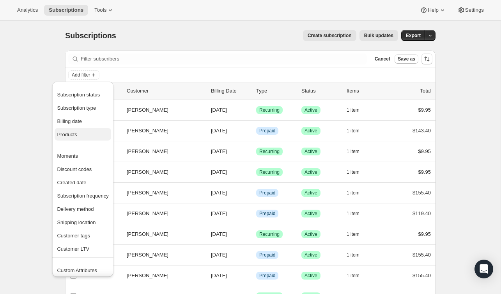
click at [85, 132] on span "Products" at bounding box center [83, 135] width 52 height 8
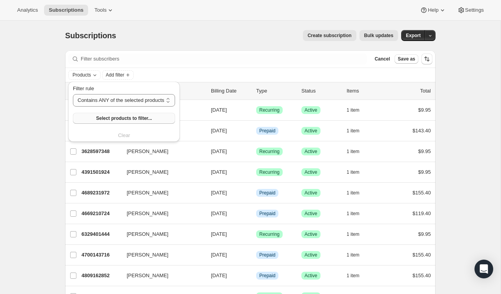
click at [132, 123] on button "Select products to filter..." at bounding box center [124, 118] width 102 height 11
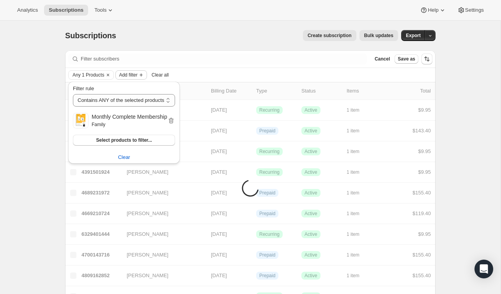
click at [137, 76] on span "Add filter" at bounding box center [128, 75] width 18 height 6
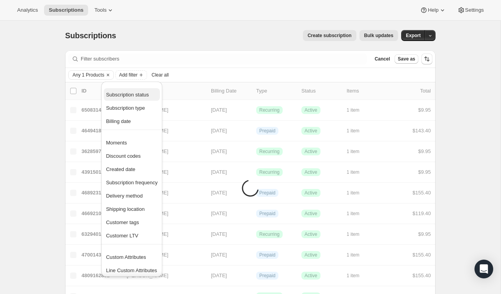
click at [135, 92] on span "Subscription status" at bounding box center [127, 95] width 43 height 6
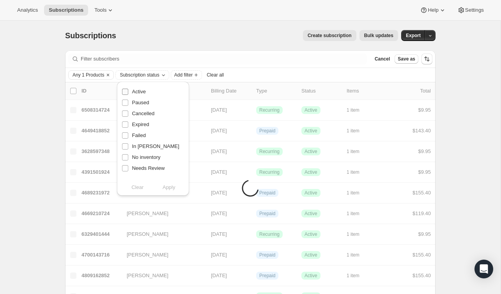
click at [140, 92] on span "Active" at bounding box center [139, 92] width 14 height 6
click at [128, 92] on input "Active" at bounding box center [125, 92] width 6 height 6
checkbox input "true"
click at [166, 187] on span "Apply" at bounding box center [169, 187] width 13 height 8
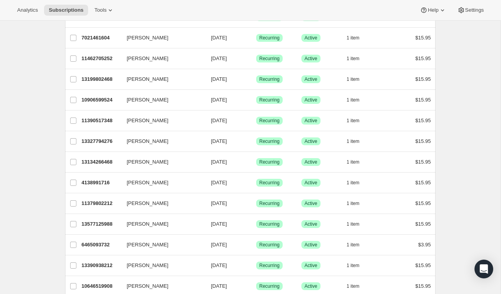
scroll to position [98, 0]
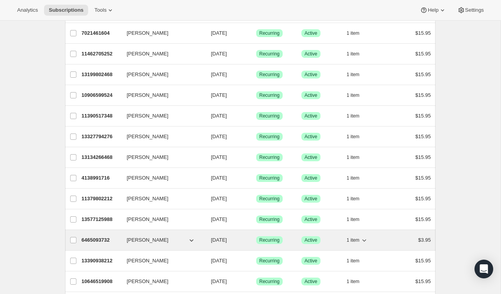
click at [393, 240] on div "$3.95" at bounding box center [411, 240] width 39 height 8
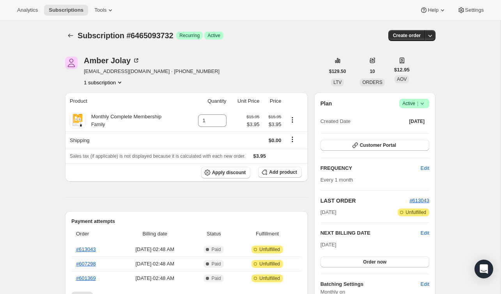
click at [164, 35] on span "Subscription #6465093732" at bounding box center [126, 35] width 96 height 9
click at [155, 37] on span "Subscription #6465093732" at bounding box center [126, 35] width 96 height 9
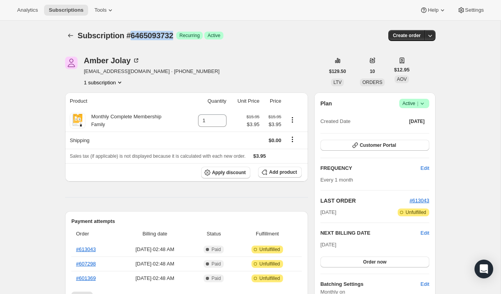
click at [155, 37] on span "Subscription #6465093732" at bounding box center [126, 35] width 96 height 9
drag, startPoint x: 130, startPoint y: 72, endPoint x: 84, endPoint y: 71, distance: 45.3
click at [84, 71] on span "[EMAIL_ADDRESS][DOMAIN_NAME] · [PHONE_NUMBER]" at bounding box center [152, 72] width 136 height 8
copy span "[EMAIL_ADDRESS][DOMAIN_NAME]"
click at [128, 73] on span "[EMAIL_ADDRESS][DOMAIN_NAME] · [PHONE_NUMBER]" at bounding box center [152, 72] width 136 height 8
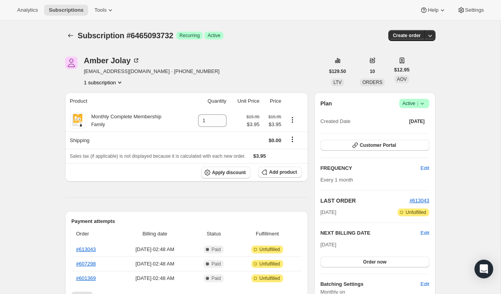
click at [129, 72] on span "[EMAIL_ADDRESS][DOMAIN_NAME] · [PHONE_NUMBER]" at bounding box center [152, 72] width 136 height 8
click at [165, 39] on span "Subscription #6465093732" at bounding box center [126, 35] width 96 height 9
copy span "6465093732"
click at [69, 32] on icon "Subscriptions" at bounding box center [71, 36] width 8 height 8
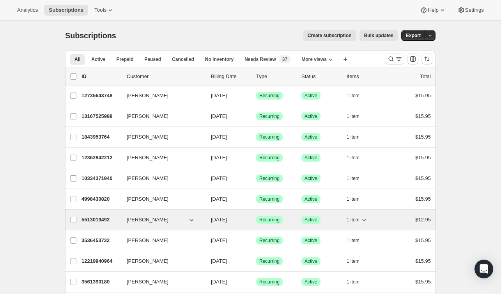
click at [403, 218] on div "$12.95" at bounding box center [411, 220] width 39 height 8
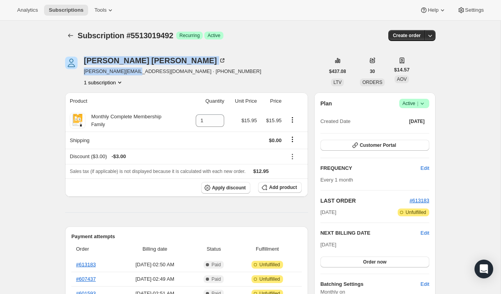
drag, startPoint x: 135, startPoint y: 72, endPoint x: 80, endPoint y: 72, distance: 55.4
click at [80, 72] on div "Dorothy Betterton [EMAIL_ADDRESS][DOMAIN_NAME] · [PHONE_NUMBER] 1 subscription" at bounding box center [194, 72] width 259 height 30
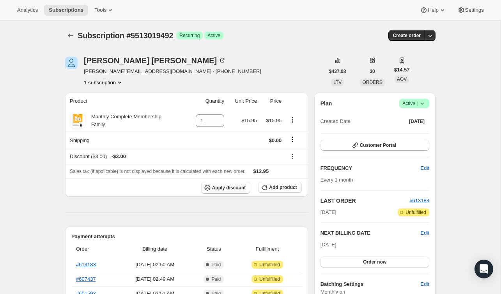
click at [118, 71] on span "[PERSON_NAME][EMAIL_ADDRESS][DOMAIN_NAME] · [PHONE_NUMBER]" at bounding box center [173, 72] width 178 height 8
drag, startPoint x: 133, startPoint y: 73, endPoint x: 82, endPoint y: 73, distance: 51.9
click at [82, 73] on div "Dorothy Betterton [EMAIL_ADDRESS][DOMAIN_NAME] · [PHONE_NUMBER] 1 subscription" at bounding box center [194, 72] width 259 height 30
copy span "[PERSON_NAME][EMAIL_ADDRESS][DOMAIN_NAME]"
click at [293, 139] on icon "Shipping actions" at bounding box center [293, 139] width 8 height 8
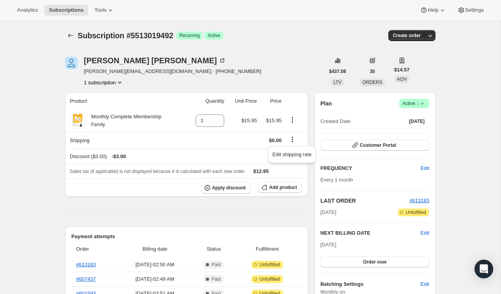
click at [284, 41] on div "Subscription #5513019492. This page is ready Subscription #5513019492 Success R…" at bounding box center [250, 36] width 371 height 30
click at [294, 138] on icon "Shipping actions" at bounding box center [293, 139] width 8 height 8
click at [299, 74] on div "Dorothy Betterton [EMAIL_ADDRESS][DOMAIN_NAME] · [PHONE_NUMBER] 1 subscription" at bounding box center [194, 72] width 259 height 30
click at [293, 156] on icon at bounding box center [292, 156] width 1 height 1
click at [296, 182] on span "Remove" at bounding box center [295, 184] width 19 height 6
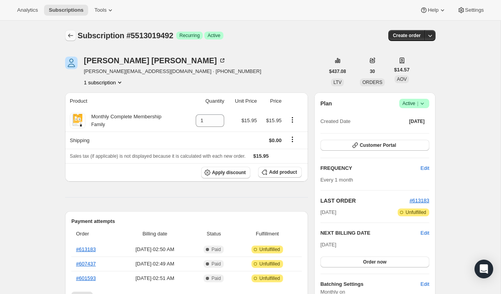
click at [69, 38] on icon "Subscriptions" at bounding box center [71, 36] width 8 height 8
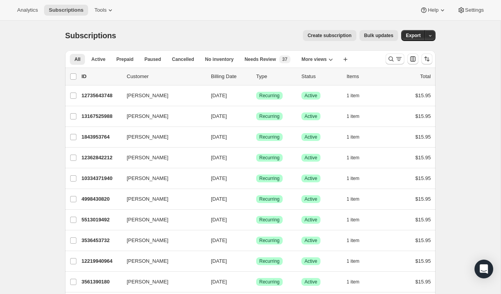
click at [386, 53] on div at bounding box center [395, 58] width 19 height 11
click at [389, 57] on icon "Search and filter results" at bounding box center [391, 59] width 8 height 8
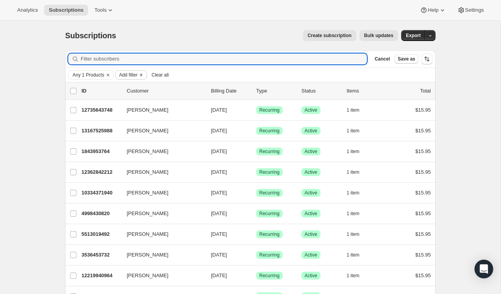
click at [133, 75] on span "Add filter" at bounding box center [128, 75] width 18 height 6
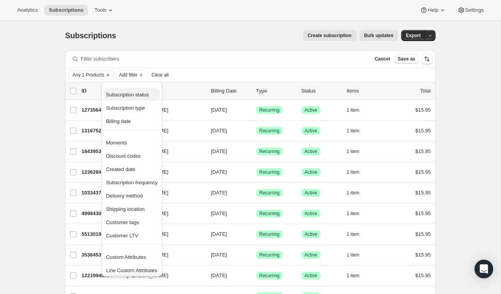
click at [134, 94] on span "Subscription status" at bounding box center [127, 95] width 43 height 6
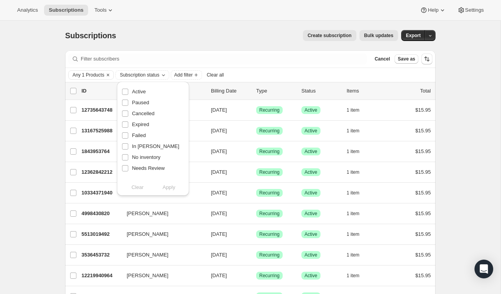
click at [148, 91] on div "Active" at bounding box center [153, 91] width 63 height 11
click at [139, 91] on span "Active" at bounding box center [139, 92] width 14 height 6
click at [128, 91] on input "Active" at bounding box center [125, 92] width 6 height 6
checkbox input "true"
click at [171, 188] on span "Apply" at bounding box center [169, 187] width 13 height 8
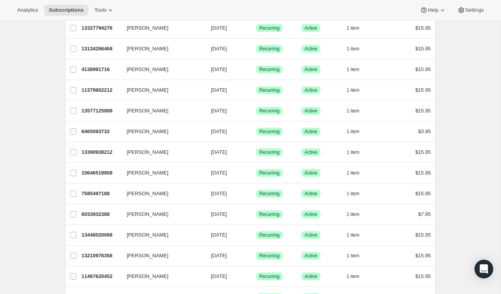
scroll to position [208, 0]
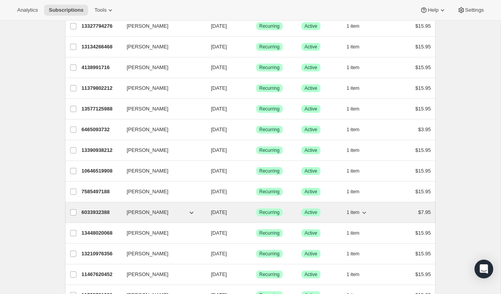
click at [397, 211] on div "$7.95" at bounding box center [411, 212] width 39 height 8
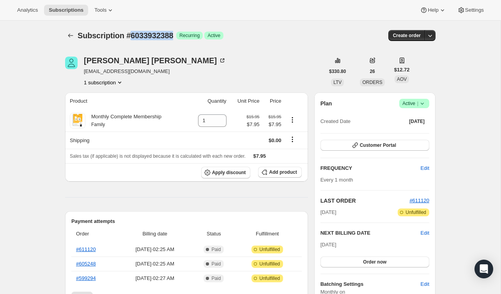
drag, startPoint x: 179, startPoint y: 35, endPoint x: 130, endPoint y: 37, distance: 48.4
click at [130, 37] on span "Subscription #6033932388" at bounding box center [126, 35] width 96 height 9
copy span "6033932388"
drag, startPoint x: 155, startPoint y: 73, endPoint x: 84, endPoint y: 73, distance: 71.4
click at [84, 73] on span "[EMAIL_ADDRESS][DOMAIN_NAME]" at bounding box center [155, 72] width 142 height 8
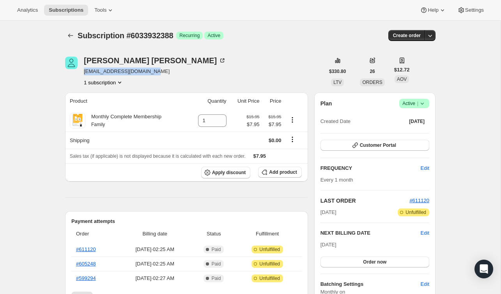
copy span "[EMAIL_ADDRESS][DOMAIN_NAME]"
click at [75, 32] on button "Subscriptions" at bounding box center [70, 35] width 11 height 11
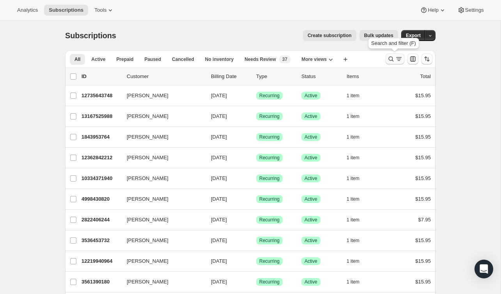
click at [393, 57] on icon "Search and filter results" at bounding box center [391, 59] width 8 height 8
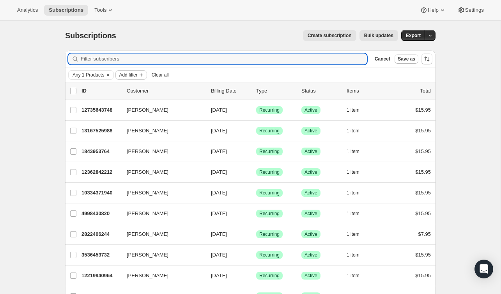
click at [134, 75] on span "Add filter" at bounding box center [128, 75] width 18 height 6
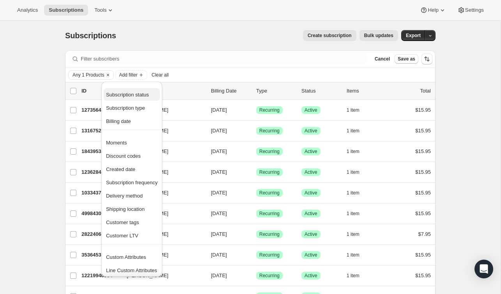
click at [138, 96] on span "Subscription status" at bounding box center [127, 95] width 43 height 6
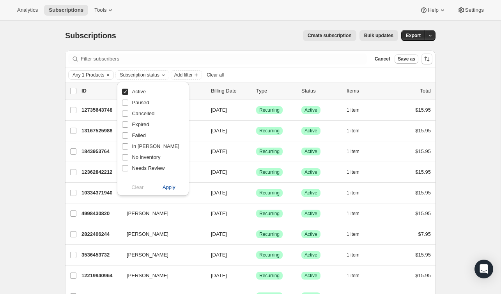
click at [176, 190] on button "Apply" at bounding box center [169, 187] width 41 height 12
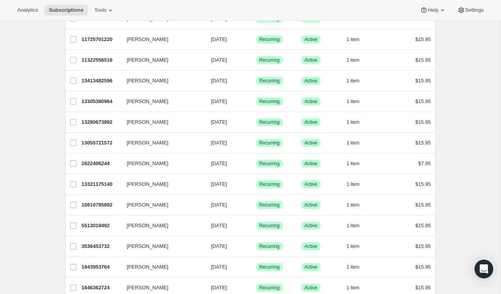
scroll to position [476, 0]
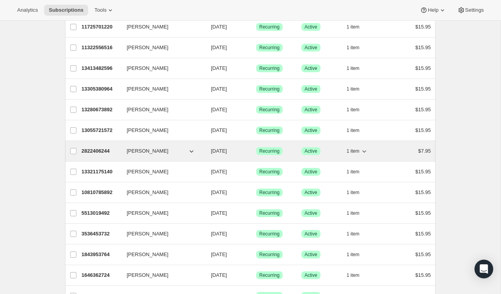
click at [404, 156] on div "2822406244 [PERSON_NAME] [DATE] Success Recurring Success Active 1 item $7.95" at bounding box center [257, 151] width 350 height 11
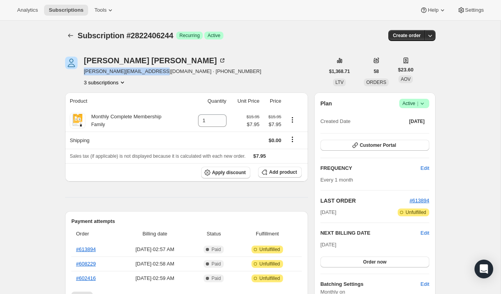
drag, startPoint x: 156, startPoint y: 72, endPoint x: 84, endPoint y: 74, distance: 71.4
click at [84, 74] on span "[PERSON_NAME][EMAIL_ADDRESS][DOMAIN_NAME] · [PHONE_NUMBER]" at bounding box center [173, 72] width 178 height 8
copy span "[PERSON_NAME][EMAIL_ADDRESS][DOMAIN_NAME]"
drag, startPoint x: 184, startPoint y: 35, endPoint x: 129, endPoint y: 36, distance: 55.4
click at [129, 36] on div "Subscription #2822406244 Success Recurring Success Active" at bounding box center [190, 35] width 224 height 11
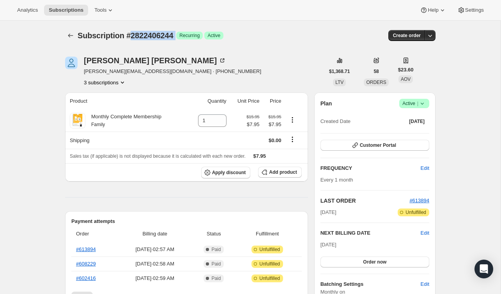
copy div "2822406244 Success"
click at [66, 33] on button "Subscriptions" at bounding box center [70, 35] width 11 height 11
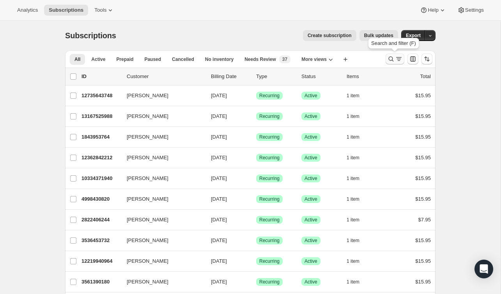
click at [391, 60] on icon "Search and filter results" at bounding box center [391, 59] width 8 height 8
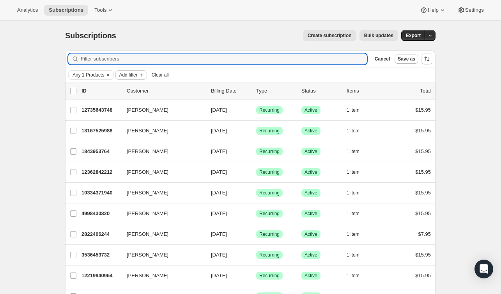
click at [135, 72] on span "Add filter" at bounding box center [128, 75] width 18 height 6
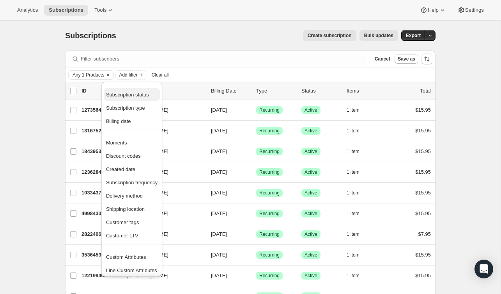
click at [135, 93] on span "Subscription status" at bounding box center [127, 95] width 43 height 6
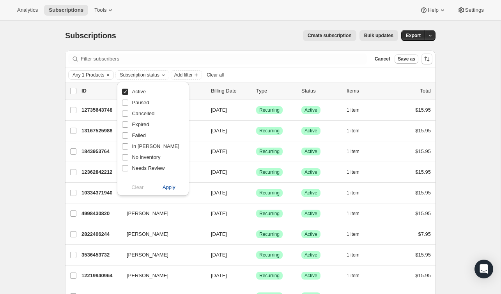
click at [171, 187] on span "Apply" at bounding box center [169, 187] width 13 height 8
